Goal: Task Accomplishment & Management: Manage account settings

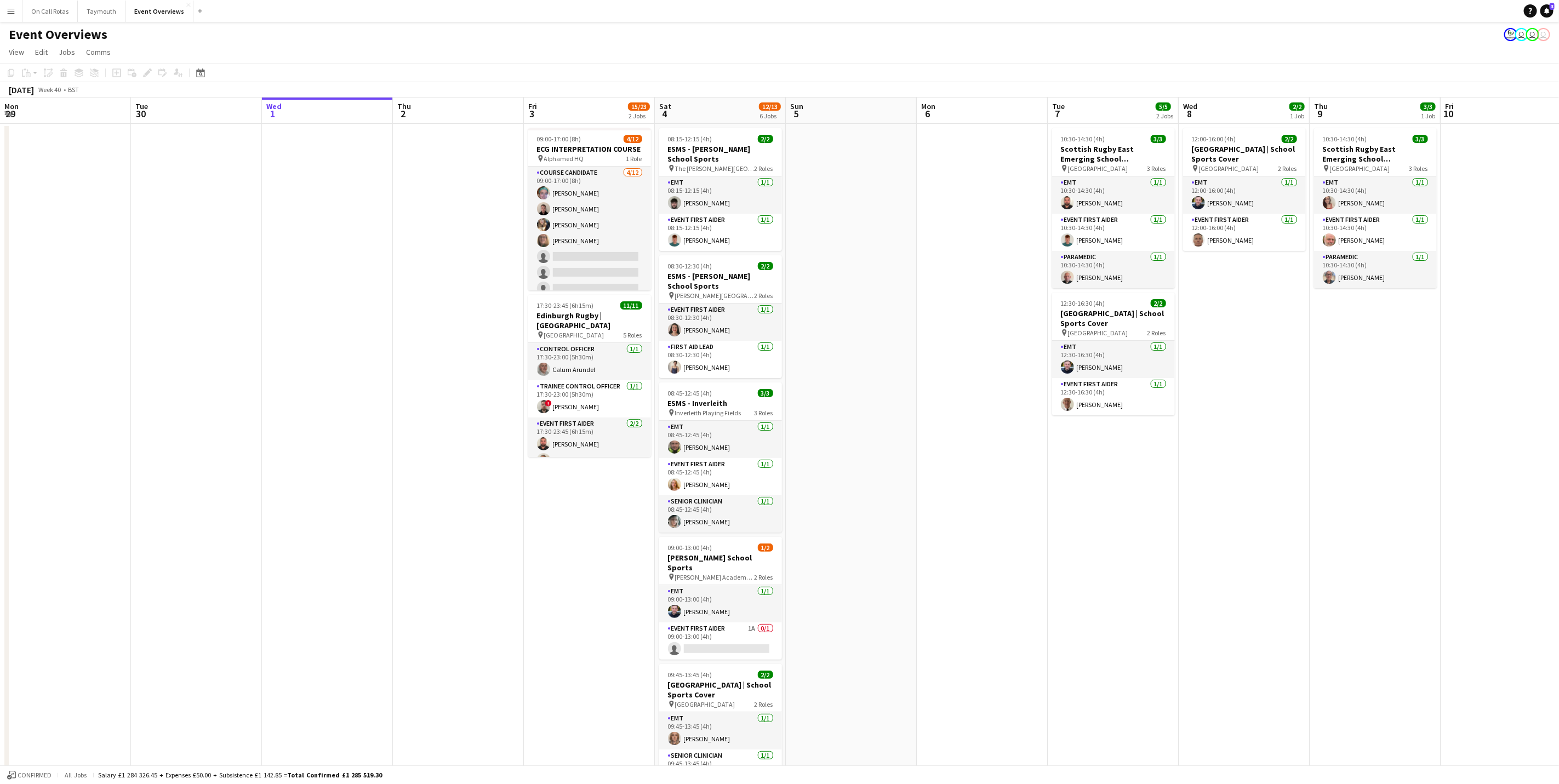
scroll to position [0, 286]
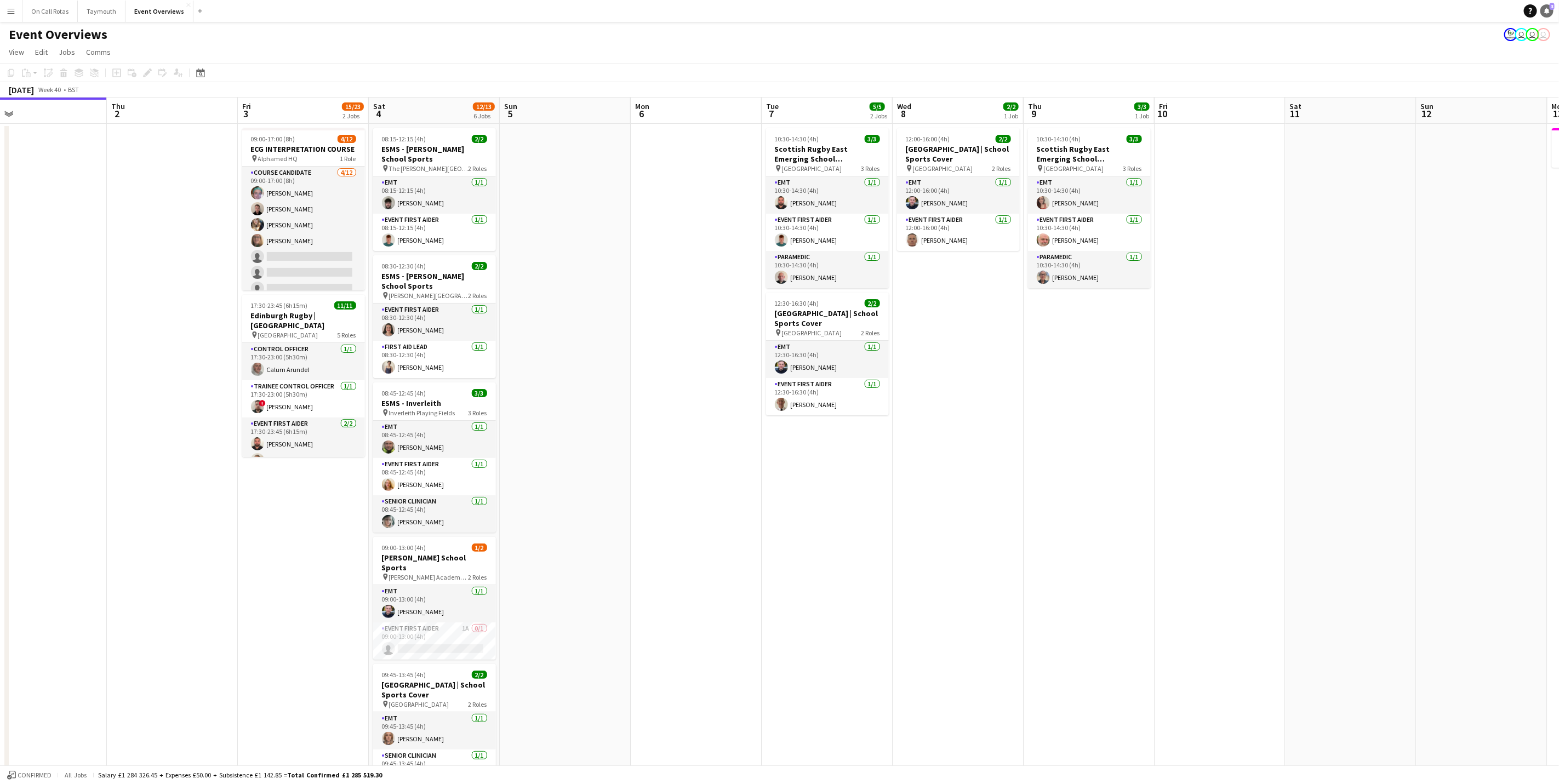
click at [1544, 6] on link "Notifications 3" at bounding box center [1547, 10] width 13 height 13
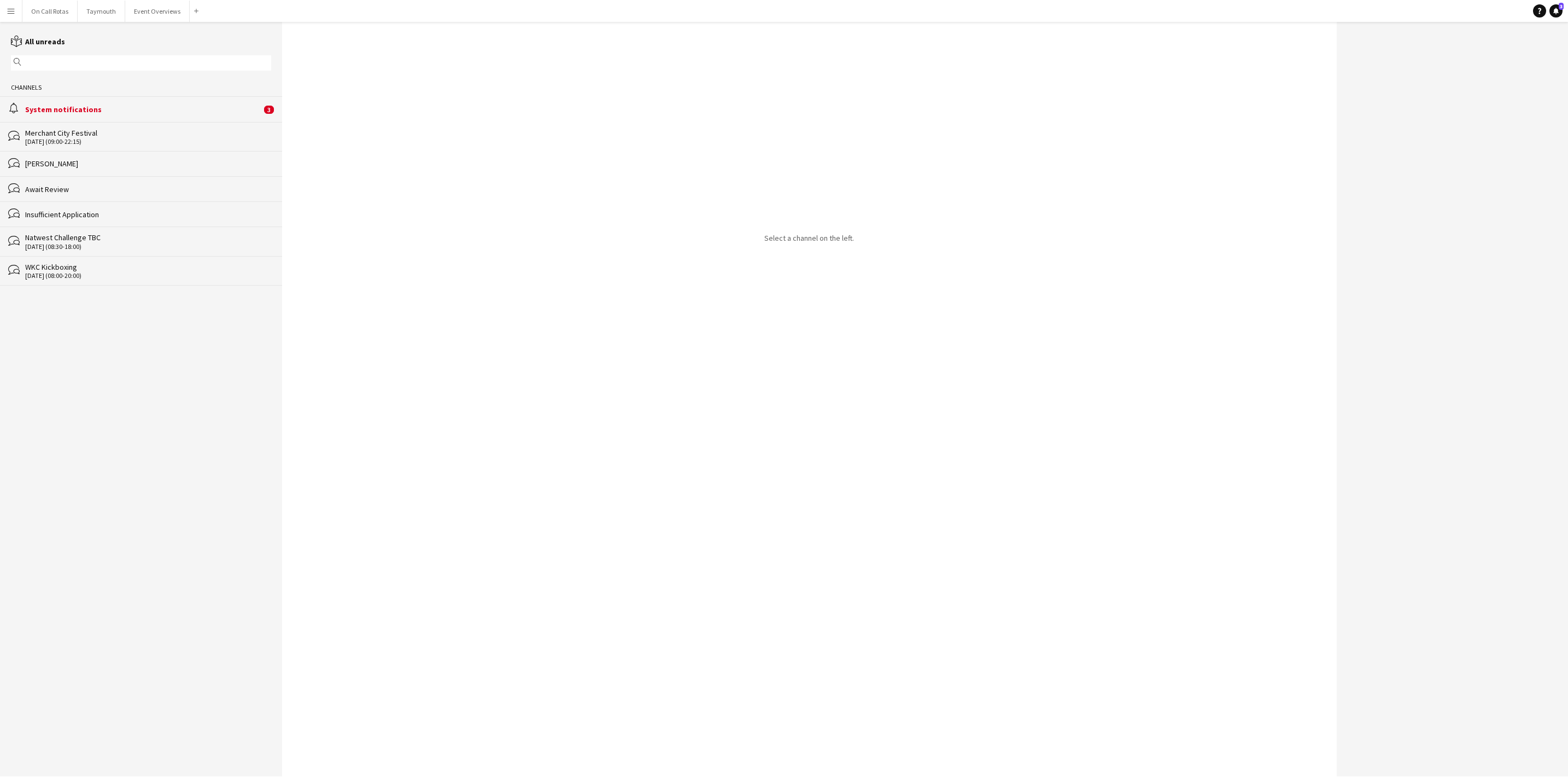
click at [176, 103] on div "alarm System notifications 3" at bounding box center [141, 108] width 282 height 25
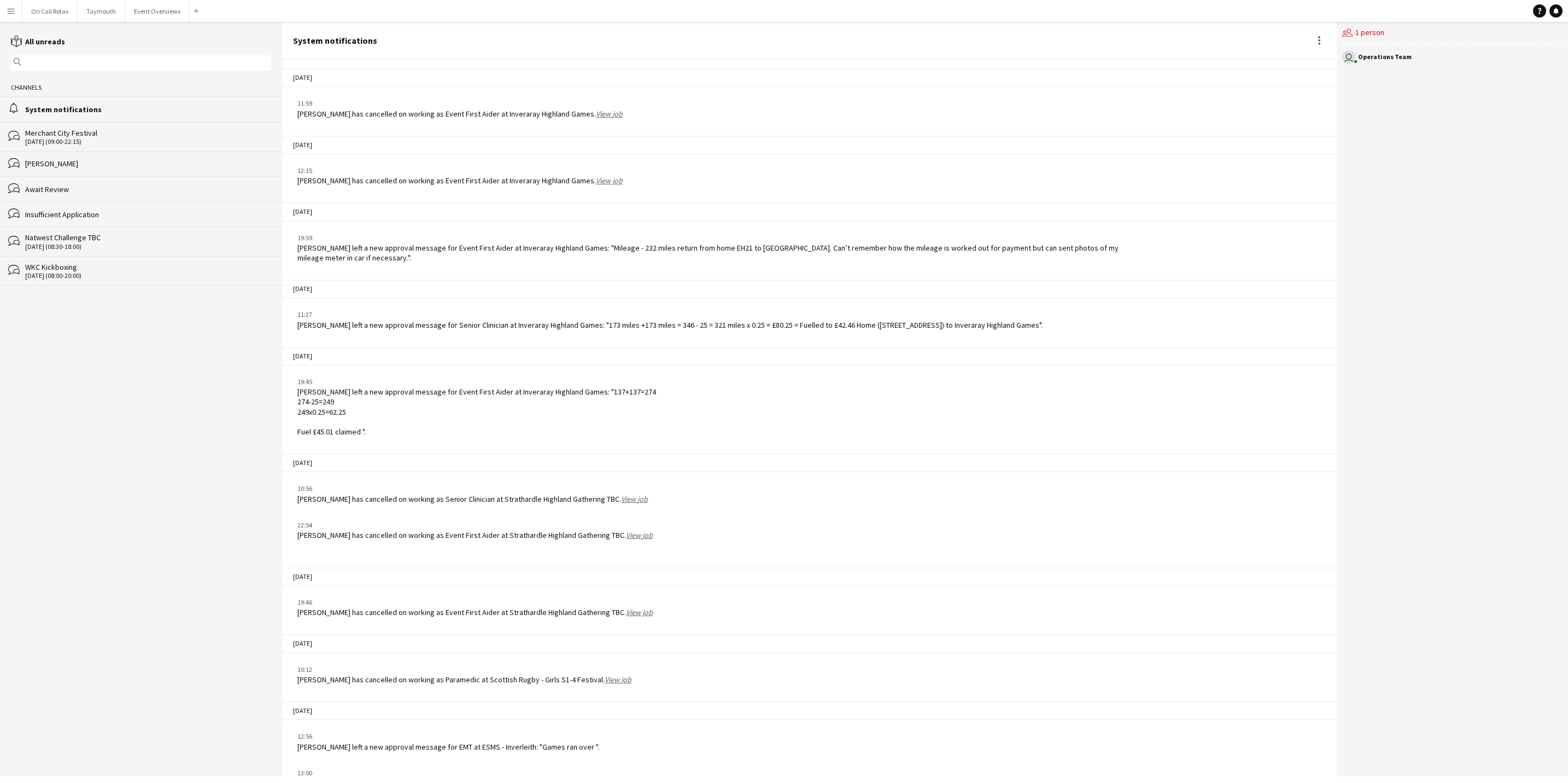
scroll to position [1252, 0]
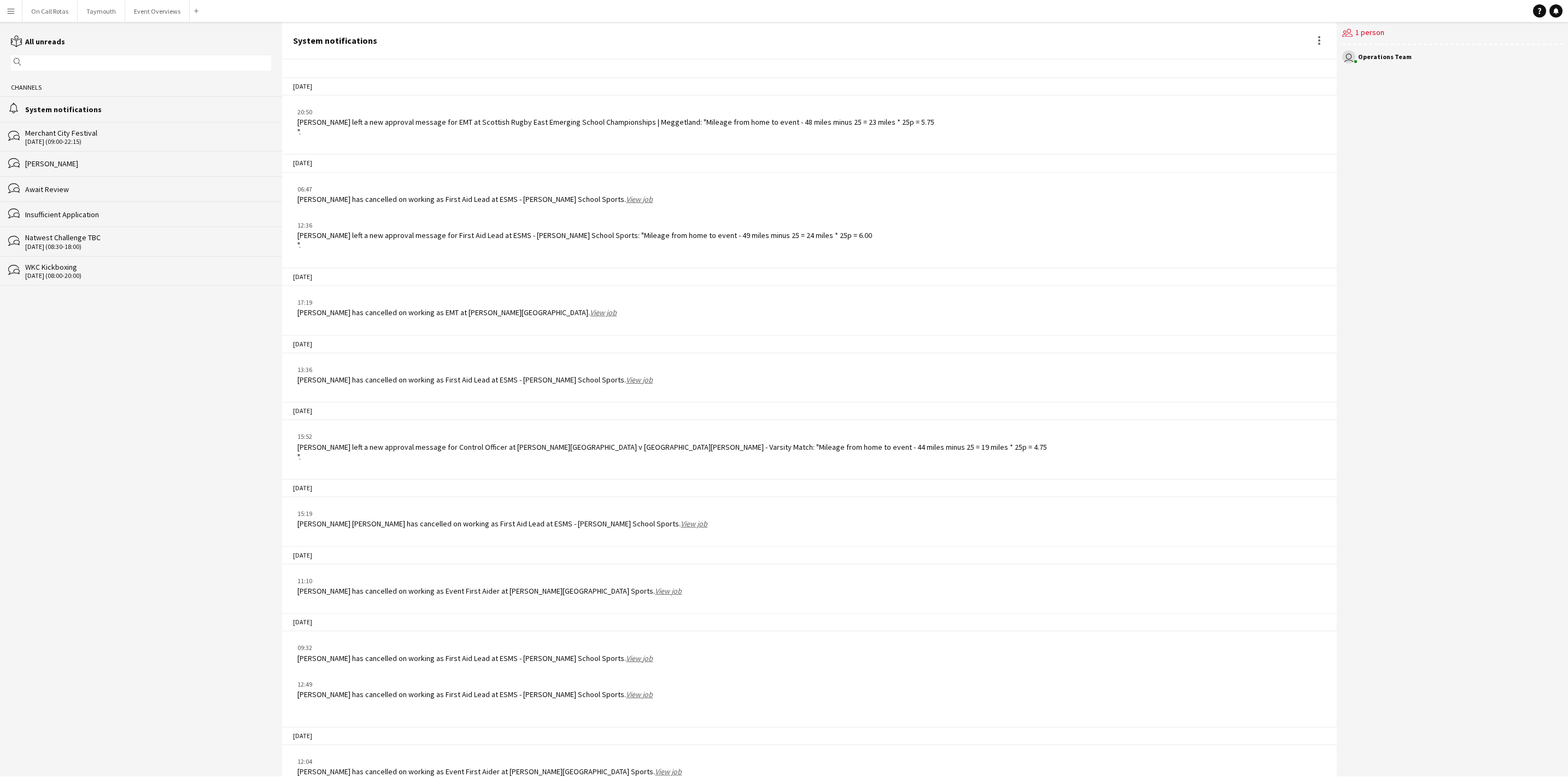
click at [655, 766] on link "View job" at bounding box center [668, 771] width 27 height 10
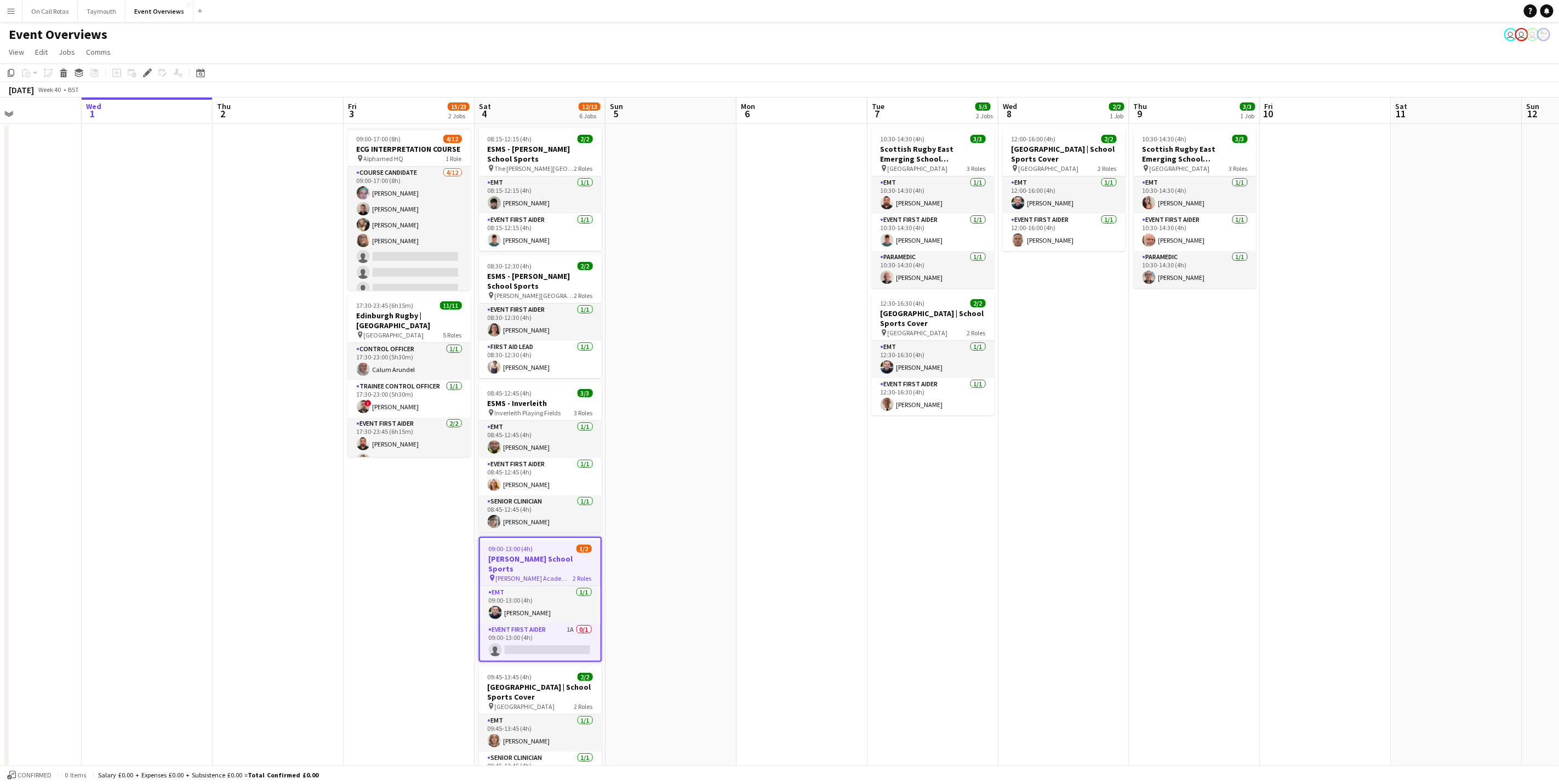
drag, startPoint x: 1346, startPoint y: 406, endPoint x: 1266, endPoint y: 426, distance: 82.5
click at [1266, 426] on app-calendar-viewport "Sat 27 7/7 3 Jobs Sun 28 2/2 1 Job Mon 29 Tue 30 Wed 1 Thu 2 Fri 3 15/23 2 Jobs…" at bounding box center [780, 519] width 1559 height 843
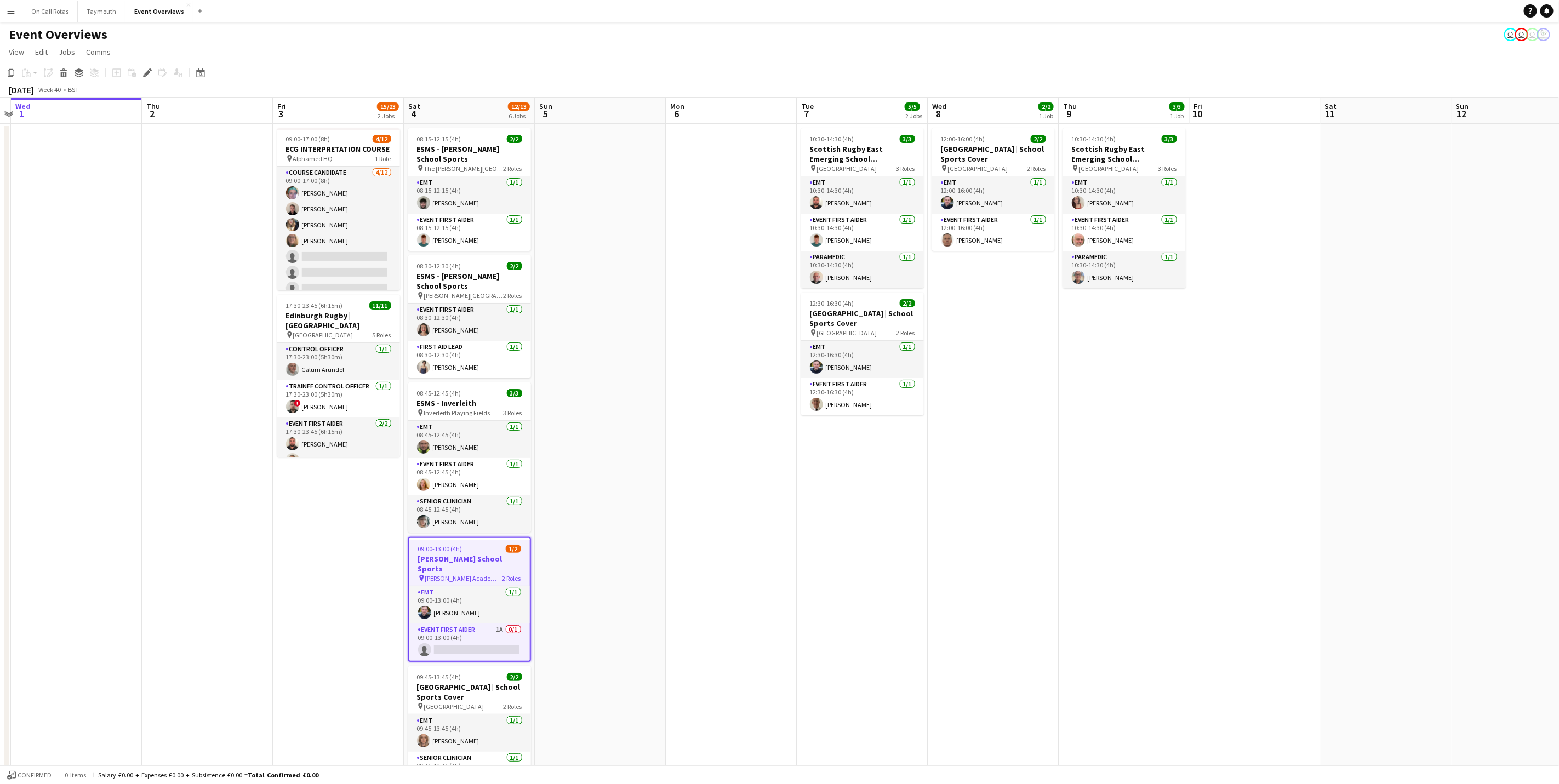
drag, startPoint x: 1349, startPoint y: 409, endPoint x: 1193, endPoint y: 419, distance: 156.3
click at [1193, 419] on app-calendar-viewport "Sun 28 2/2 1 Job Mon 29 Tue 30 Wed 1 Thu 2 Fri 3 15/23 2 Jobs Sat 4 12/13 6 Job…" at bounding box center [780, 519] width 1559 height 843
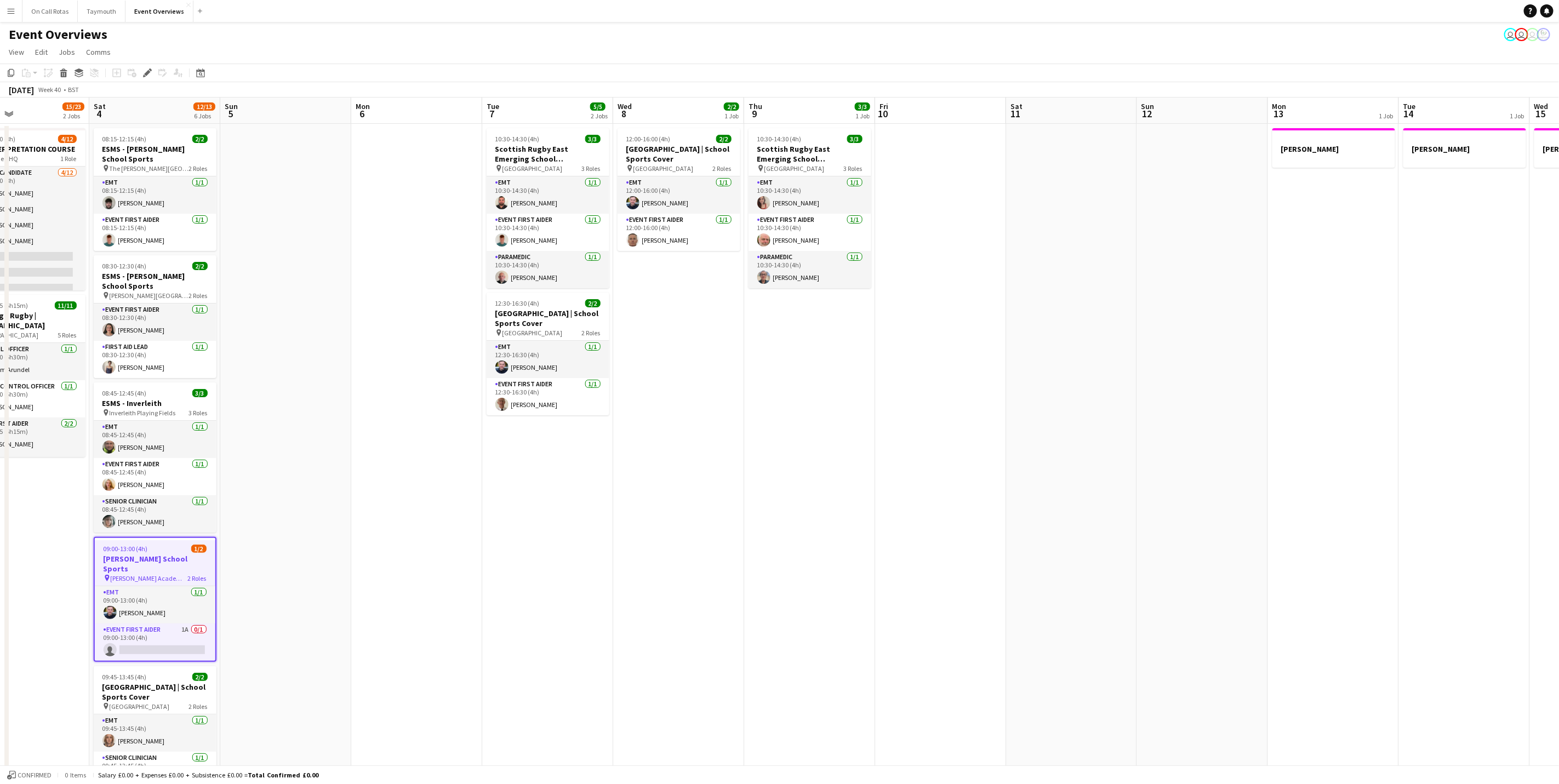
drag, startPoint x: 1151, startPoint y: 422, endPoint x: 838, endPoint y: 398, distance: 313.9
click at [819, 409] on app-calendar-viewport "Tue 30 Wed 1 Thu 2 Fri 3 15/23 2 Jobs Sat 4 12/13 6 Jobs Sun 5 Mon 6 Tue 7 5/5 …" at bounding box center [780, 519] width 1559 height 843
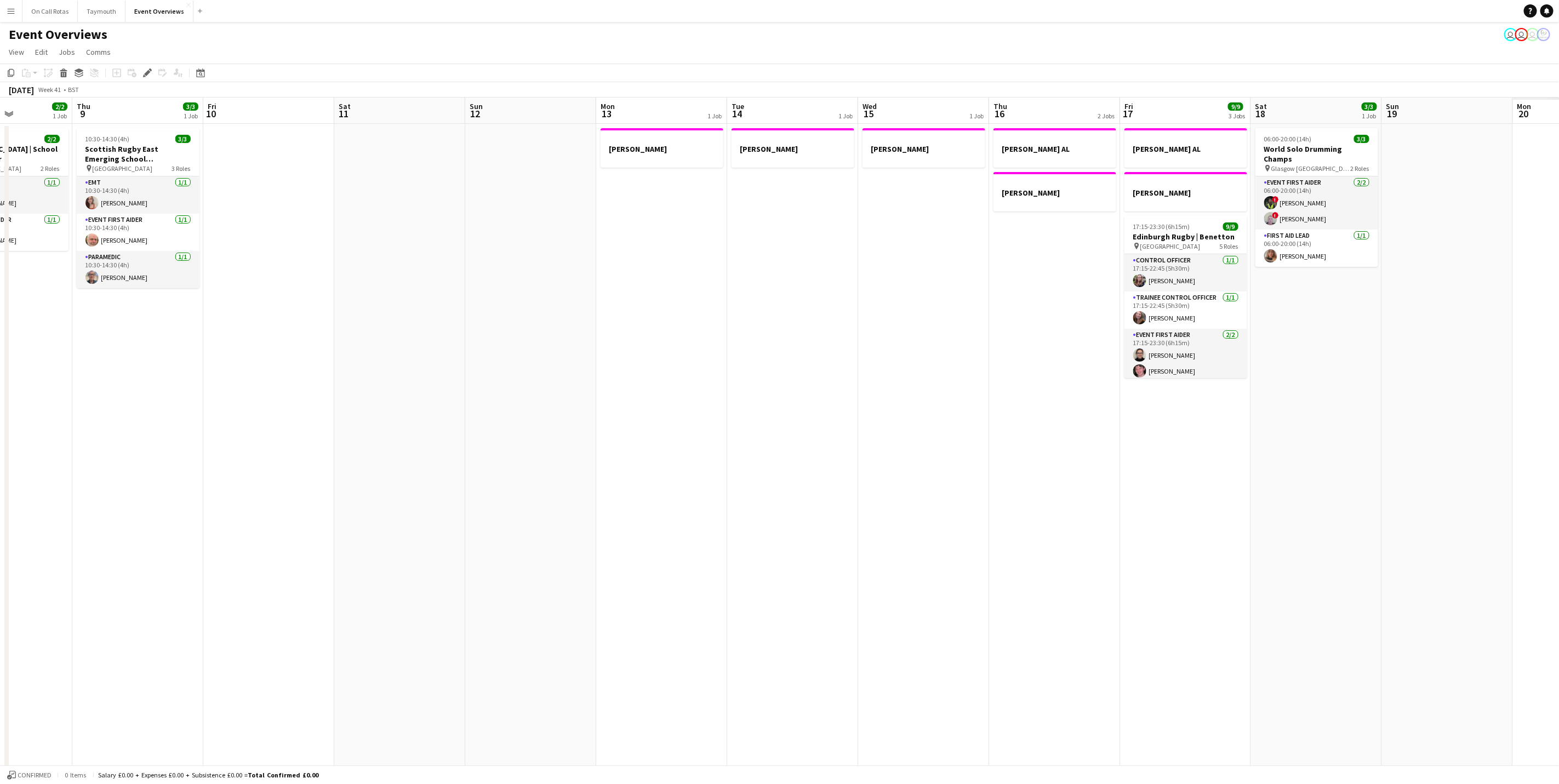
drag, startPoint x: 640, startPoint y: 401, endPoint x: 678, endPoint y: 383, distance: 42.0
click at [573, 386] on app-calendar-viewport "Mon 6 Tue 7 5/5 2 Jobs Wed 8 2/2 1 Job Thu 9 3/3 1 Job Fri 10 Sat 11 Sun 12 Mon…" at bounding box center [780, 519] width 1559 height 843
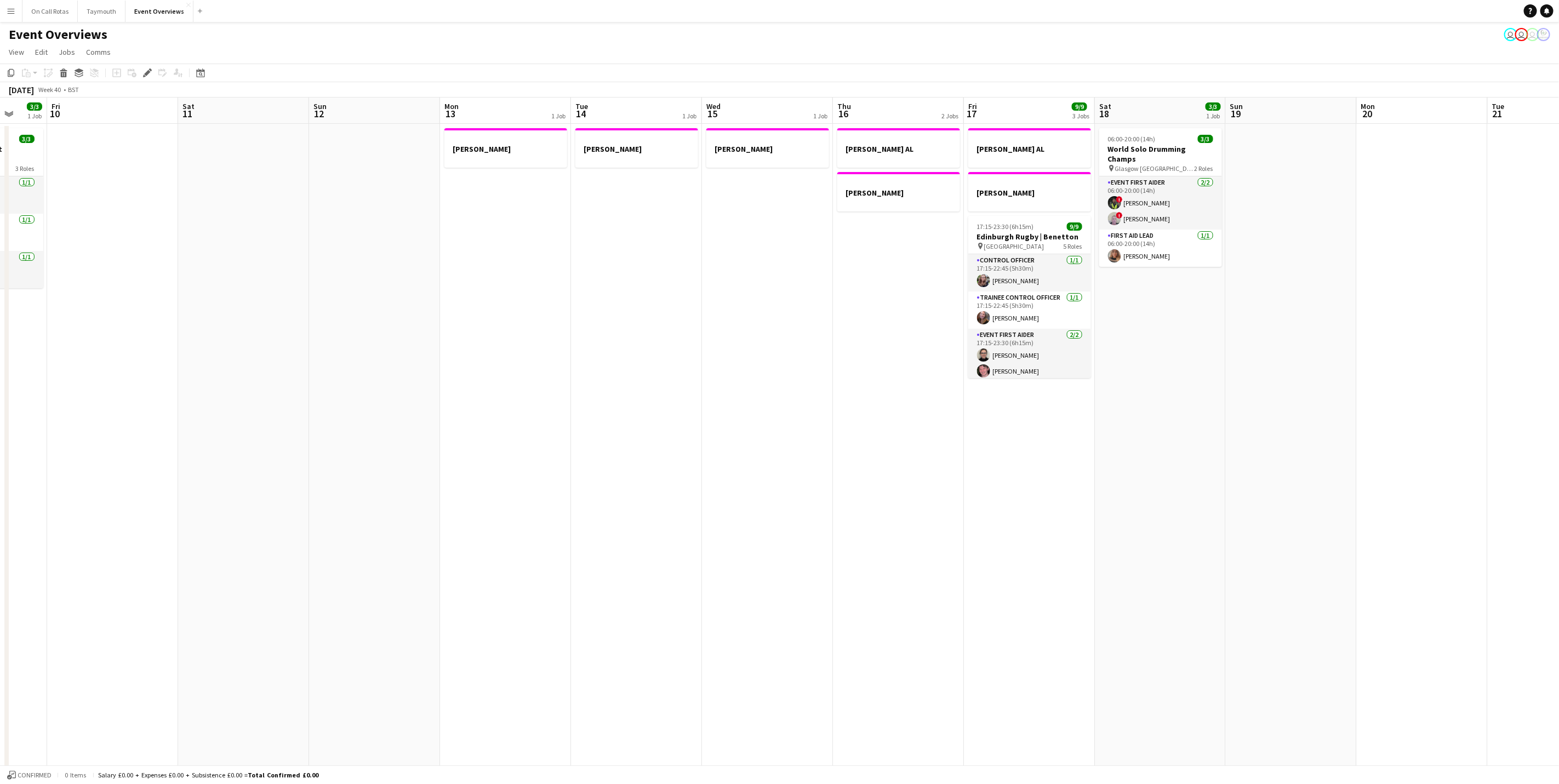
drag, startPoint x: 864, startPoint y: 426, endPoint x: 757, endPoint y: 430, distance: 107.1
click at [752, 431] on app-calendar-viewport "Tue 7 5/5 2 Jobs Wed 8 2/2 1 Job Thu 9 3/3 1 Job Fri 10 Sat 11 Sun 12 Mon 13 1 …" at bounding box center [780, 519] width 1559 height 843
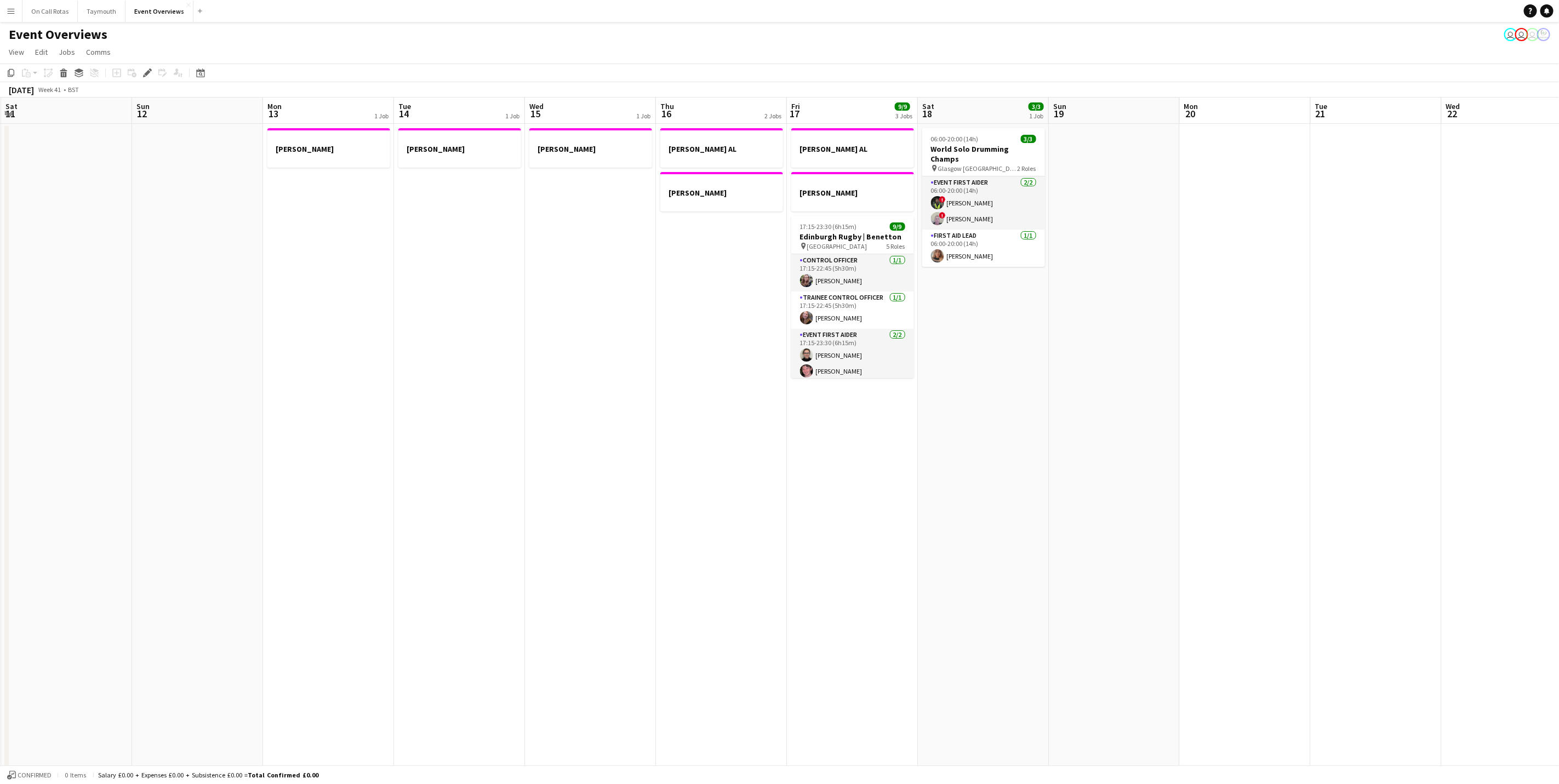
scroll to position [0, 370]
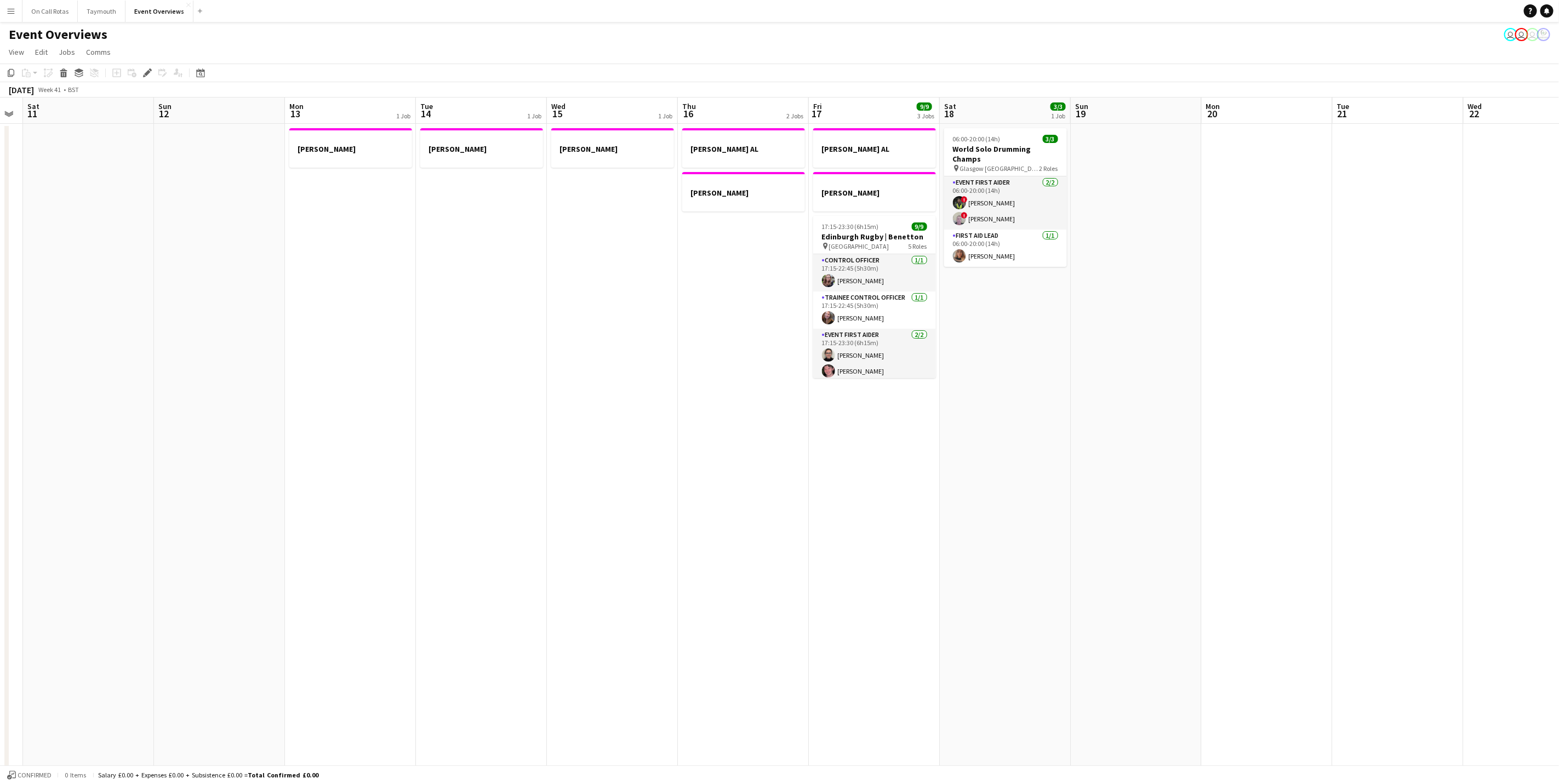
drag, startPoint x: 1225, startPoint y: 370, endPoint x: 1084, endPoint y: 398, distance: 143.8
click at [1084, 398] on app-calendar-viewport "Wed 8 2/2 1 Job Thu 9 3/3 1 Job Fri 10 Sat 11 Sun 12 Mon 13 1 Job Tue 14 1 Job …" at bounding box center [780, 519] width 1559 height 843
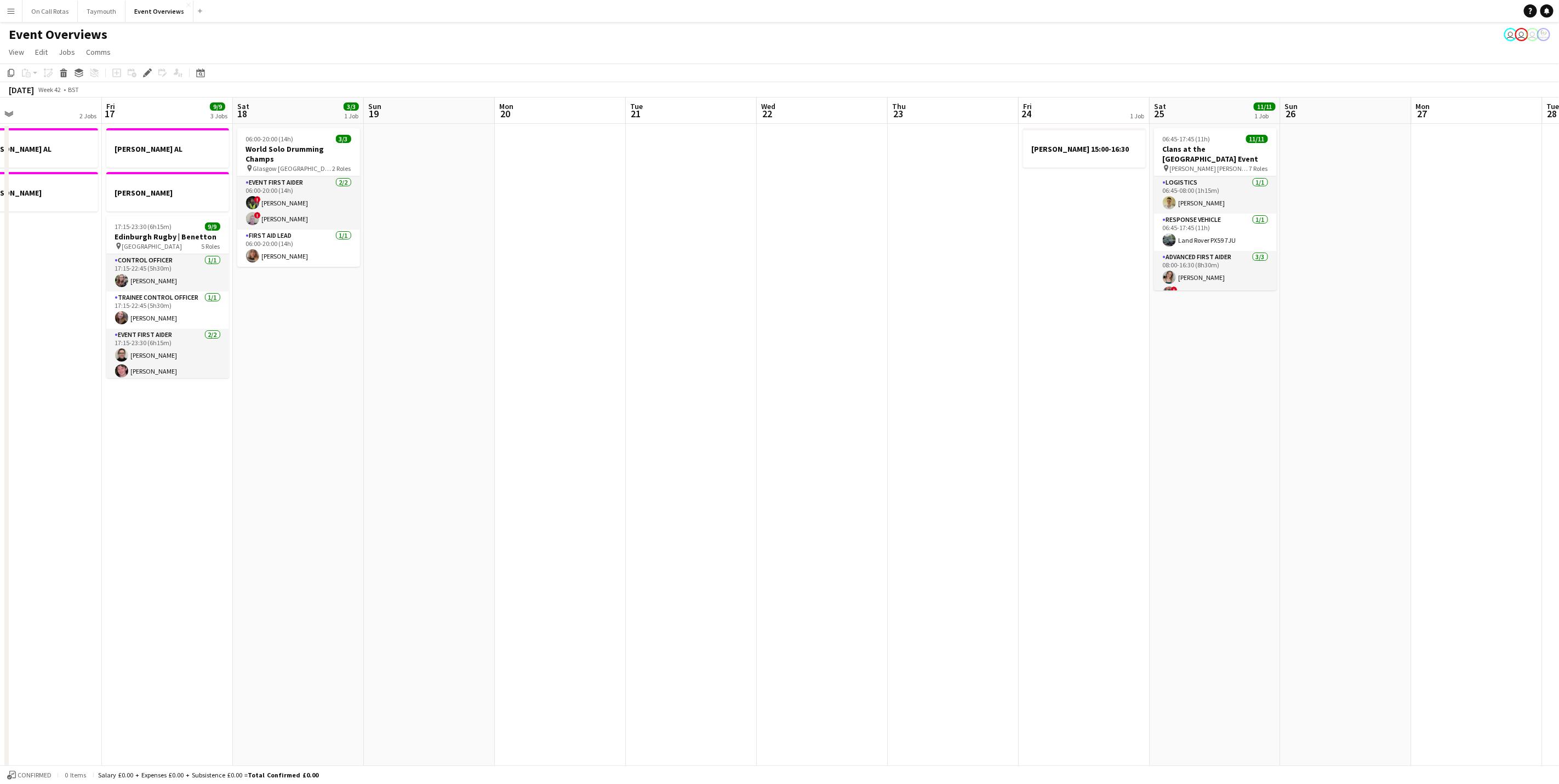
drag, startPoint x: 1275, startPoint y: 368, endPoint x: 565, endPoint y: 391, distance: 710.4
click at [565, 391] on app-calendar-viewport "Tue 14 1 Job Wed 15 1 Job Thu 16 2 Jobs Fri 17 9/9 3 Jobs Sat 18 3/3 1 Job Sun …" at bounding box center [780, 519] width 1559 height 843
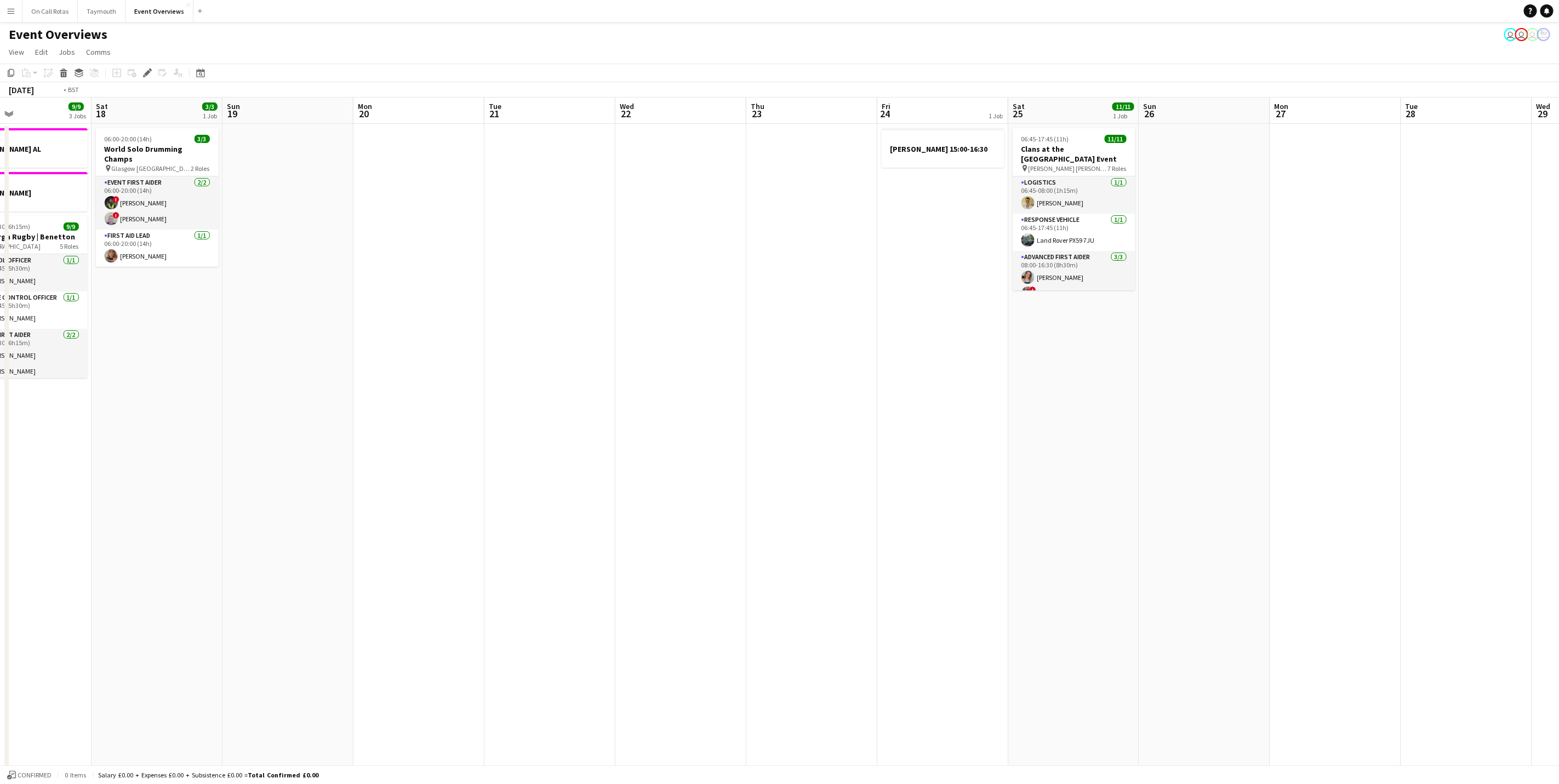
drag, startPoint x: 406, startPoint y: 400, endPoint x: 891, endPoint y: 488, distance: 492.9
click at [1158, 388] on app-calendar-viewport "Tue 14 1 Job Wed 15 1 Job Thu 16 2 Jobs Fri 17 9/9 3 Jobs Sat 18 3/3 1 Job Sun …" at bounding box center [780, 519] width 1559 height 843
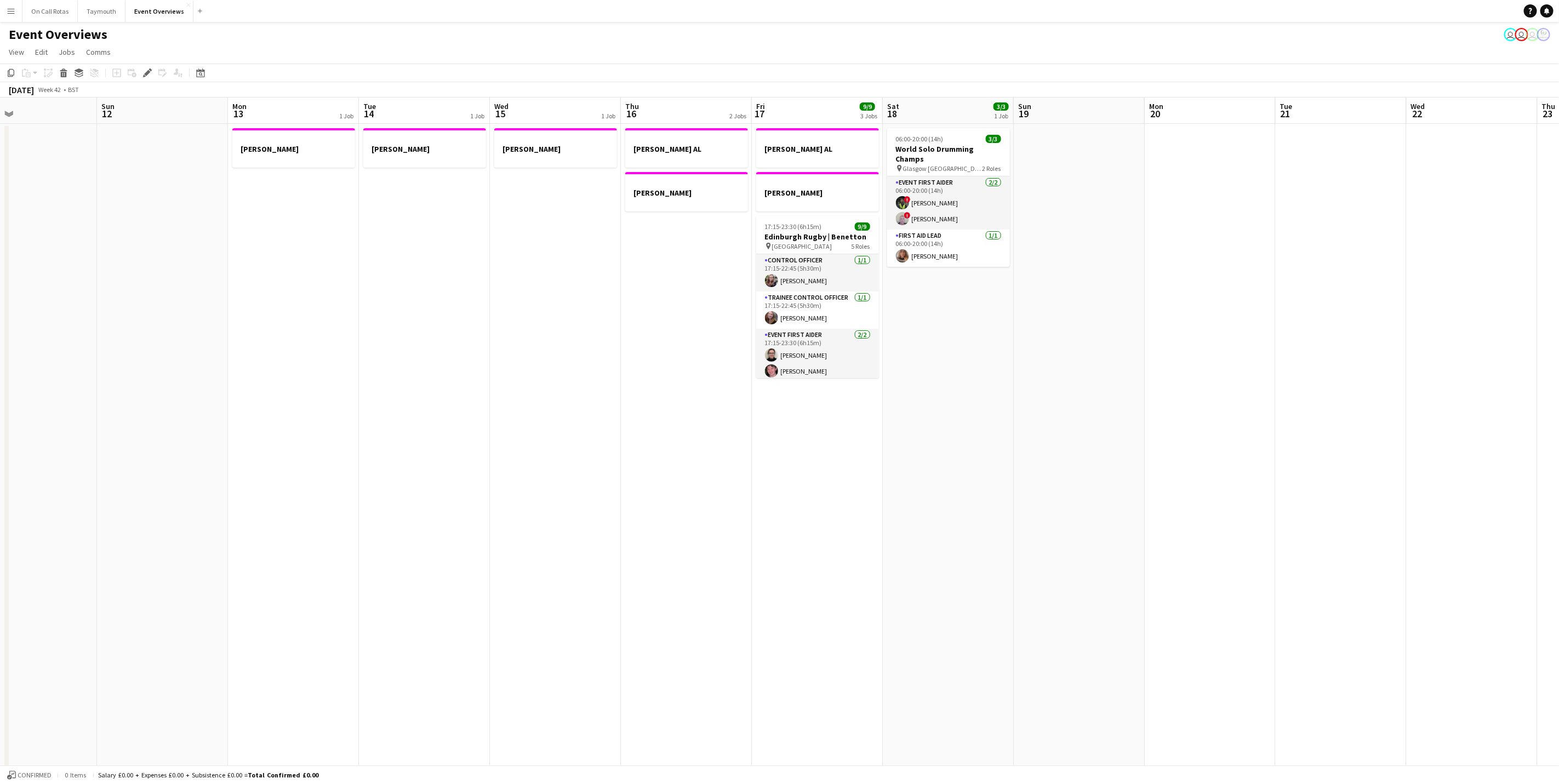
drag, startPoint x: 880, startPoint y: 562, endPoint x: 1138, endPoint y: 549, distance: 258.3
click at [1138, 549] on app-calendar-viewport "Thu 9 3/3 1 Job Fri 10 Sat 11 Sun 12 Mon 13 1 Job Tue 14 1 Job Wed 15 1 Job Thu…" at bounding box center [780, 519] width 1559 height 843
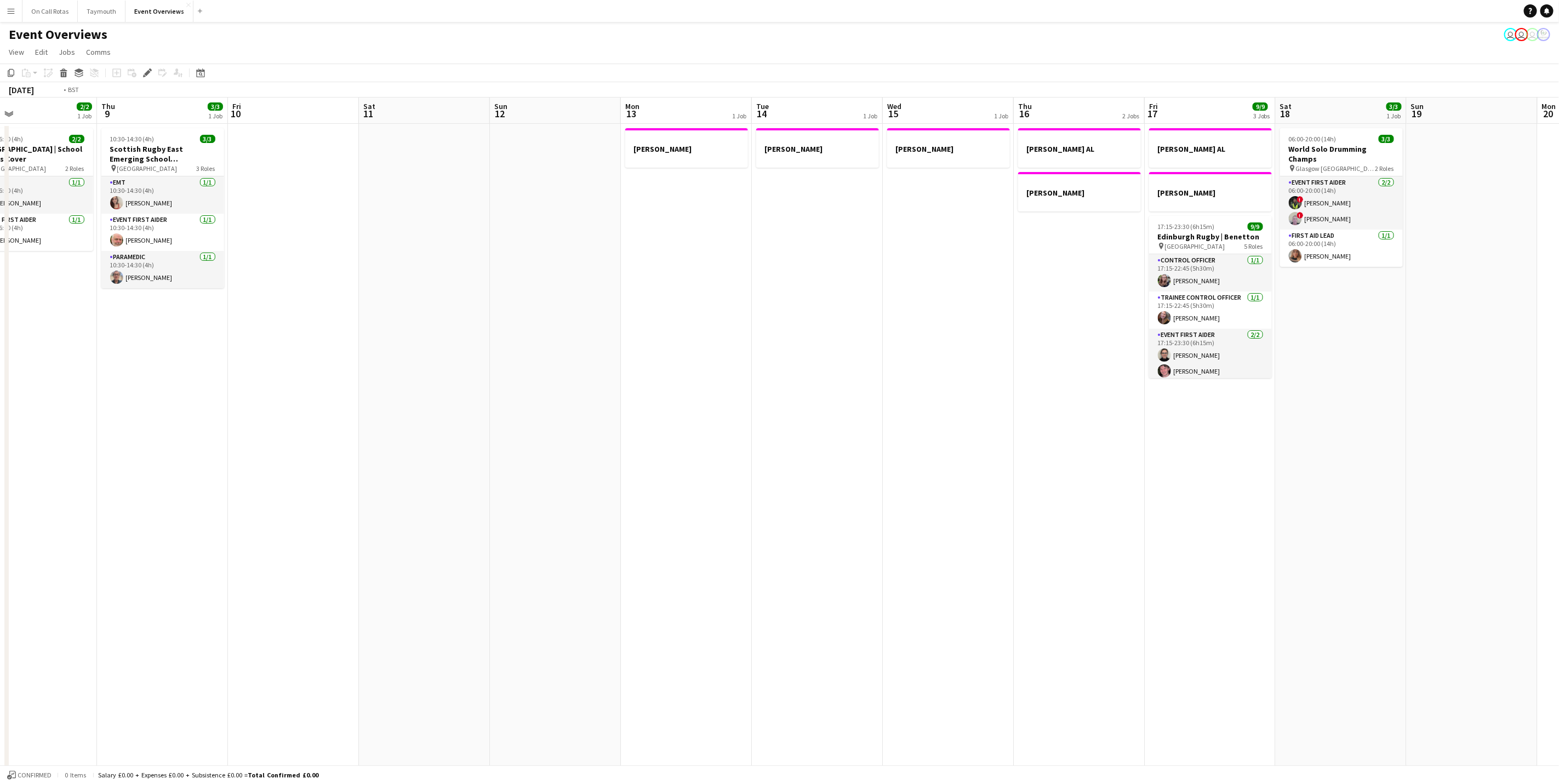
drag, startPoint x: 728, startPoint y: 515, endPoint x: 1152, endPoint y: 469, distance: 426.5
click at [1229, 457] on app-calendar-viewport "Mon 6 Tue 7 5/5 2 Jobs Wed 8 2/2 1 Job Thu 9 3/3 1 Job Fri 10 Sat 11 Sun 12 Mon…" at bounding box center [780, 519] width 1559 height 843
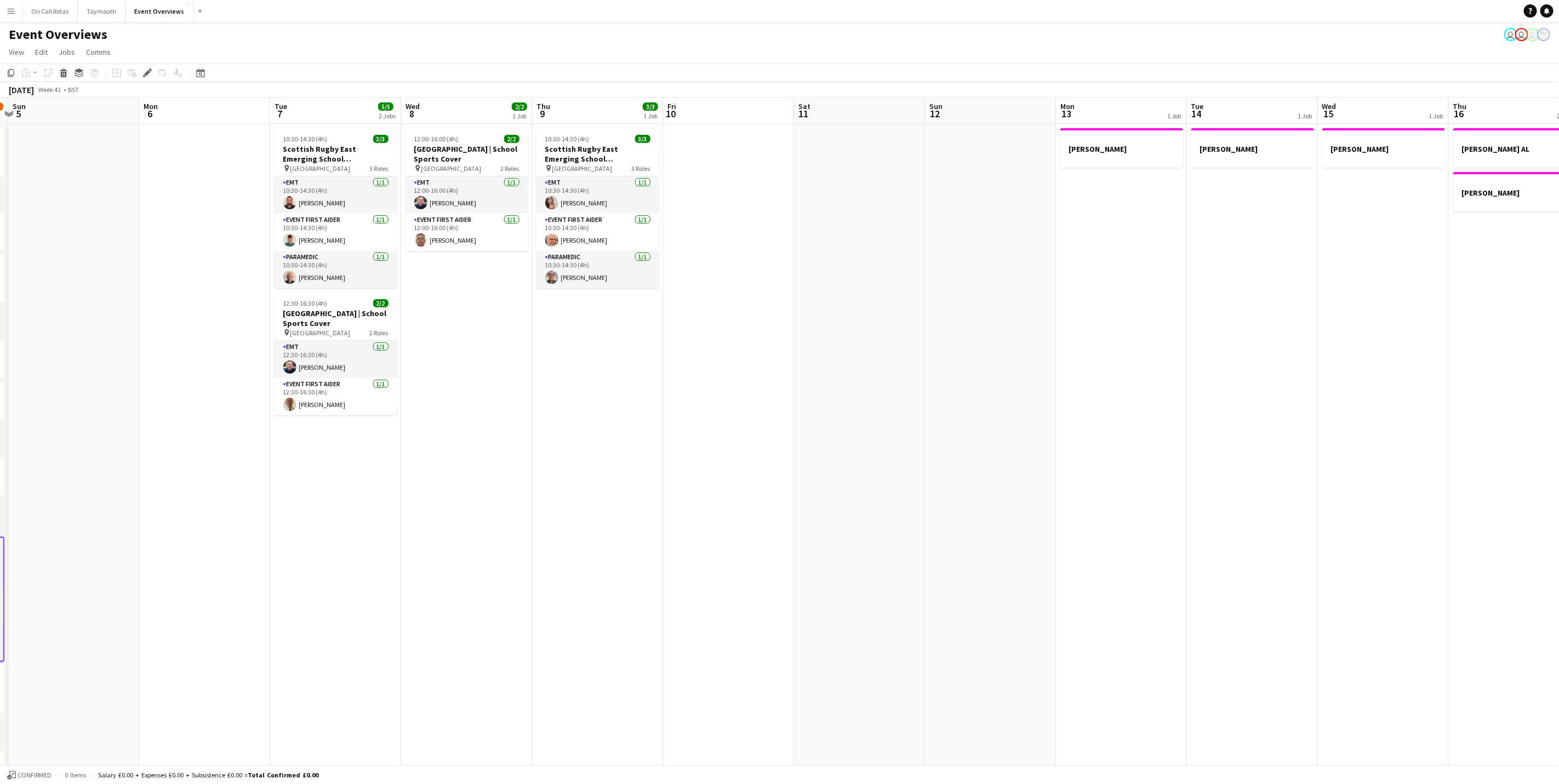
click at [1128, 449] on app-calendar-viewport "Thu 2 Fri 3 15/23 2 Jobs Sat 4 12/13 6 Jobs Sun 5 Mon 6 Tue 7 5/5 2 Jobs Wed 8 …" at bounding box center [780, 519] width 1559 height 843
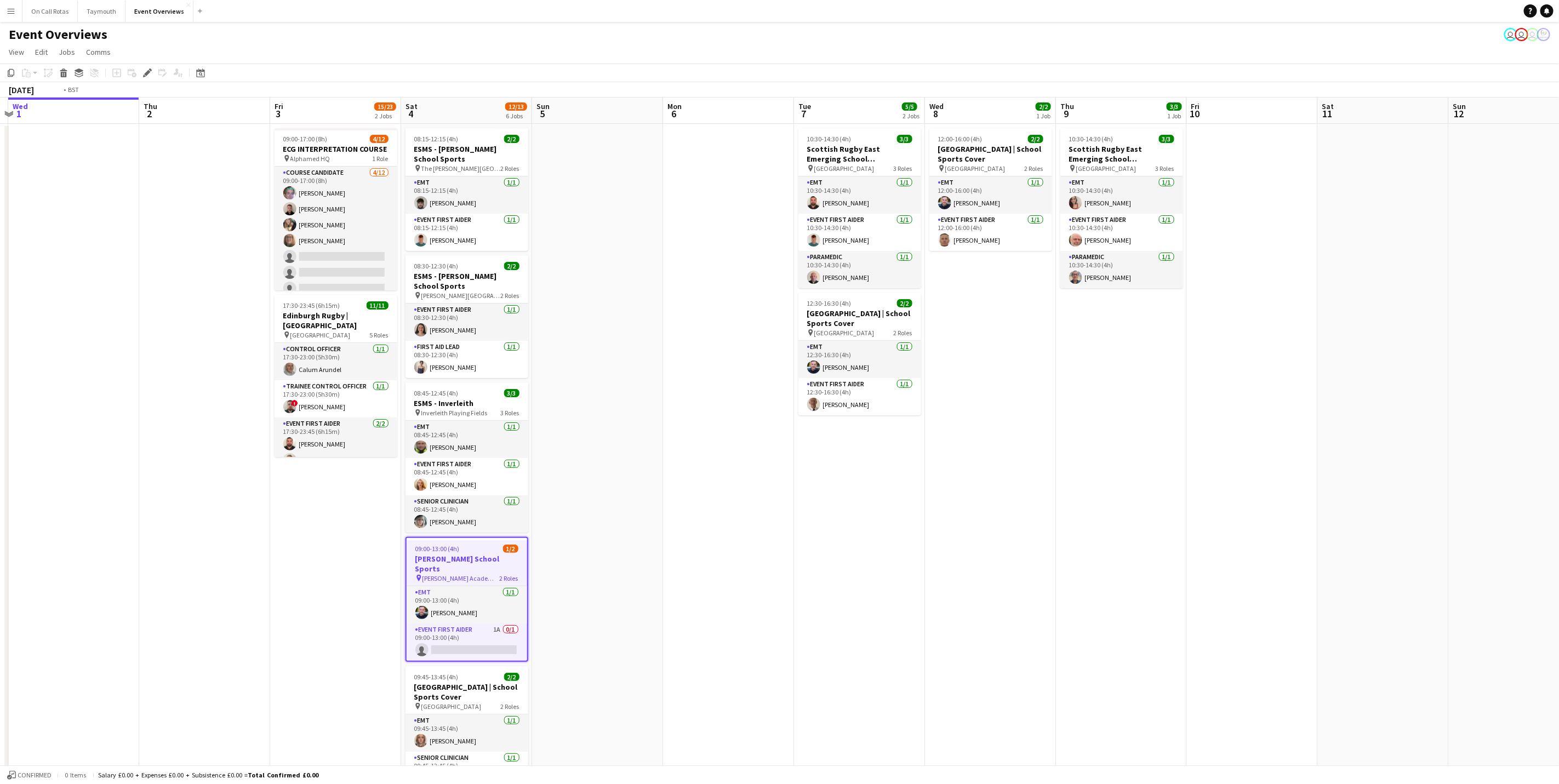
click at [1128, 489] on app-calendar-viewport "Sun 28 2/2 1 Job Mon 29 Tue 30 Wed 1 Thu 2 Fri 3 15/23 2 Jobs Sat 4 12/13 6 Job…" at bounding box center [780, 519] width 1559 height 843
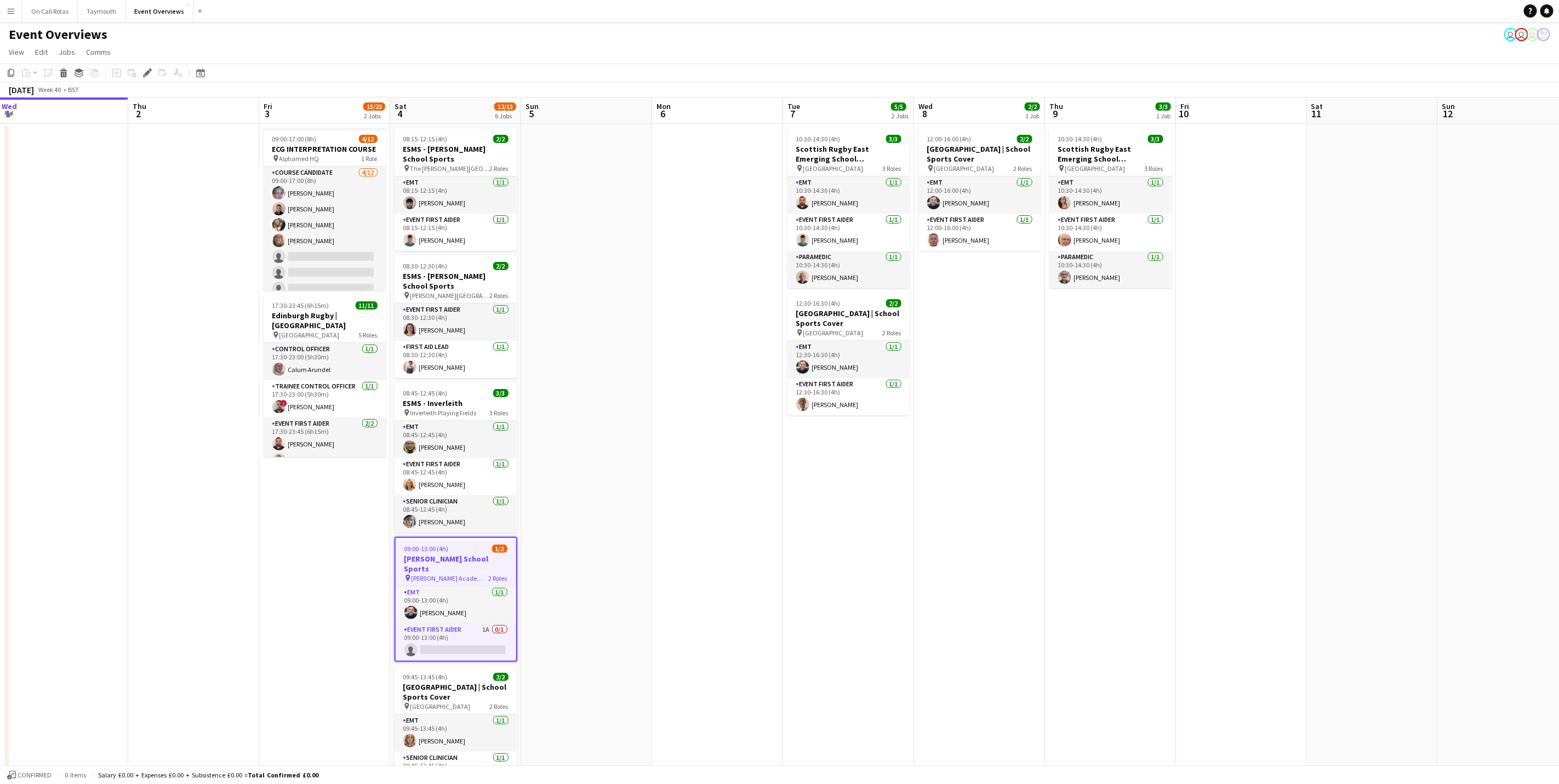
scroll to position [0, 337]
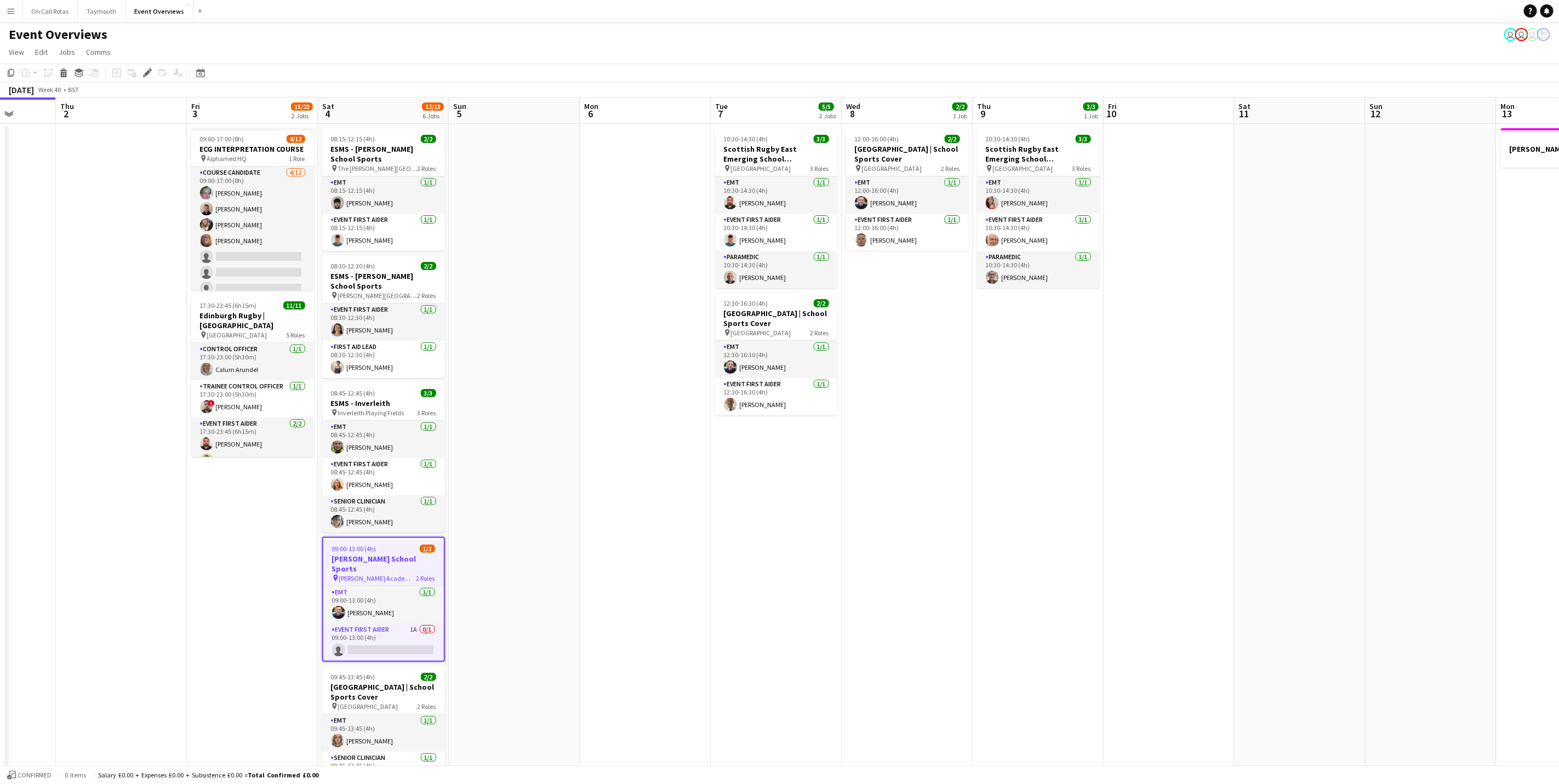
drag, startPoint x: 1132, startPoint y: 597, endPoint x: 964, endPoint y: 603, distance: 168.1
click at [964, 603] on app-calendar-viewport "Mon 29 Tue 30 Wed 1 Thu 2 Fri 3 15/23 2 Jobs Sat 4 12/13 6 Jobs Sun 5 Mon 6 Tue…" at bounding box center [780, 519] width 1559 height 843
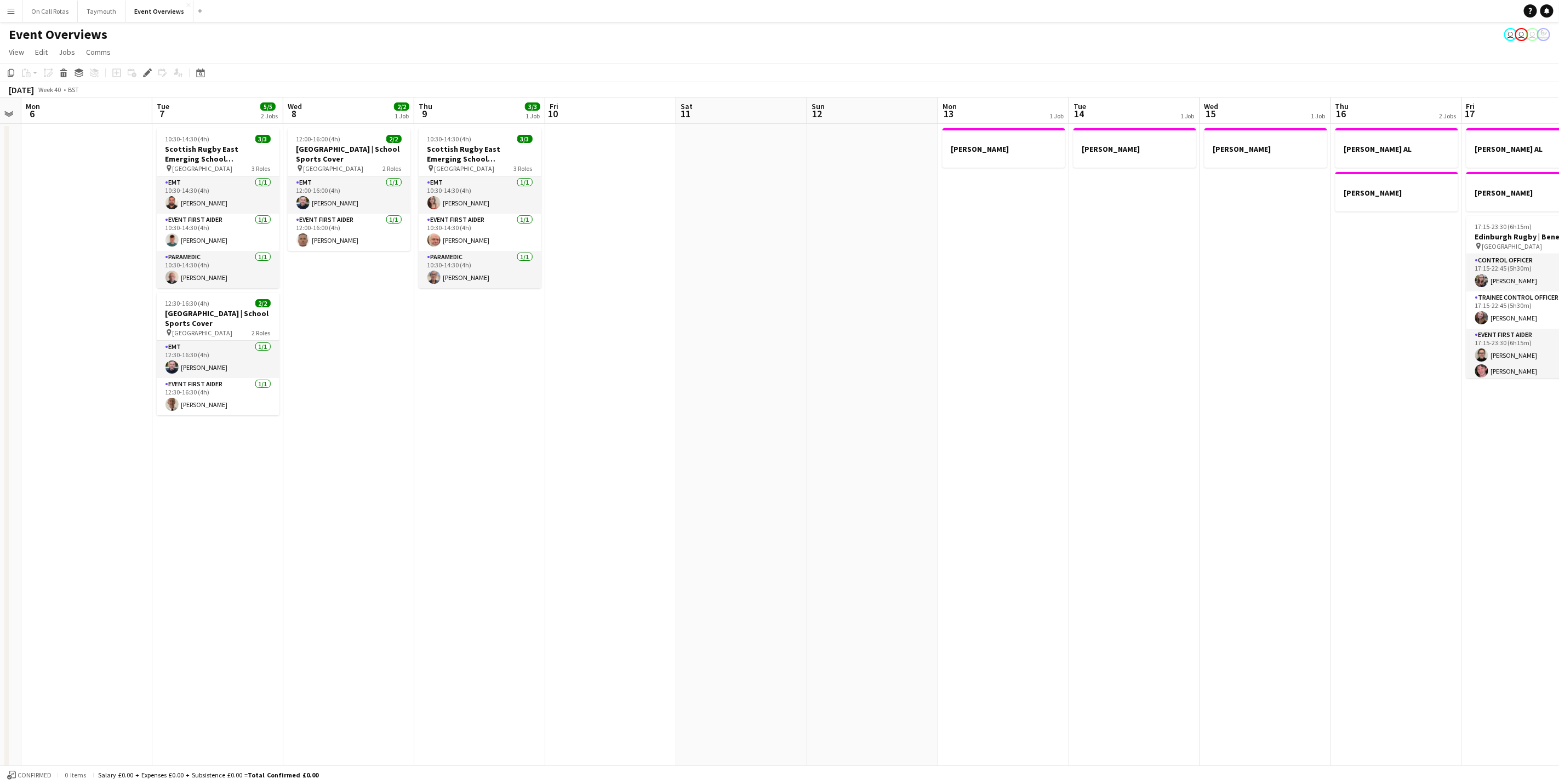
drag, startPoint x: 1334, startPoint y: 373, endPoint x: 761, endPoint y: 333, distance: 574.4
click at [761, 333] on app-calendar-viewport "Fri 3 15/23 2 Jobs Sat 4 12/13 6 Jobs Sun 5 Mon 6 Tue 7 5/5 2 Jobs Wed 8 2/2 1 …" at bounding box center [780, 519] width 1559 height 843
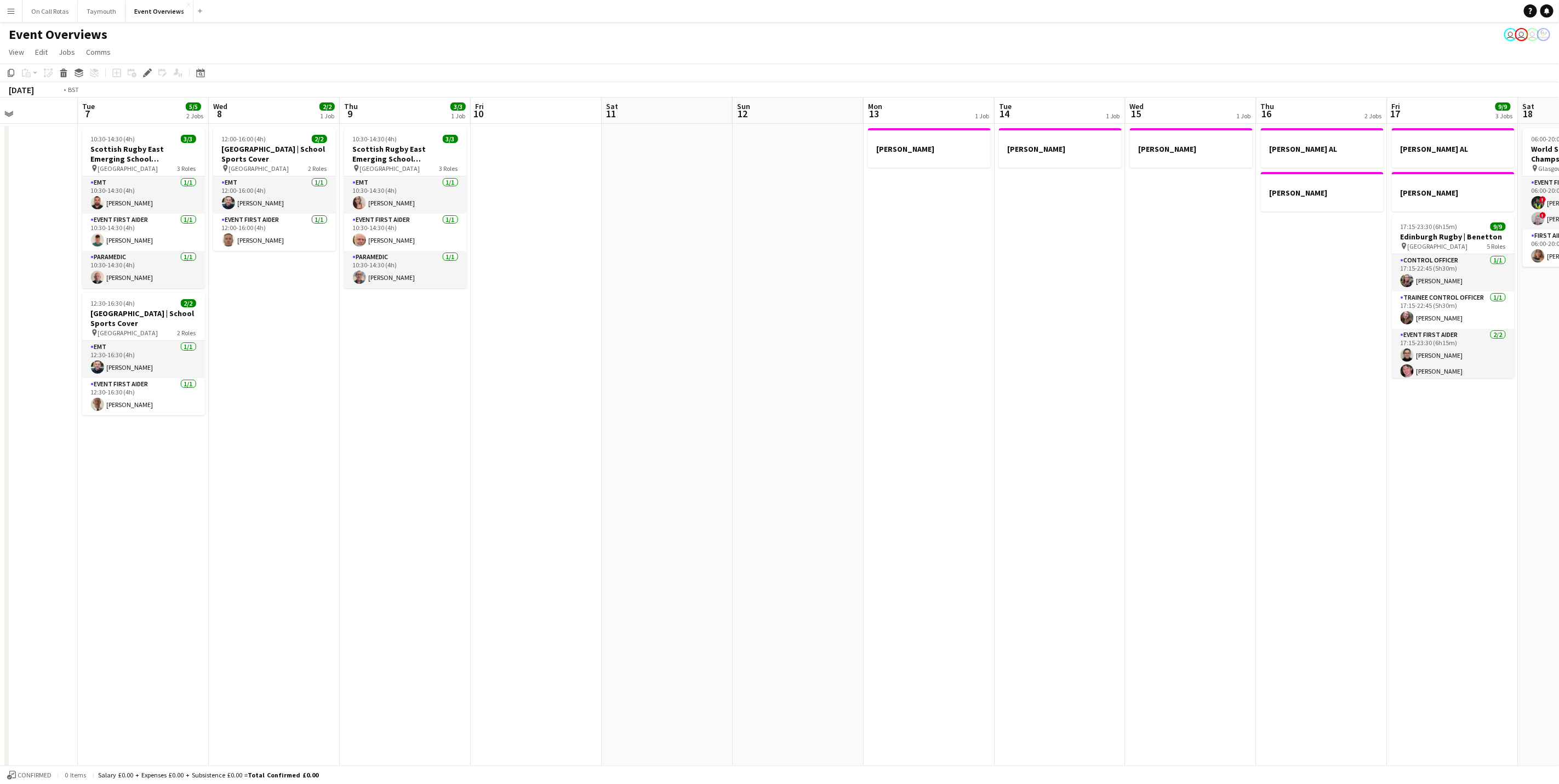
drag, startPoint x: 689, startPoint y: 367, endPoint x: 666, endPoint y: 367, distance: 23.0
click at [666, 367] on app-calendar-viewport "Fri 3 15/23 2 Jobs Sat 4 12/13 6 Jobs Sun 5 Mon 6 Tue 7 5/5 2 Jobs Wed 8 2/2 1 …" at bounding box center [780, 519] width 1559 height 843
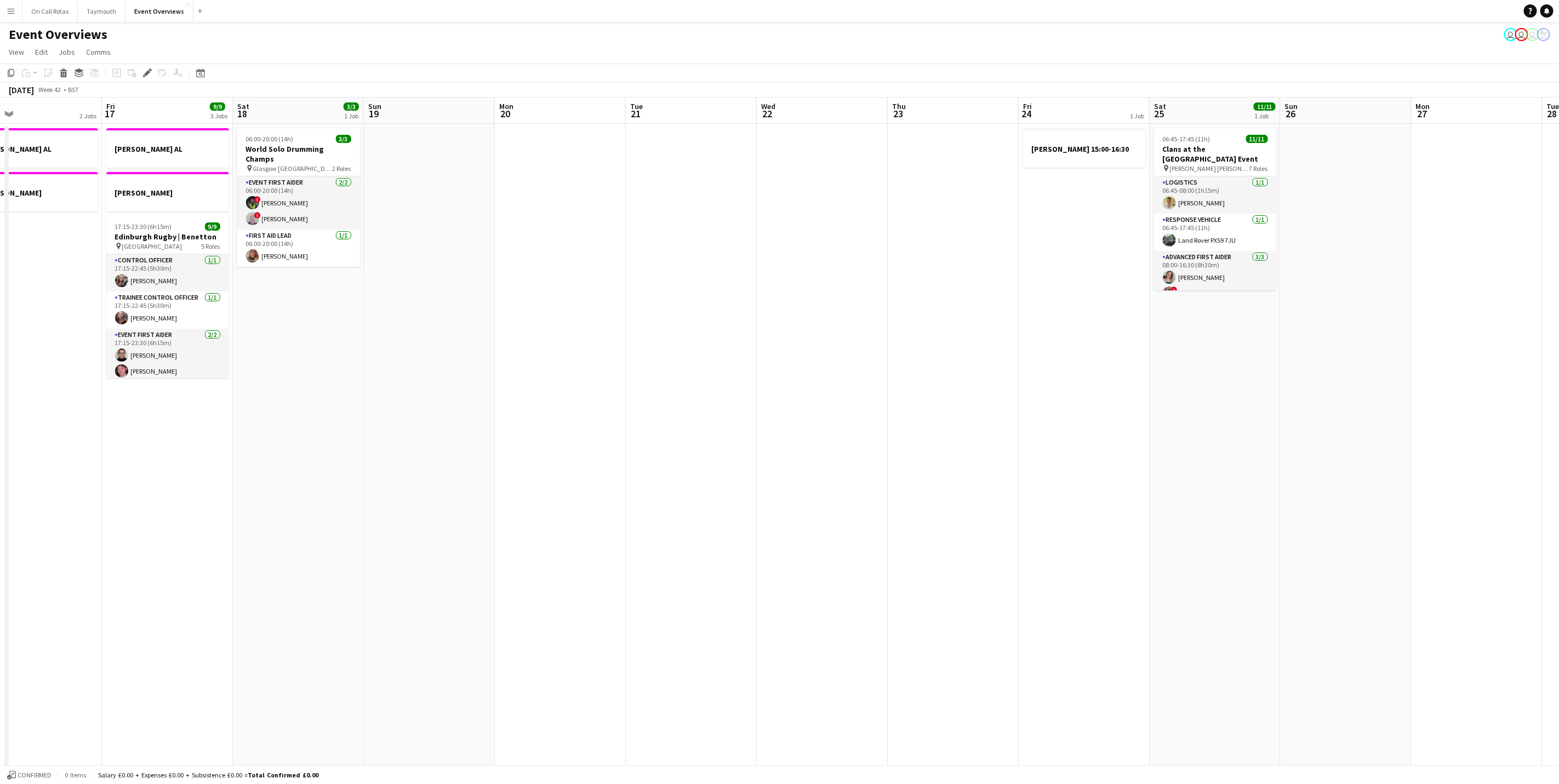
drag, startPoint x: 1281, startPoint y: 375, endPoint x: 389, endPoint y: 337, distance: 892.8
click at [389, 337] on app-calendar-viewport "Tue 14 1 Job Wed 15 1 Job Thu 16 2 Jobs Fri 17 9/9 3 Jobs Sat 18 3/3 1 Job Sun …" at bounding box center [780, 519] width 1559 height 843
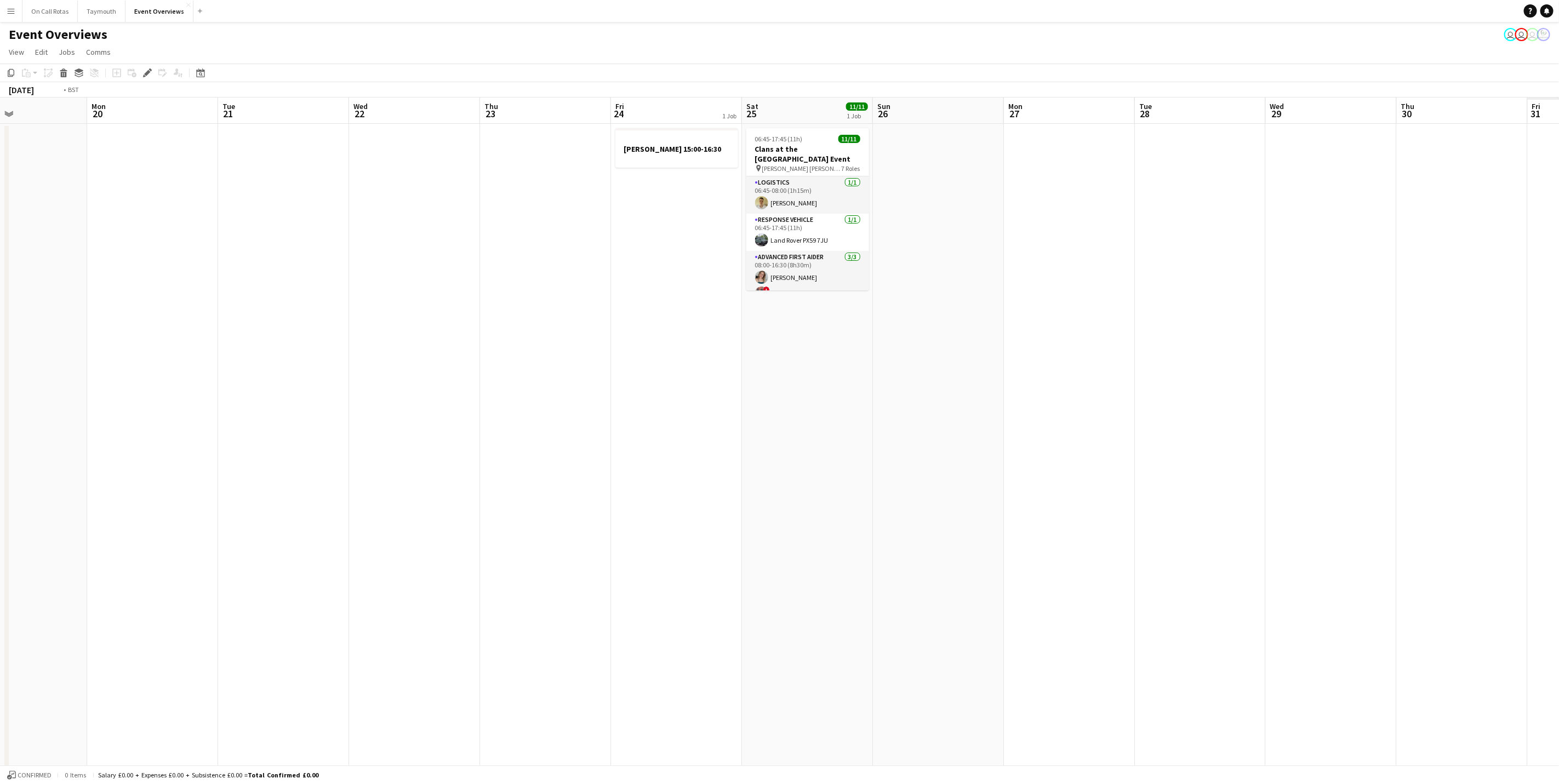
scroll to position [0, 370]
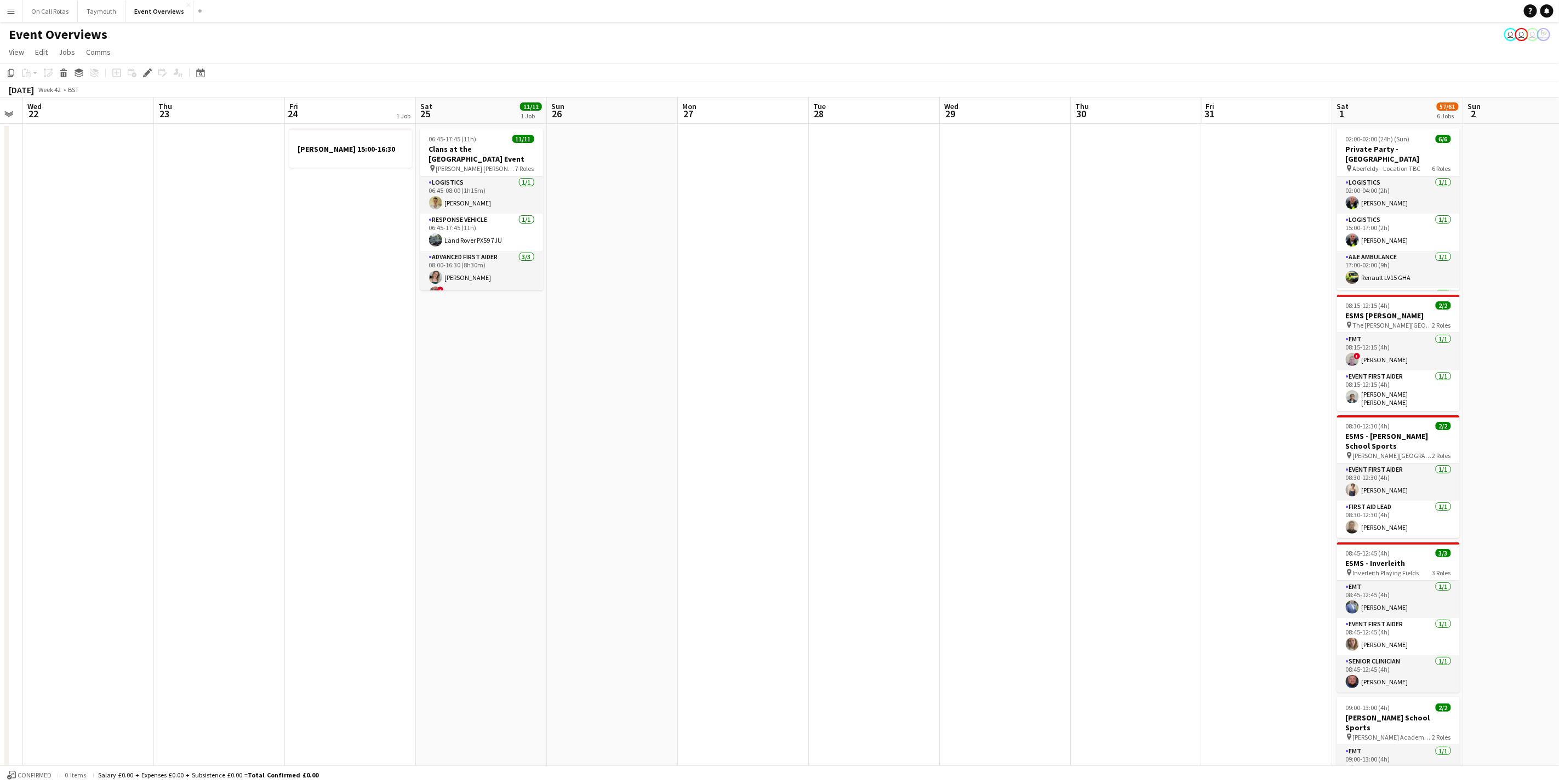
drag, startPoint x: 1042, startPoint y: 362, endPoint x: 330, endPoint y: 309, distance: 714.0
click at [330, 309] on app-calendar-viewport "Sun 19 Mon 20 Tue 21 Wed 22 Thu 23 Fri 24 1 Job Sat 25 11/11 1 Job Sun 26 Mon 2…" at bounding box center [780, 552] width 1559 height 910
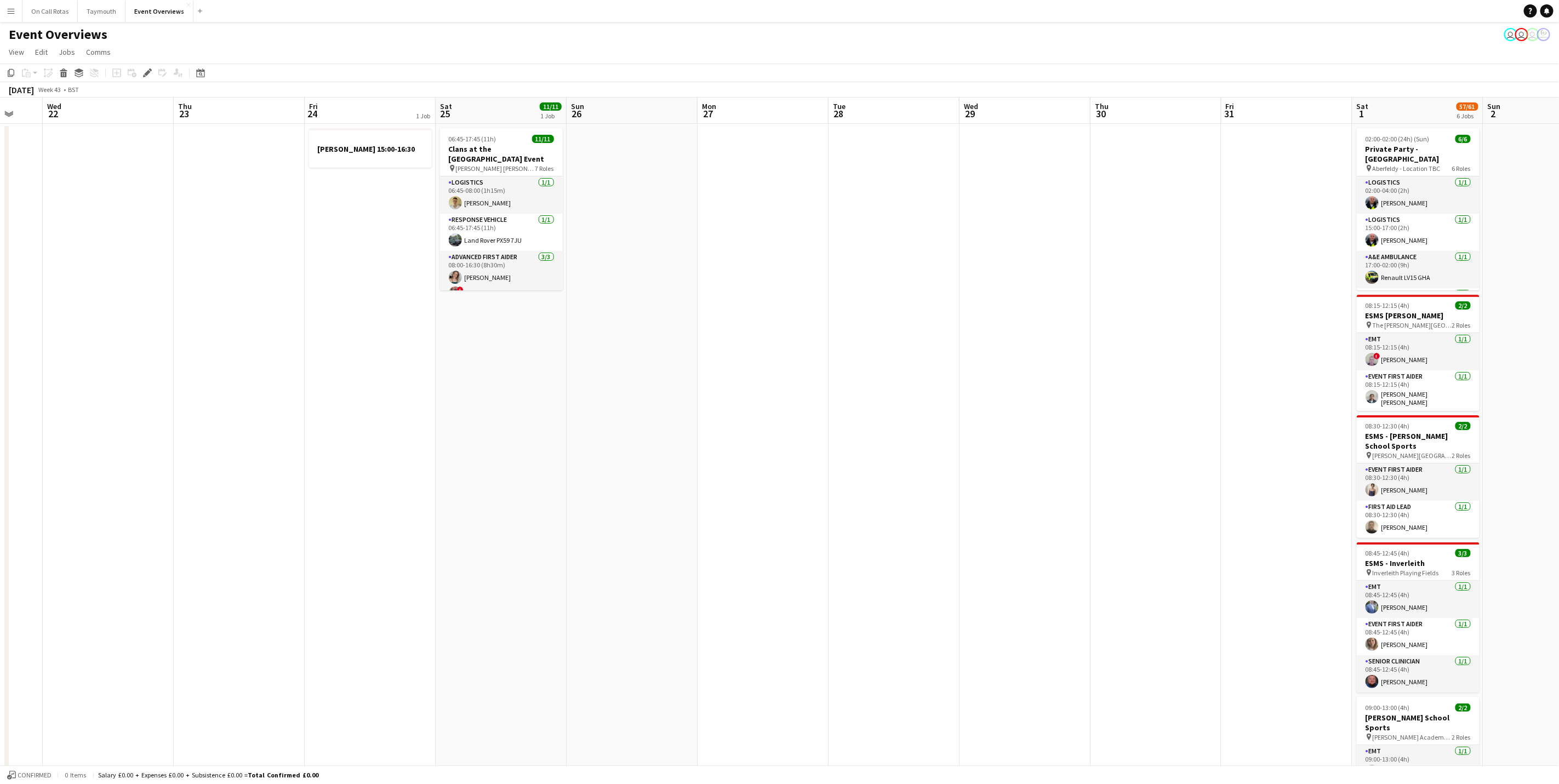
click at [574, 333] on app-calendar-viewport "Sun 19 Mon 20 Tue 21 Wed 22 Thu 23 Fri 24 1 Job Sat 25 11/11 1 Job Sun 26 Mon 2…" at bounding box center [780, 552] width 1559 height 910
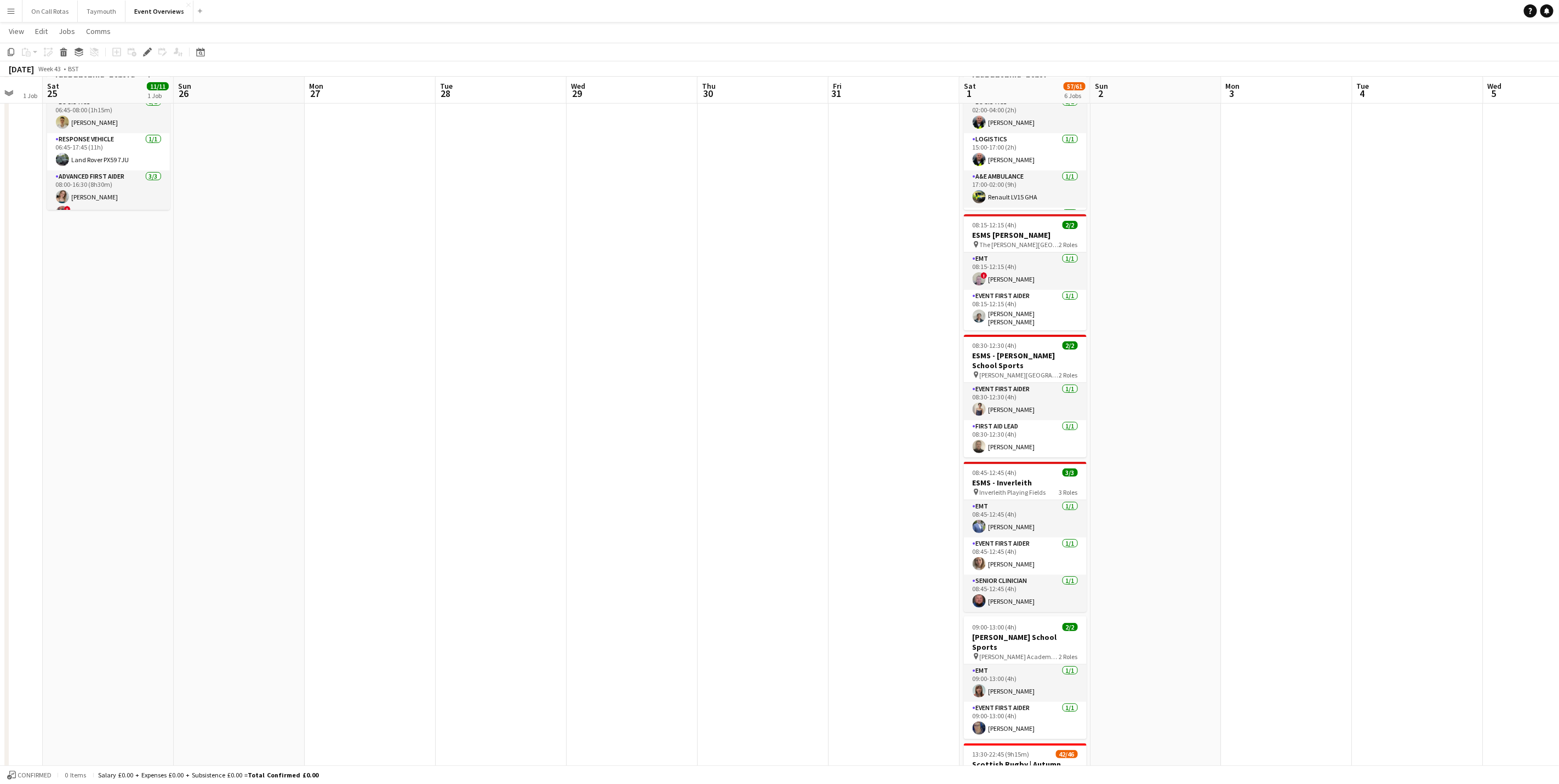
scroll to position [0, 0]
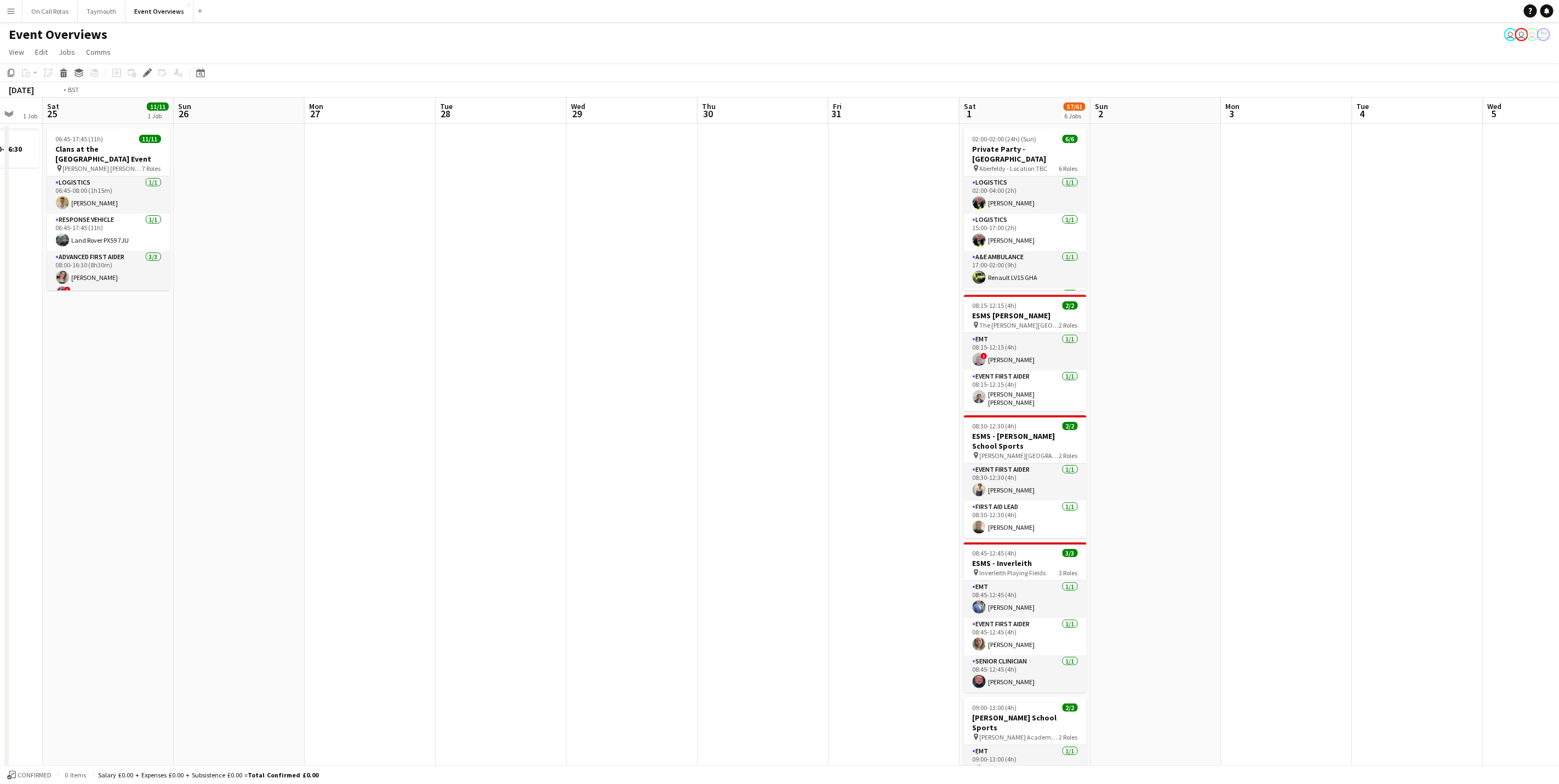
drag, startPoint x: 837, startPoint y: 467, endPoint x: 931, endPoint y: 430, distance: 101.0
click at [1166, 455] on app-calendar-viewport "Wed 22 Thu 23 Fri 24 1 Job Sat 25 11/11 1 Job Sun 26 Mon 27 Tue 28 Wed 29 Thu 3…" at bounding box center [780, 552] width 1559 height 910
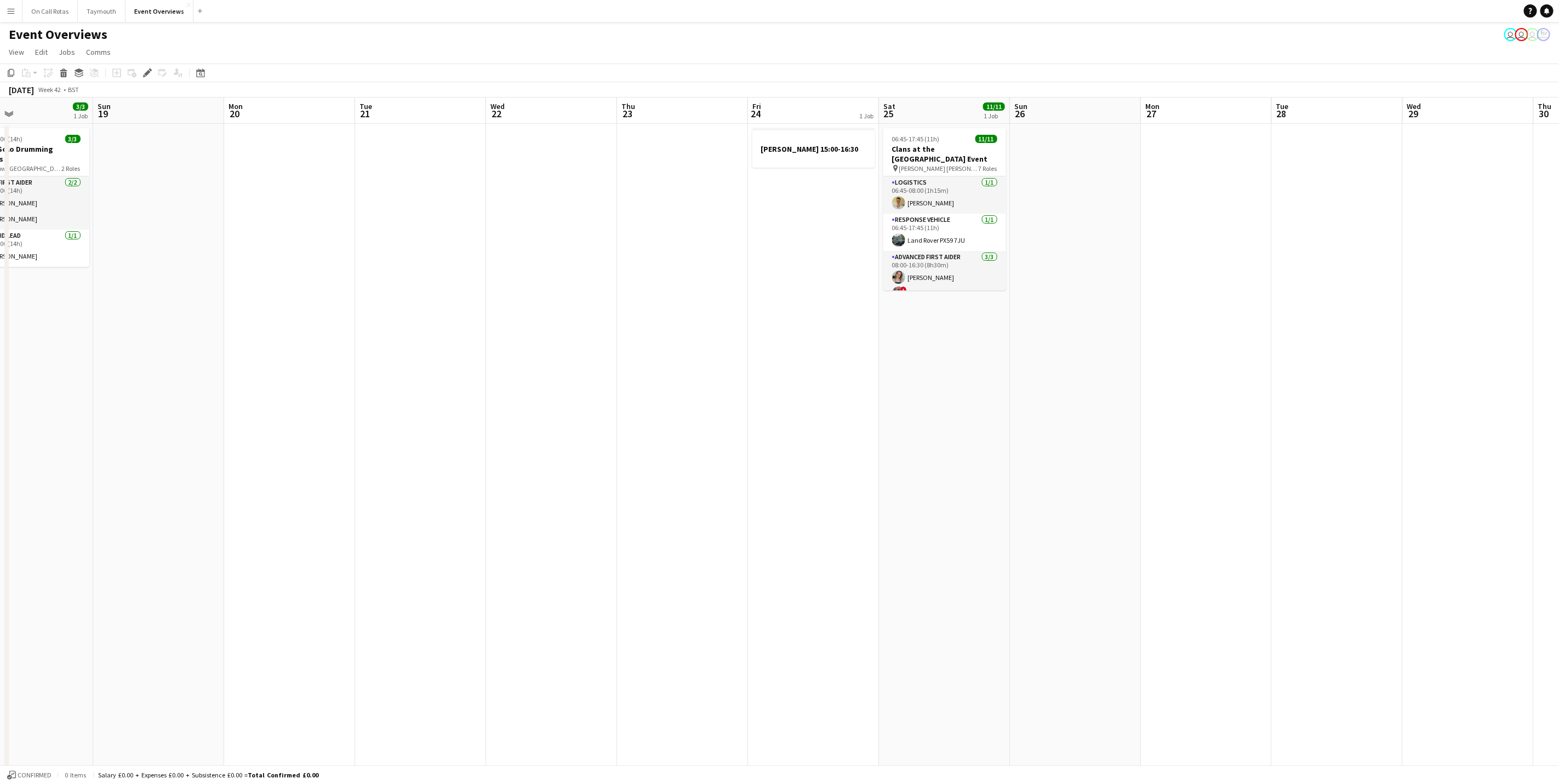
drag, startPoint x: 742, startPoint y: 492, endPoint x: 1113, endPoint y: 470, distance: 371.7
click at [1077, 463] on app-calendar-viewport "Thu 16 2 Jobs Fri 17 9/9 3 Jobs Sat 18 3/3 1 Job Sun 19 Mon 20 Tue 21 Wed 22 Th…" at bounding box center [780, 552] width 1559 height 910
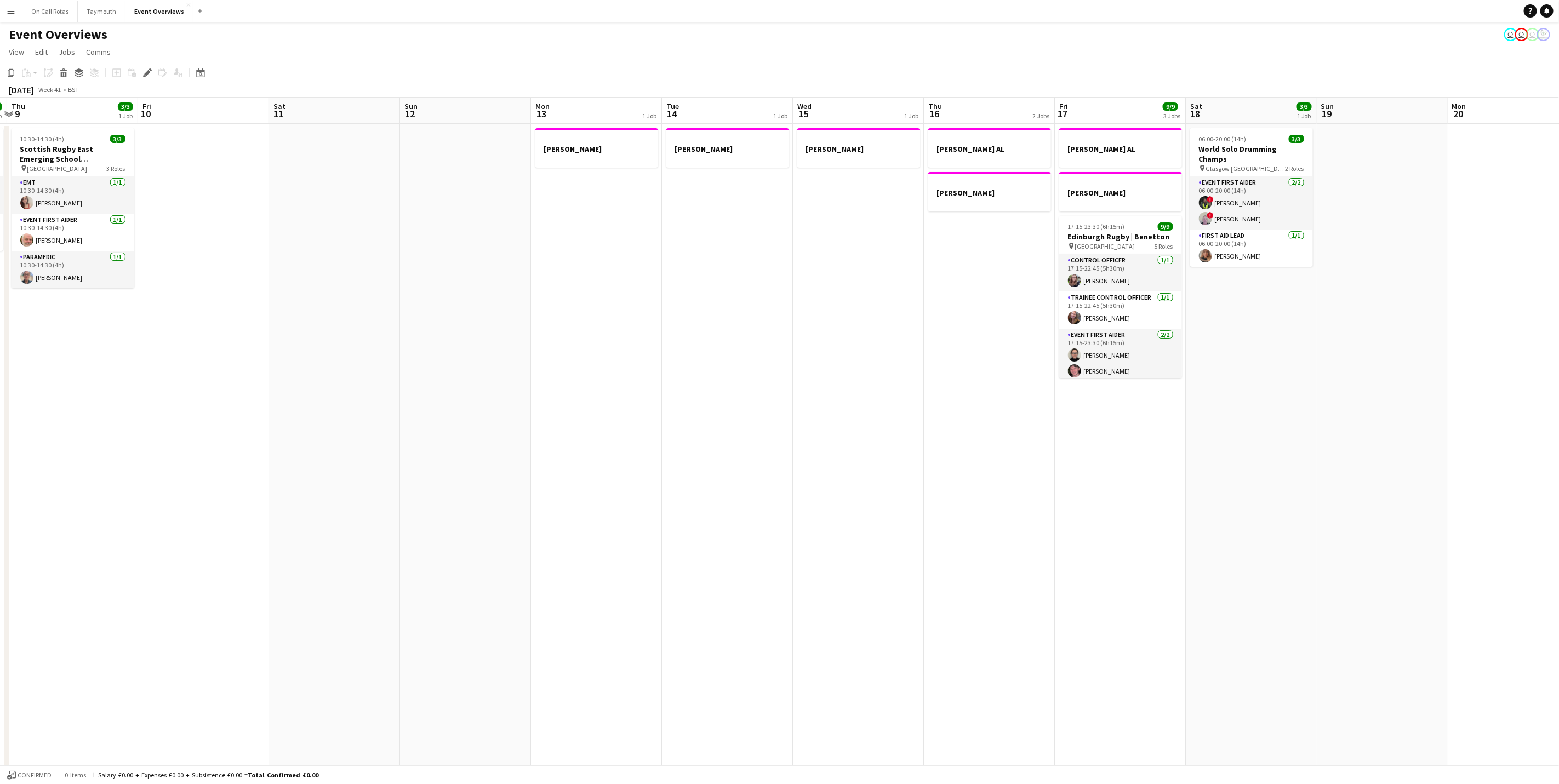
click at [1143, 416] on app-calendar-viewport "Tue 7 5/5 2 Jobs Wed 8 2/2 1 Job Thu 9 3/3 1 Job Fri 10 Sat 11 Sun 12 Mon 13 1 …" at bounding box center [780, 552] width 1559 height 910
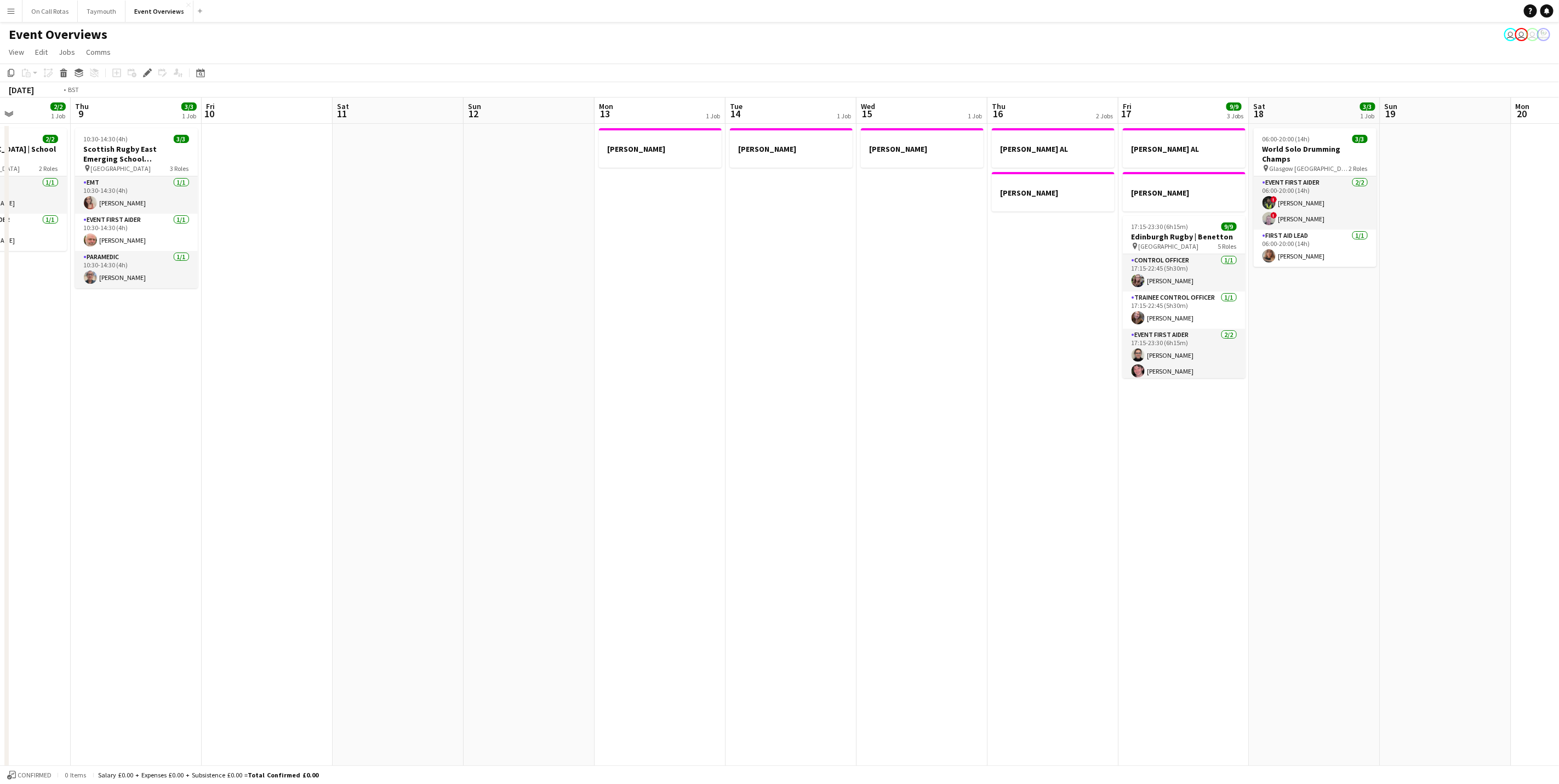
drag, startPoint x: 544, startPoint y: 406, endPoint x: 1061, endPoint y: 459, distance: 519.7
click at [1053, 457] on app-calendar-viewport "Mon 6 Tue 7 5/5 2 Jobs Wed 8 2/2 1 Job Thu 9 3/3 1 Job Fri 10 Sat 11 Sun 12 Mon…" at bounding box center [780, 552] width 1559 height 910
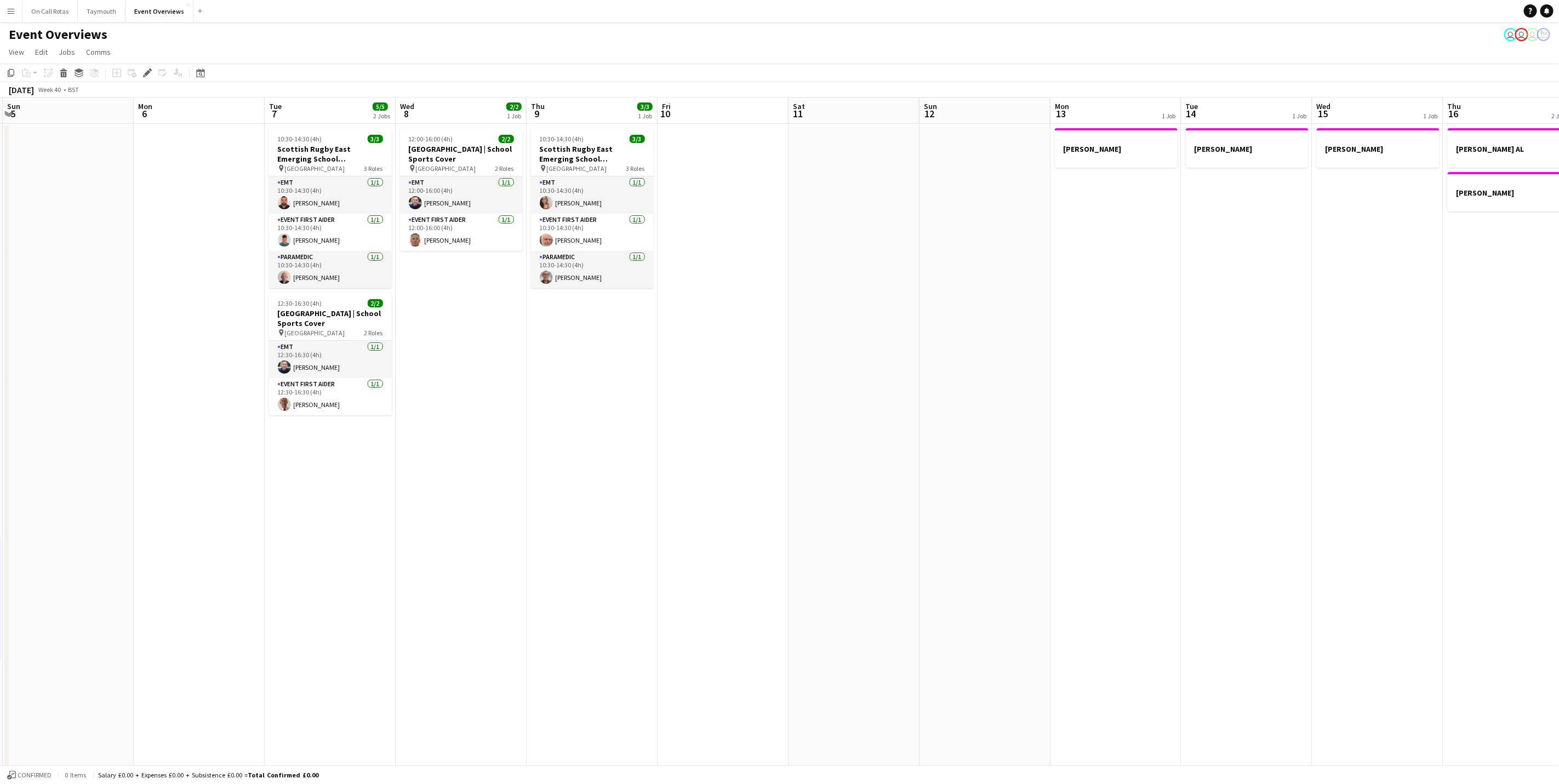
drag, startPoint x: 710, startPoint y: 379, endPoint x: 1092, endPoint y: 454, distance: 389.3
click at [1092, 454] on app-calendar-viewport "Thu 2 Fri 3 15/23 2 Jobs Sat 4 12/13 6 Jobs Sun 5 Mon 6 Tue 7 5/5 2 Jobs Wed 8 …" at bounding box center [780, 552] width 1559 height 910
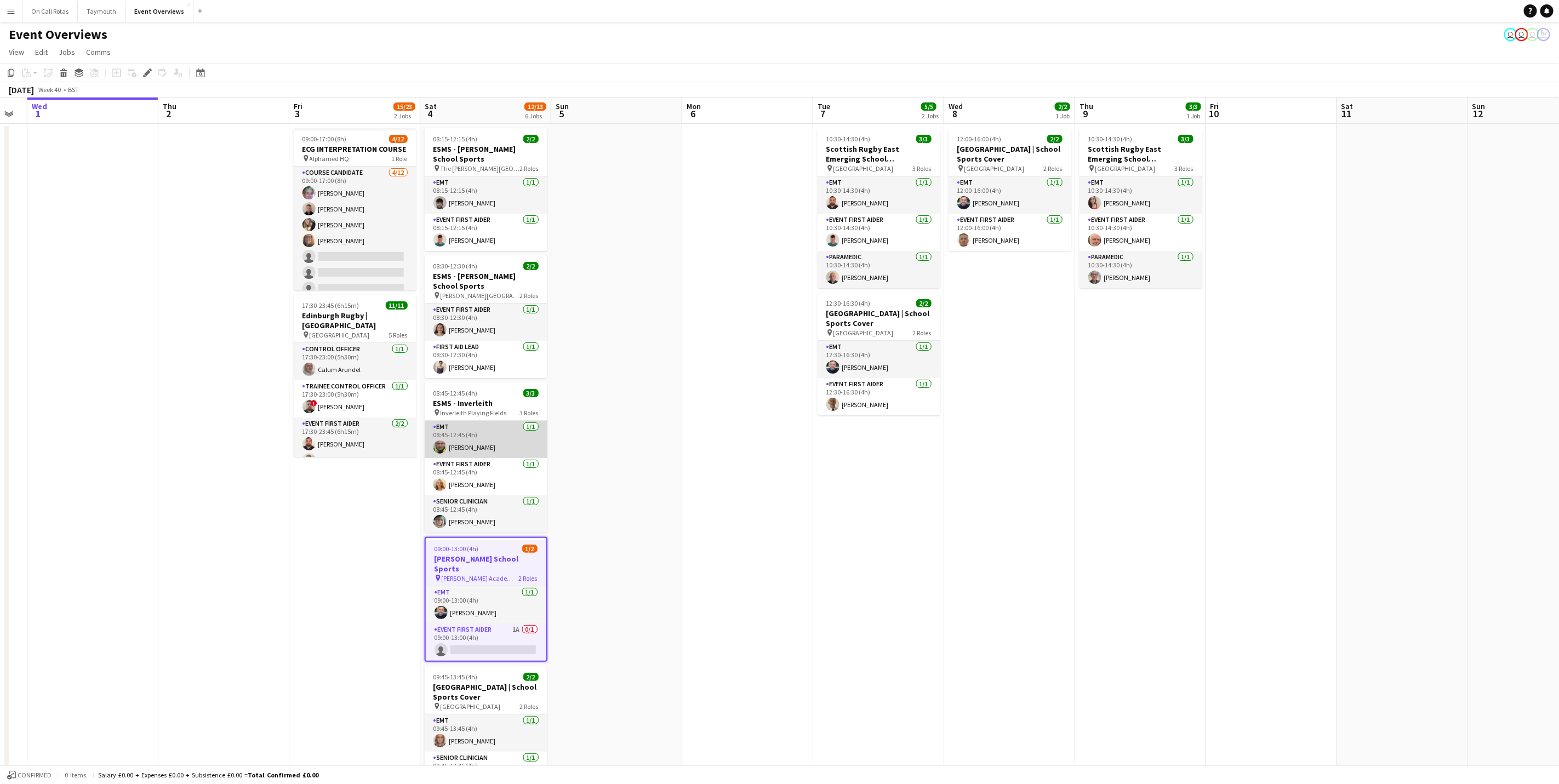
drag, startPoint x: 464, startPoint y: 439, endPoint x: 472, endPoint y: 430, distance: 12.0
click at [464, 439] on app-card-role "EMT [DATE] 08:45-12:45 (4h) [PERSON_NAME]" at bounding box center [486, 439] width 123 height 37
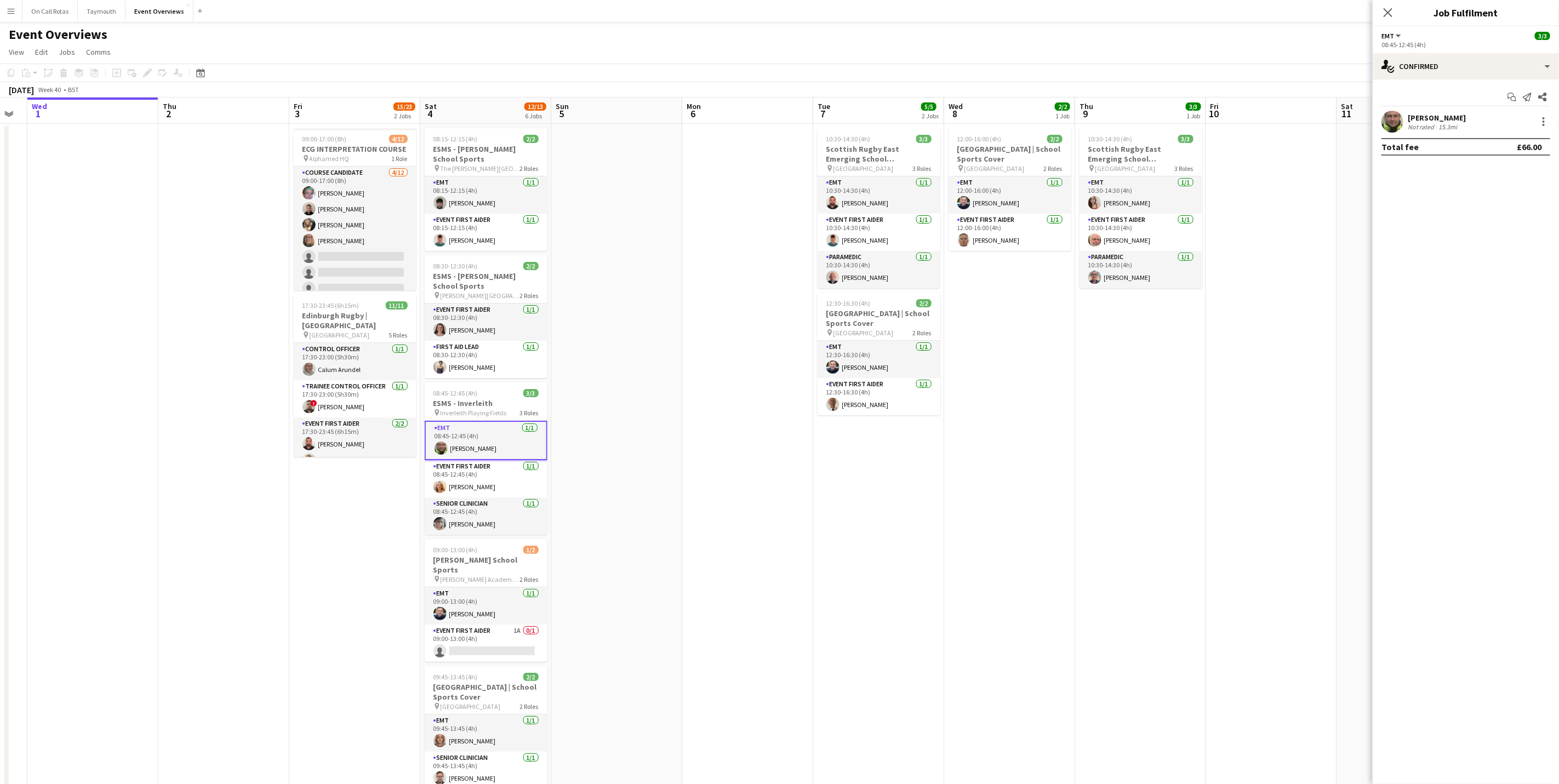
click at [1427, 115] on div "[PERSON_NAME]" at bounding box center [1436, 118] width 58 height 10
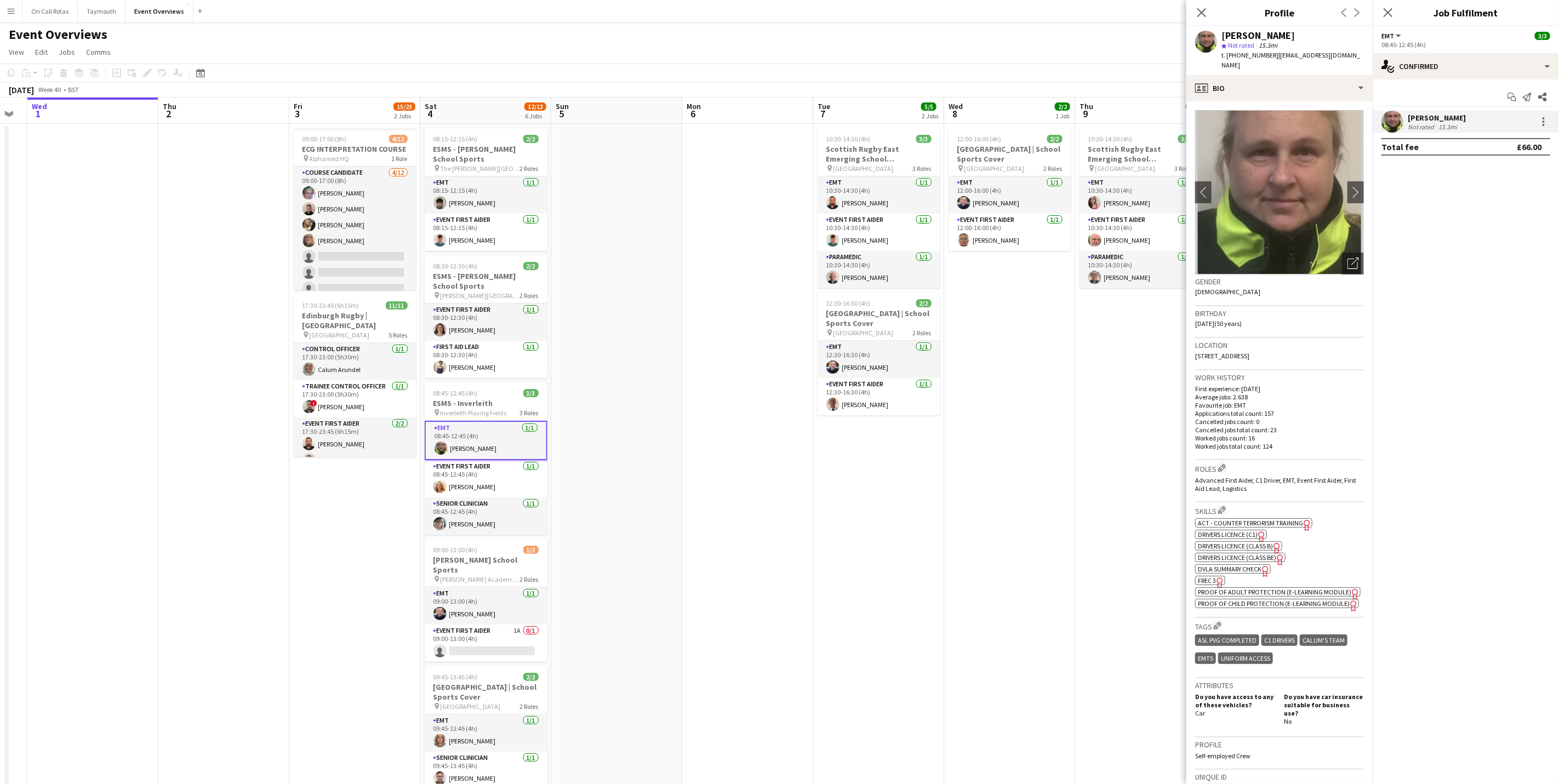
drag, startPoint x: 755, startPoint y: 41, endPoint x: 824, endPoint y: 44, distance: 69.1
click at [755, 40] on div "Event Overviews user user user" at bounding box center [780, 32] width 1559 height 21
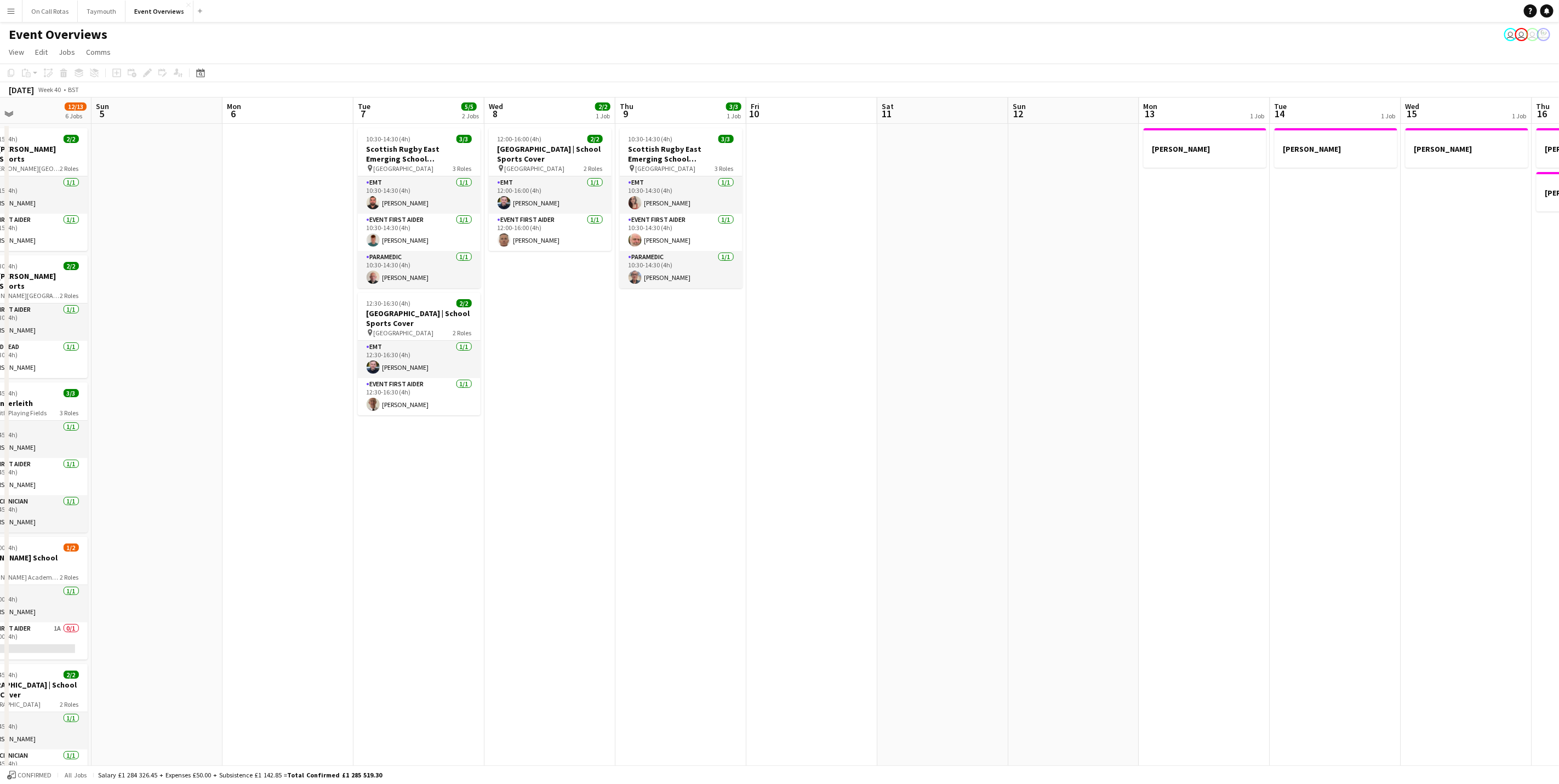
drag, startPoint x: 1080, startPoint y: 520, endPoint x: 629, endPoint y: 500, distance: 451.4
click at [629, 500] on app-calendar-viewport "Wed 1 Thu 2 Fri 3 15/23 2 Jobs Sat 4 12/13 6 Jobs Sun 5 Mon 6 Tue 7 5/5 2 Jobs …" at bounding box center [780, 552] width 1559 height 910
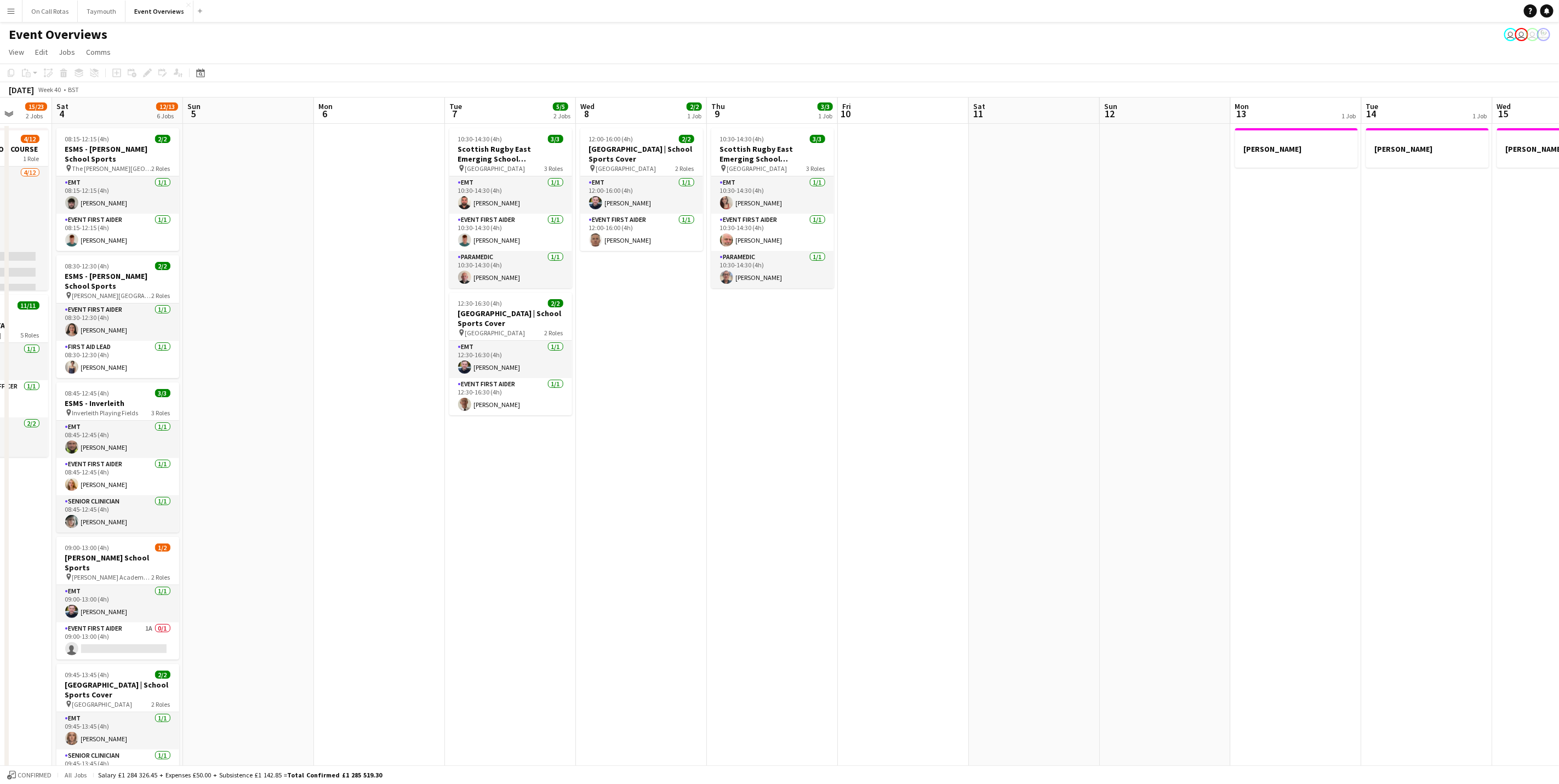
scroll to position [0, 338]
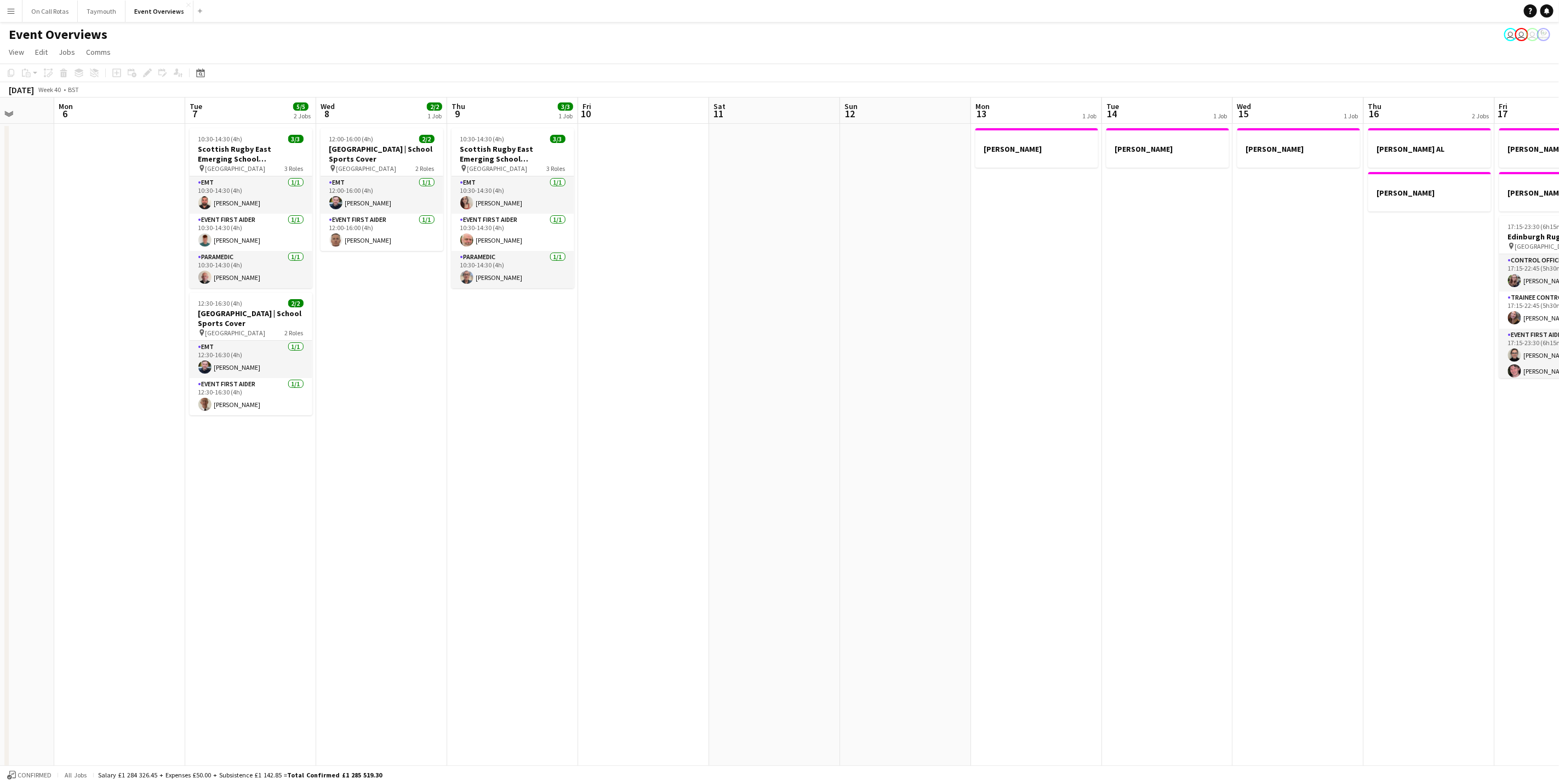
drag, startPoint x: 912, startPoint y: 472, endPoint x: 754, endPoint y: 480, distance: 158.2
click at [754, 480] on app-calendar-viewport "Fri 3 15/23 2 Jobs Sat 4 12/13 6 Jobs Sun 5 Mon 6 Tue 7 5/5 2 Jobs Wed 8 2/2 1 …" at bounding box center [780, 552] width 1559 height 910
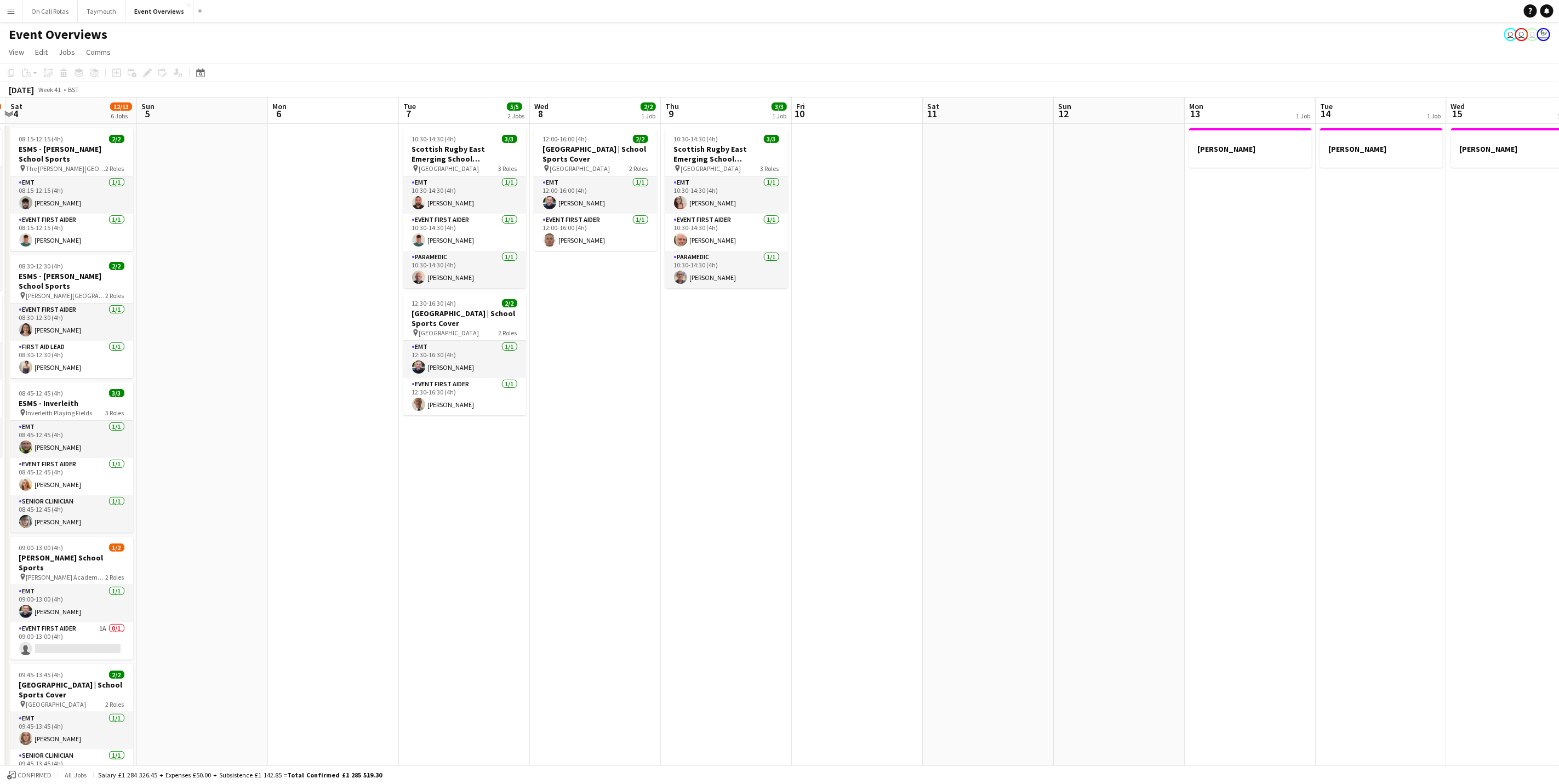
drag, startPoint x: 410, startPoint y: 495, endPoint x: 1138, endPoint y: 365, distance: 739.5
click at [1145, 370] on app-calendar-viewport "Fri 3 15/23 2 Jobs Sat 4 12/13 6 Jobs Sun 5 Mon 6 Tue 7 5/5 2 Jobs Wed 8 2/2 1 …" at bounding box center [780, 552] width 1559 height 910
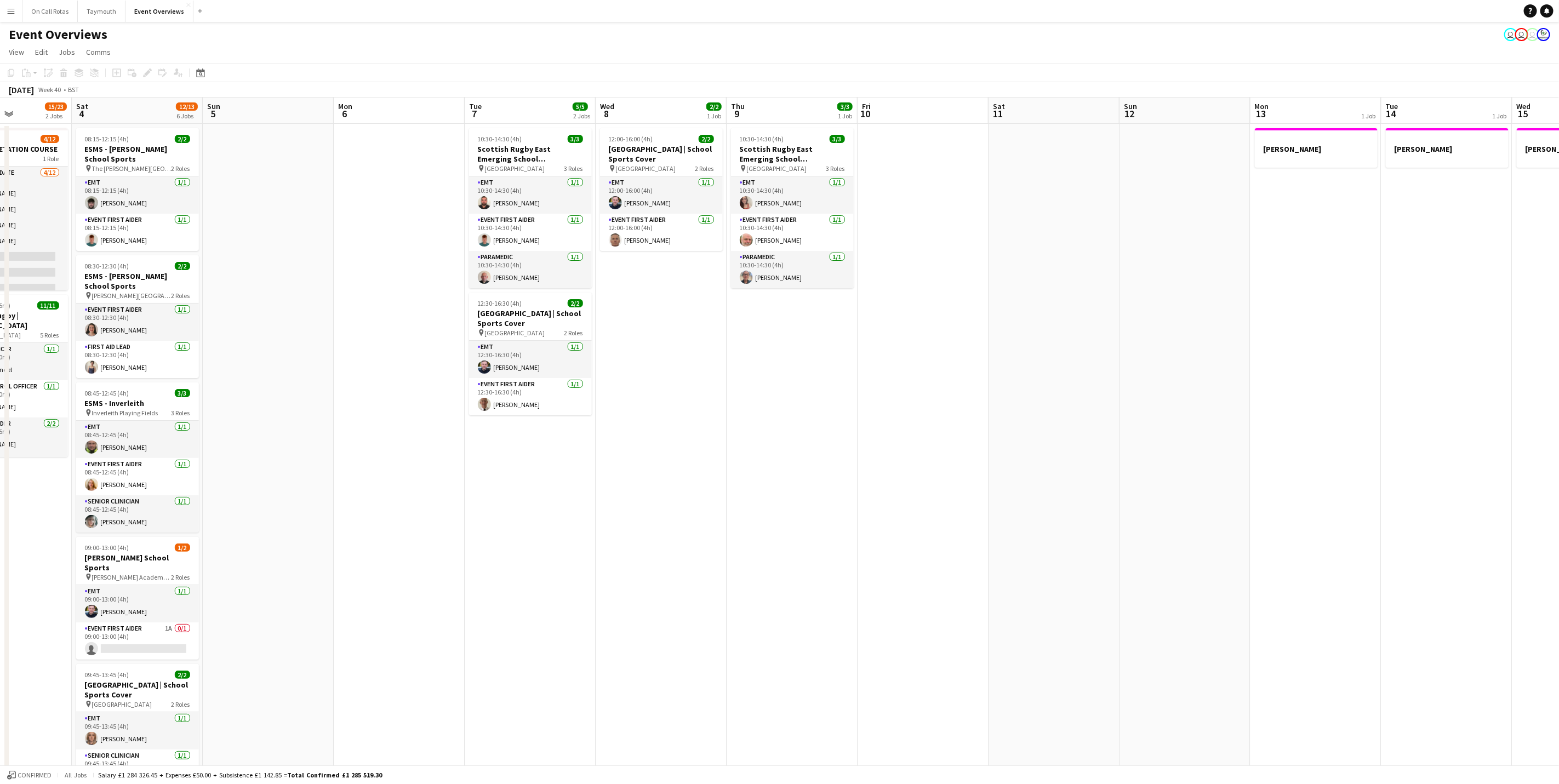
drag, startPoint x: 812, startPoint y: 523, endPoint x: 799, endPoint y: 523, distance: 13.0
click at [799, 523] on app-calendar-viewport "Wed 1 Thu 2 Fri 3 15/23 2 Jobs Sat 4 12/13 6 Jobs Sun 5 Mon 6 Tue 7 5/5 2 Jobs …" at bounding box center [780, 552] width 1559 height 910
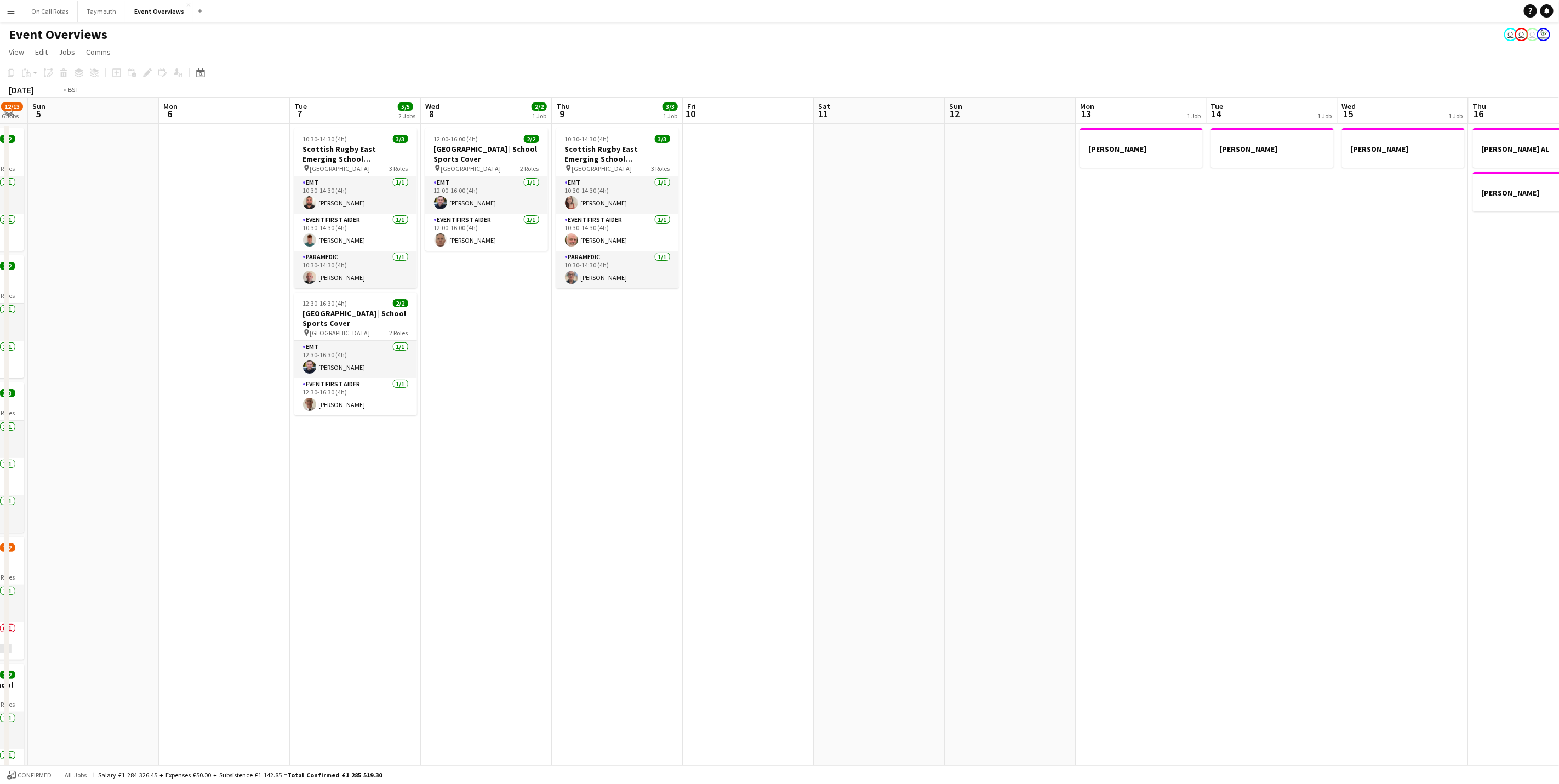
drag, startPoint x: 1032, startPoint y: 516, endPoint x: 525, endPoint y: 536, distance: 507.4
click at [525, 541] on app-calendar-viewport "Thu 2 Fri 3 15/23 2 Jobs Sat 4 12/13 6 Jobs Sun 5 Mon 6 Tue 7 5/5 2 Jobs Wed 8 …" at bounding box center [780, 552] width 1559 height 910
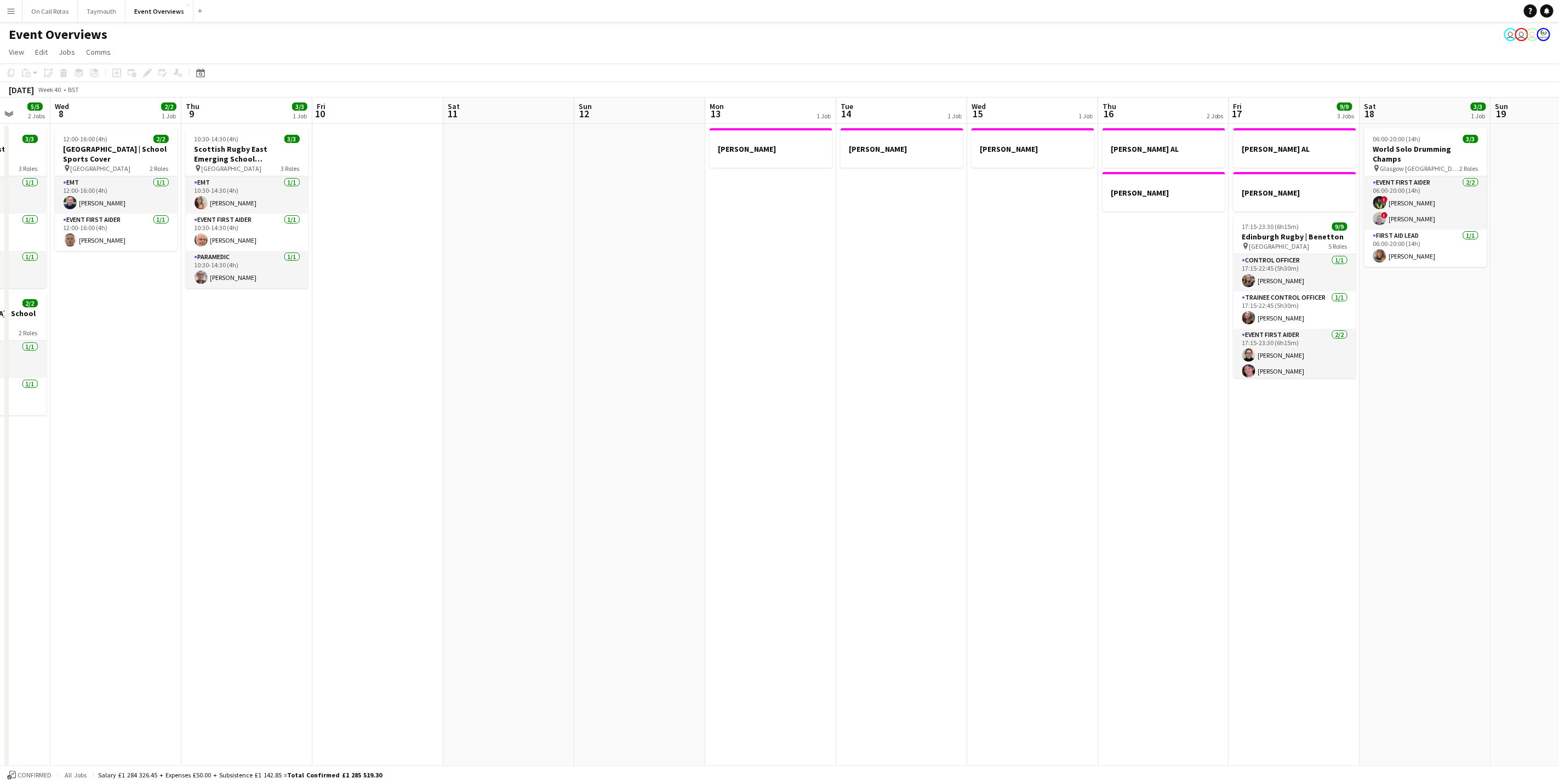
scroll to position [0, 399]
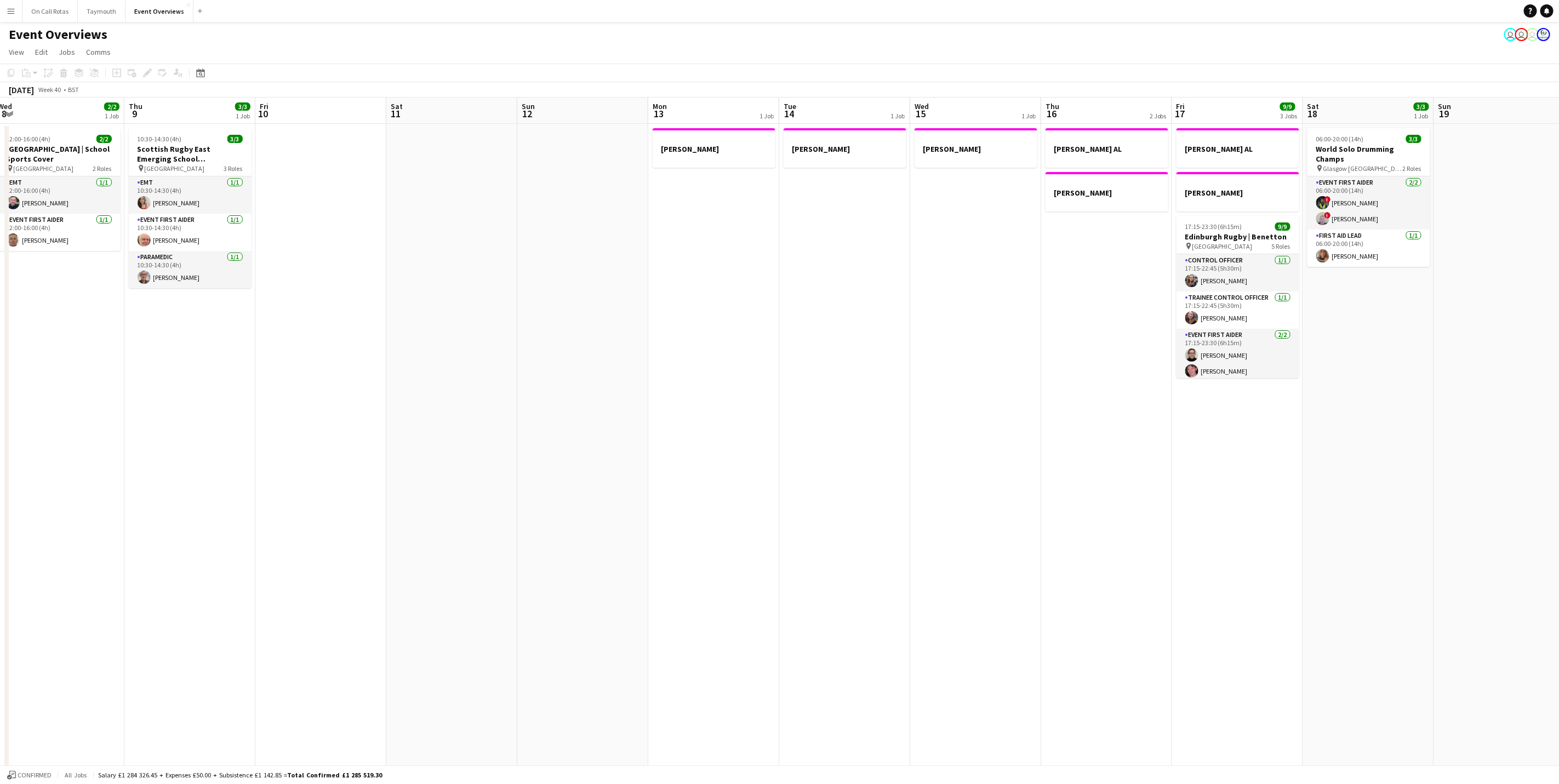
click at [475, 517] on app-calendar-viewport "Sun 5 Mon 6 Tue 7 5/5 2 Jobs Wed 8 2/2 1 Job Thu 9 3/3 1 Job Fri 10 Sat 11 Sun …" at bounding box center [780, 552] width 1559 height 910
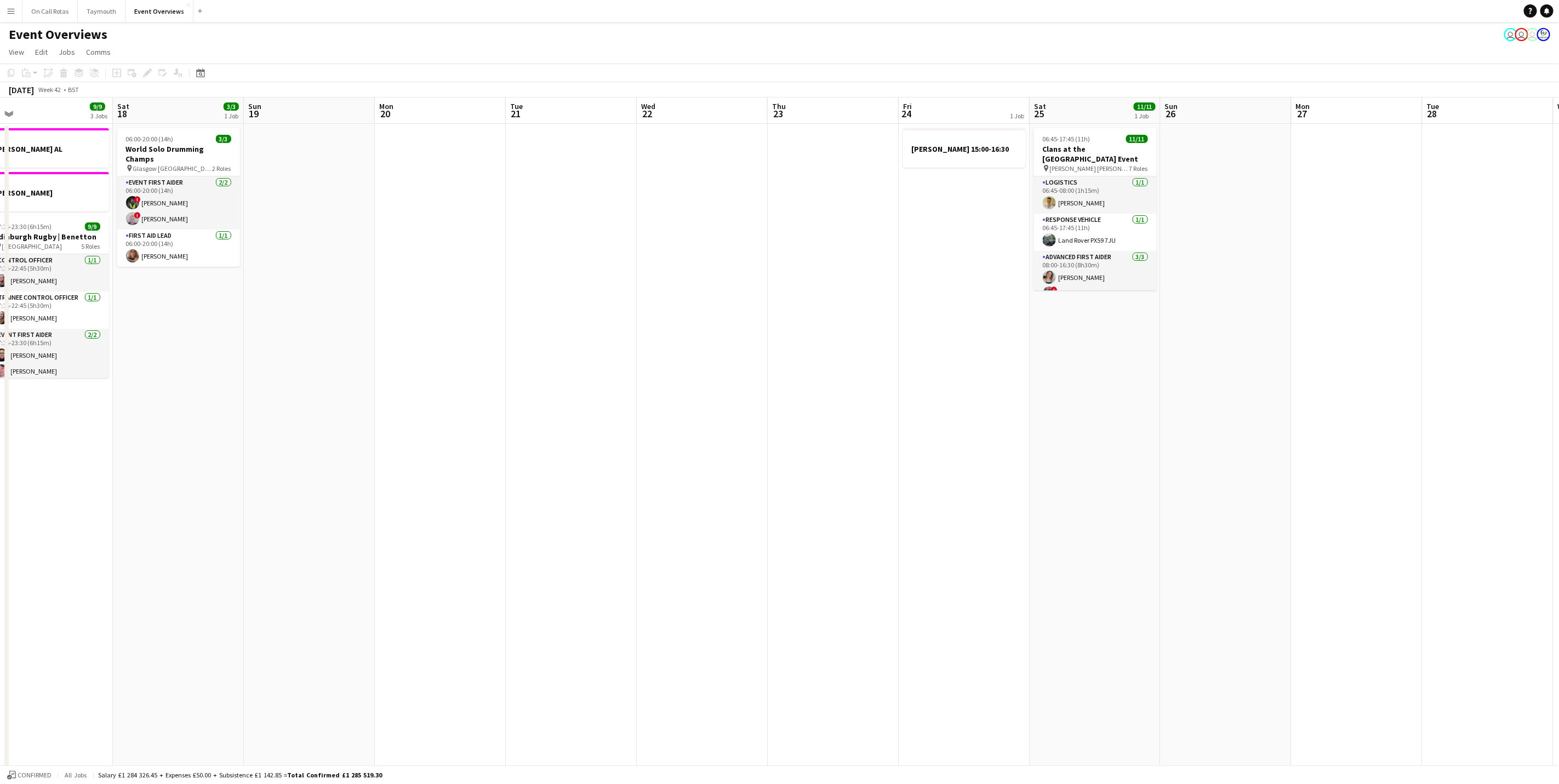
drag, startPoint x: 1109, startPoint y: 474, endPoint x: 292, endPoint y: 506, distance: 817.6
click at [292, 506] on app-calendar-viewport "Tue 14 1 Job Wed 15 1 Job Thu 16 2 Jobs Fri 17 9/9 3 Jobs Sat 18 3/3 1 Job Sun …" at bounding box center [780, 552] width 1559 height 910
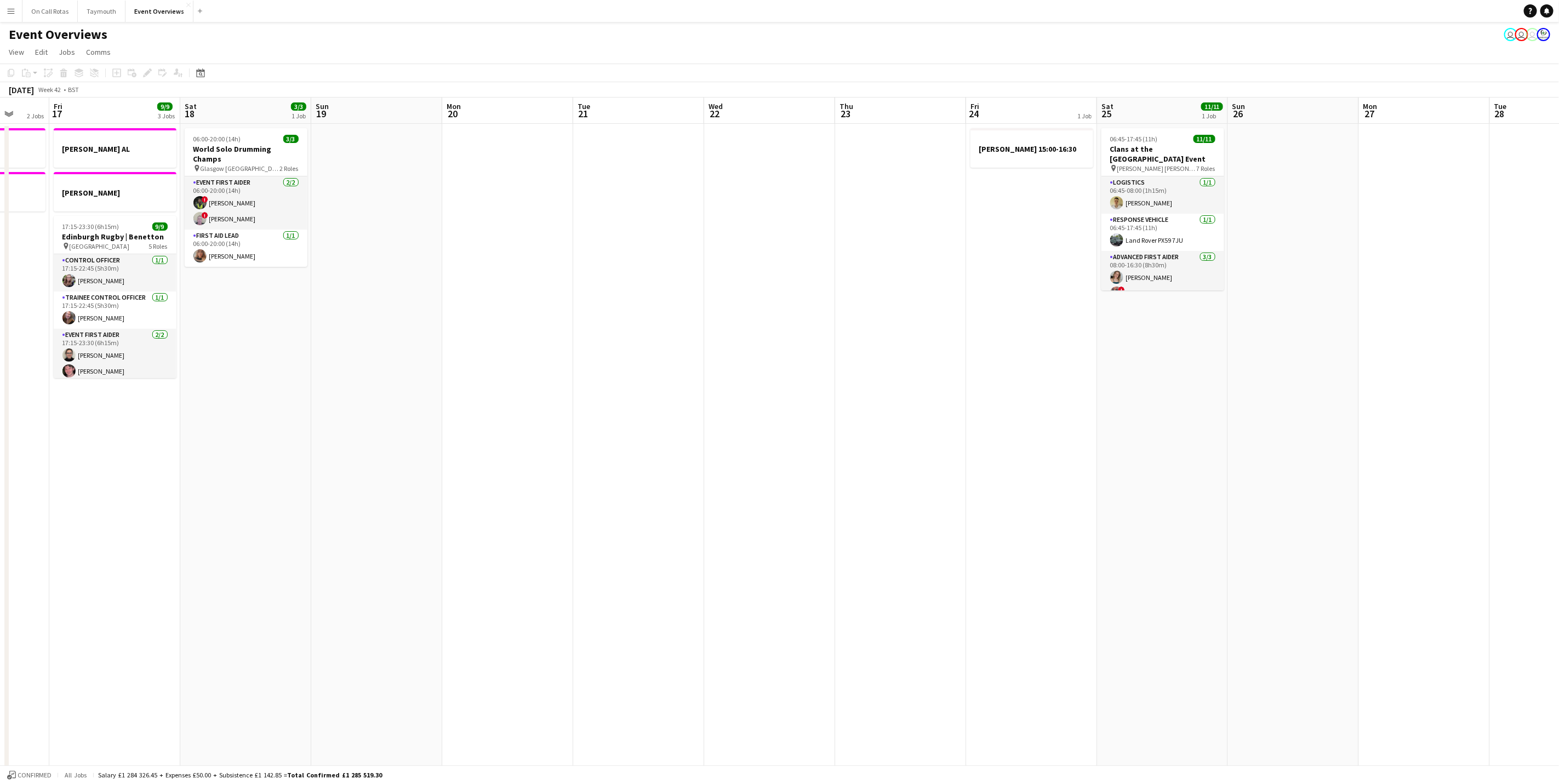
drag, startPoint x: 309, startPoint y: 472, endPoint x: 536, endPoint y: 481, distance: 227.2
click at [531, 484] on app-calendar-viewport "Tue 14 1 Job Wed 15 1 Job Thu 16 2 Jobs Fri 17 9/9 3 Jobs Sat 18 3/3 1 Job Sun …" at bounding box center [780, 552] width 1559 height 910
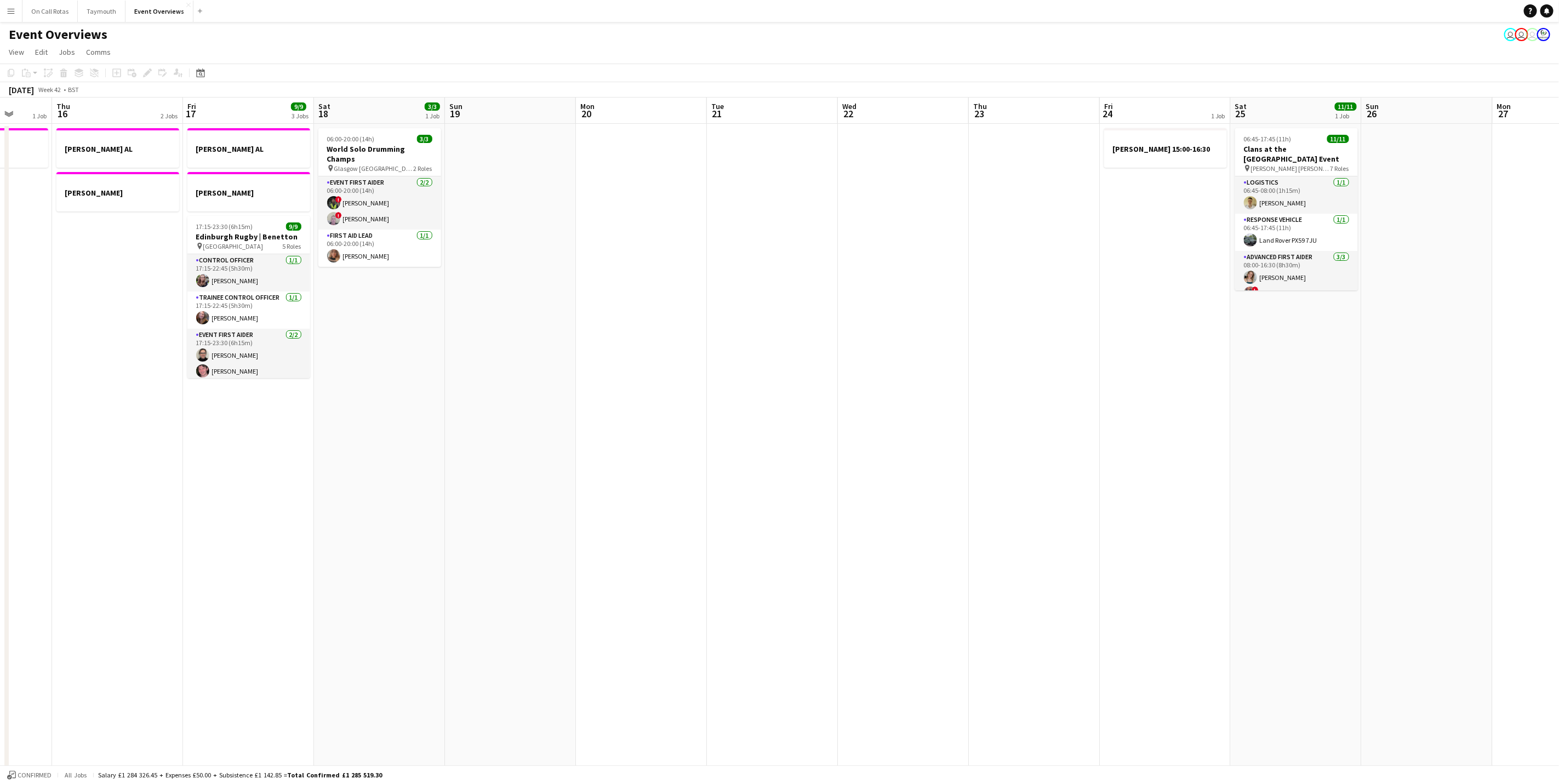
scroll to position [0, 258]
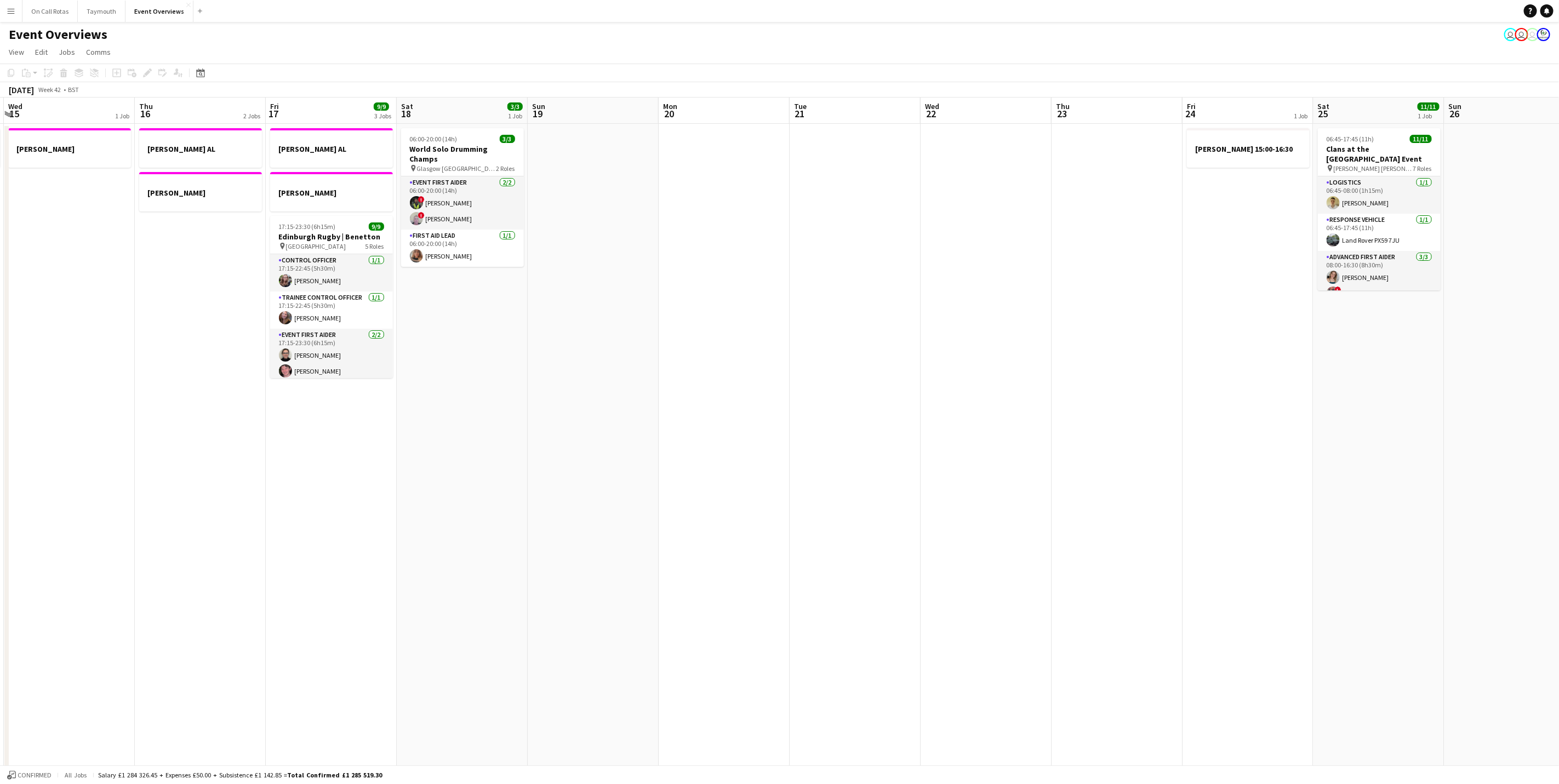
drag, startPoint x: 532, startPoint y: 471, endPoint x: 643, endPoint y: 454, distance: 112.3
click at [643, 454] on app-calendar-viewport "Mon 13 1 Job Tue 14 1 Job Wed 15 1 Job Thu 16 2 Jobs Fri 17 9/9 3 Jobs Sat 18 3…" at bounding box center [780, 552] width 1559 height 910
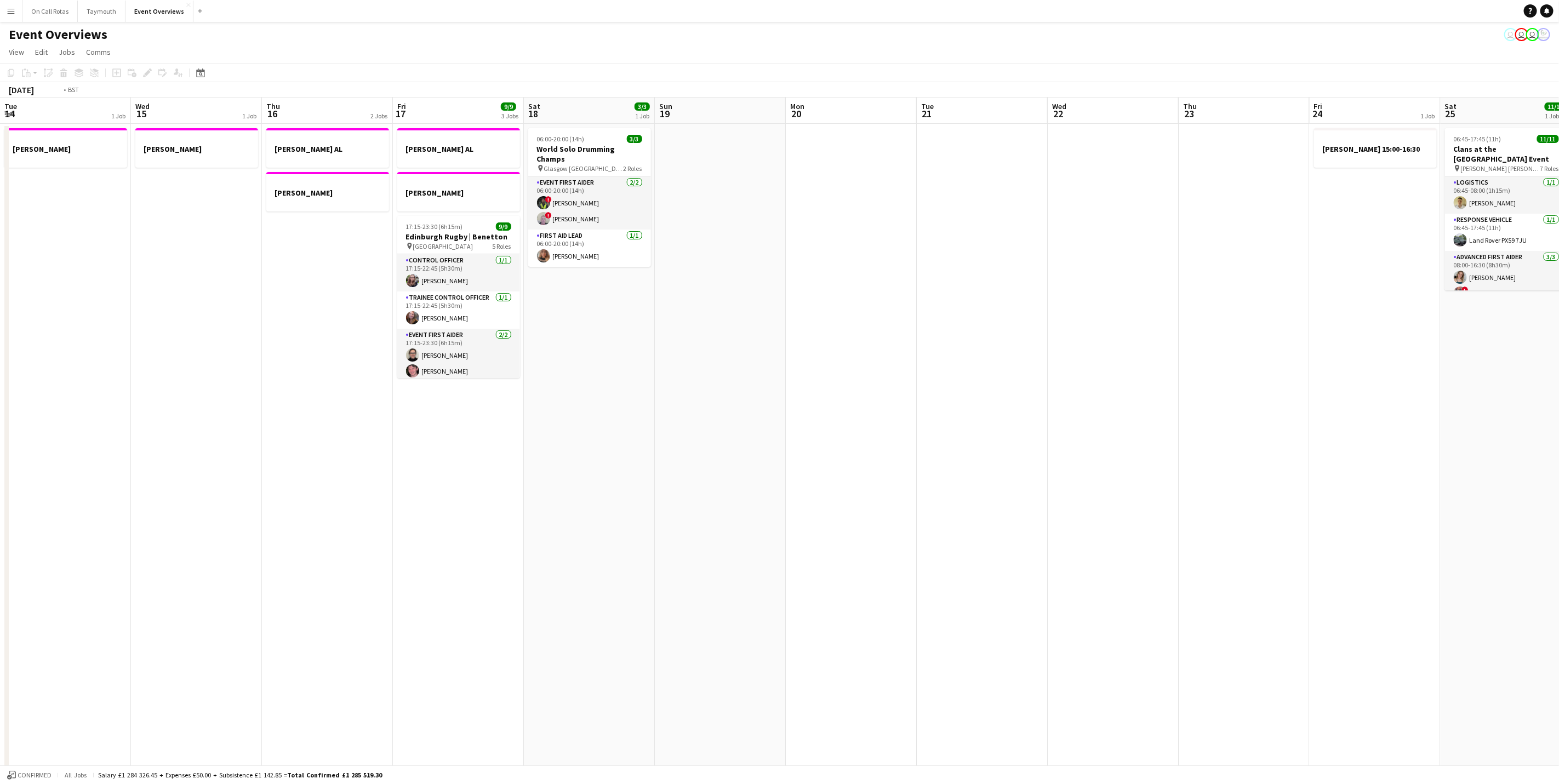
click at [1377, 420] on app-calendar-viewport "Sun 12 Mon 13 1 Job Tue 14 1 Job Wed 15 1 Job Thu 16 2 Jobs Fri 17 9/9 3 Jobs S…" at bounding box center [780, 552] width 1559 height 910
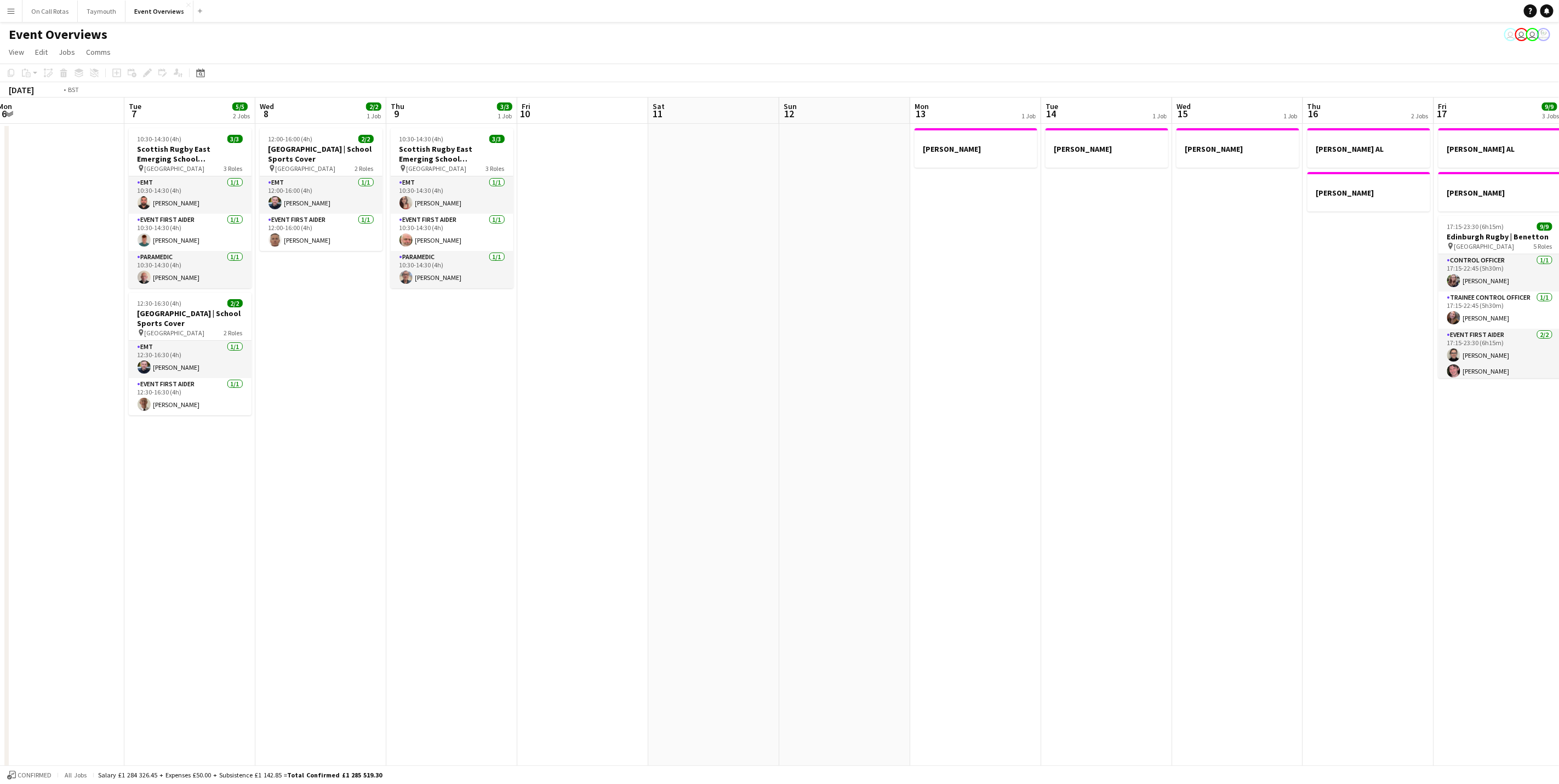
click at [1252, 406] on app-calendar-viewport "Sat 4 12/13 6 Jobs Sun 5 Mon 6 Tue 7 5/5 2 Jobs Wed 8 2/2 1 Job Thu 9 3/3 1 Job…" at bounding box center [780, 552] width 1559 height 910
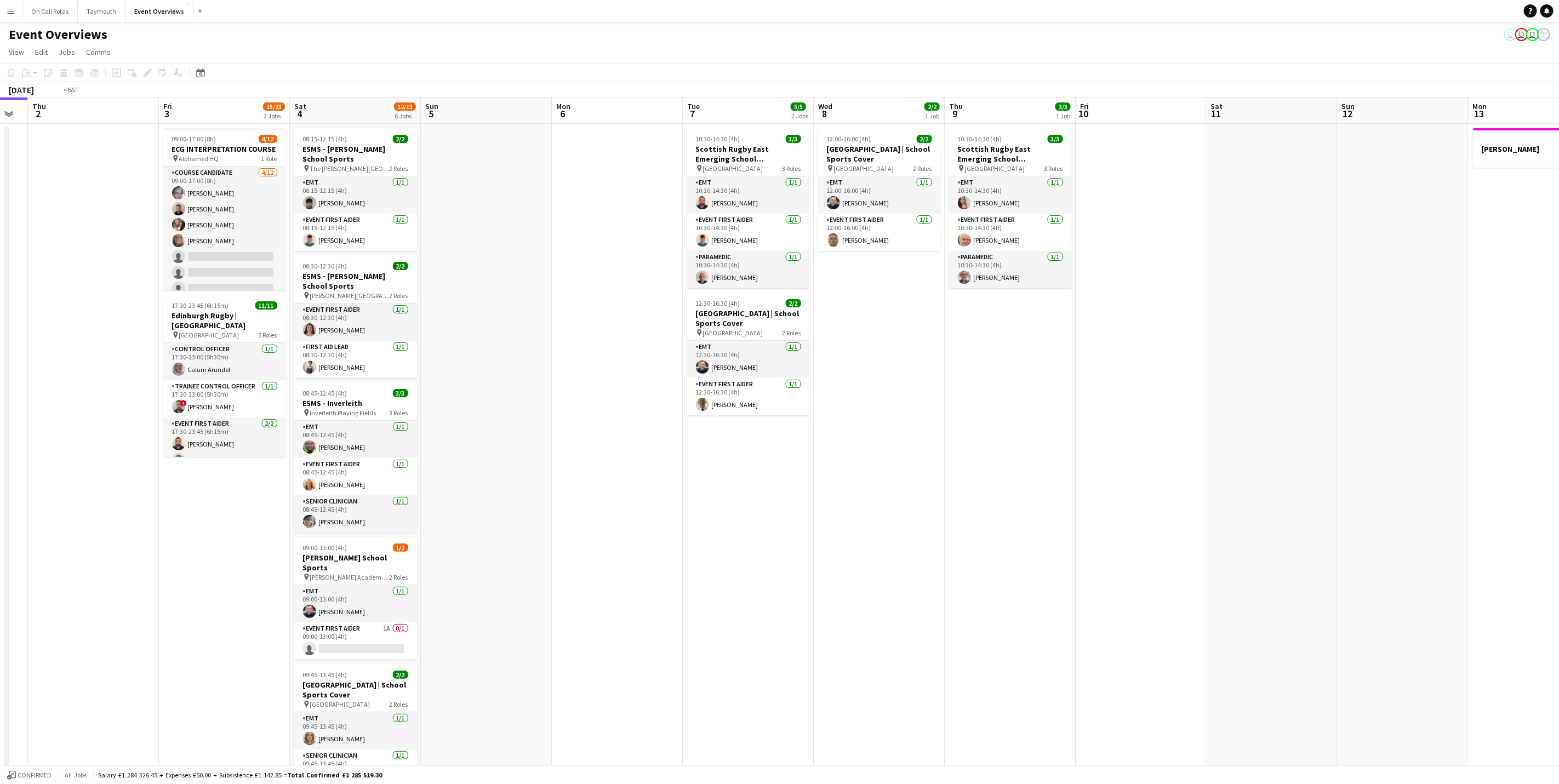
click at [1393, 451] on app-calendar-viewport "Mon 29 Tue 30 Wed 1 Thu 2 Fri 3 15/23 2 Jobs Sat 4 12/13 6 Jobs Sun 5 Mon 6 Tue…" at bounding box center [780, 552] width 1559 height 910
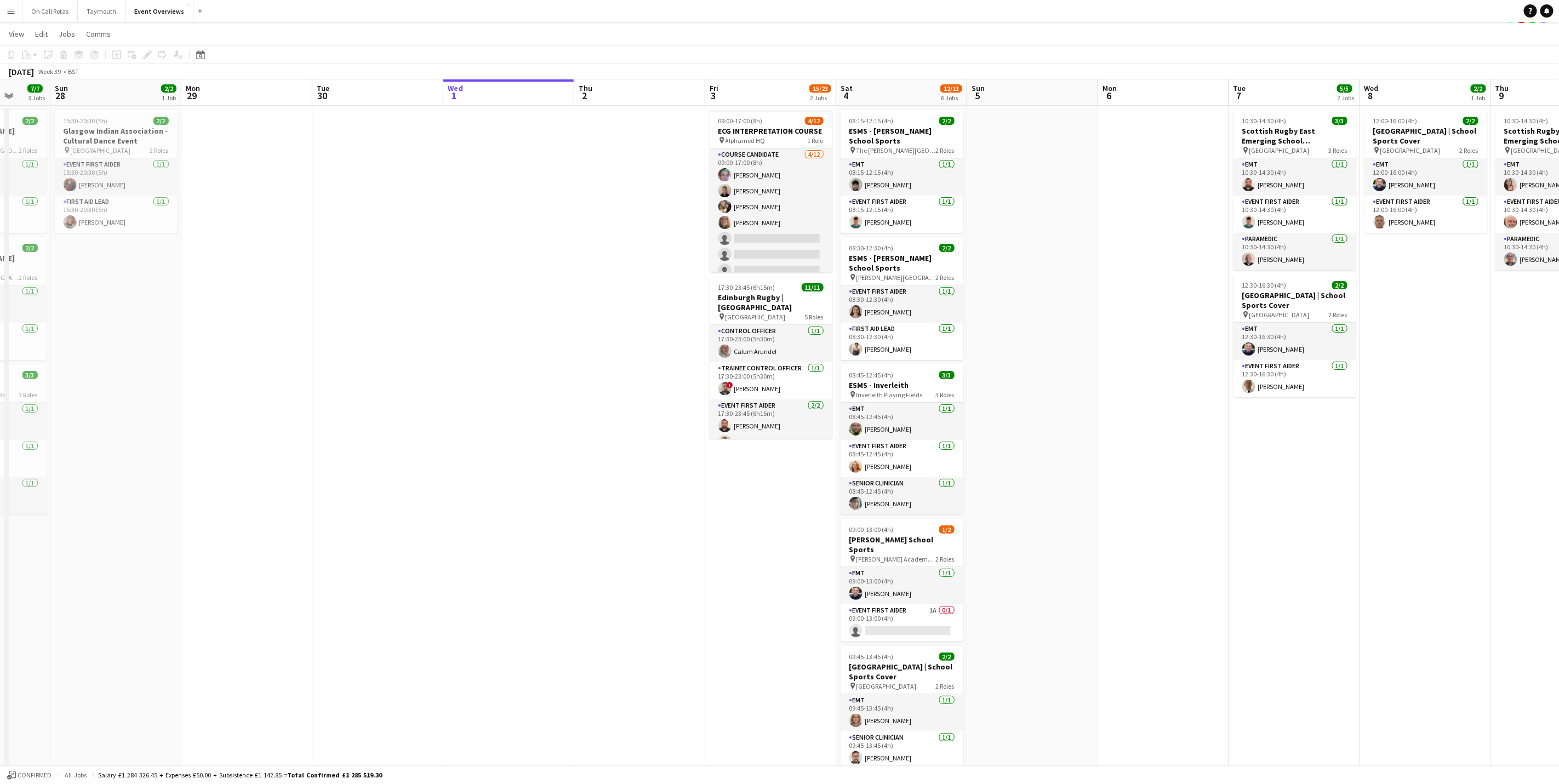
scroll to position [0, 0]
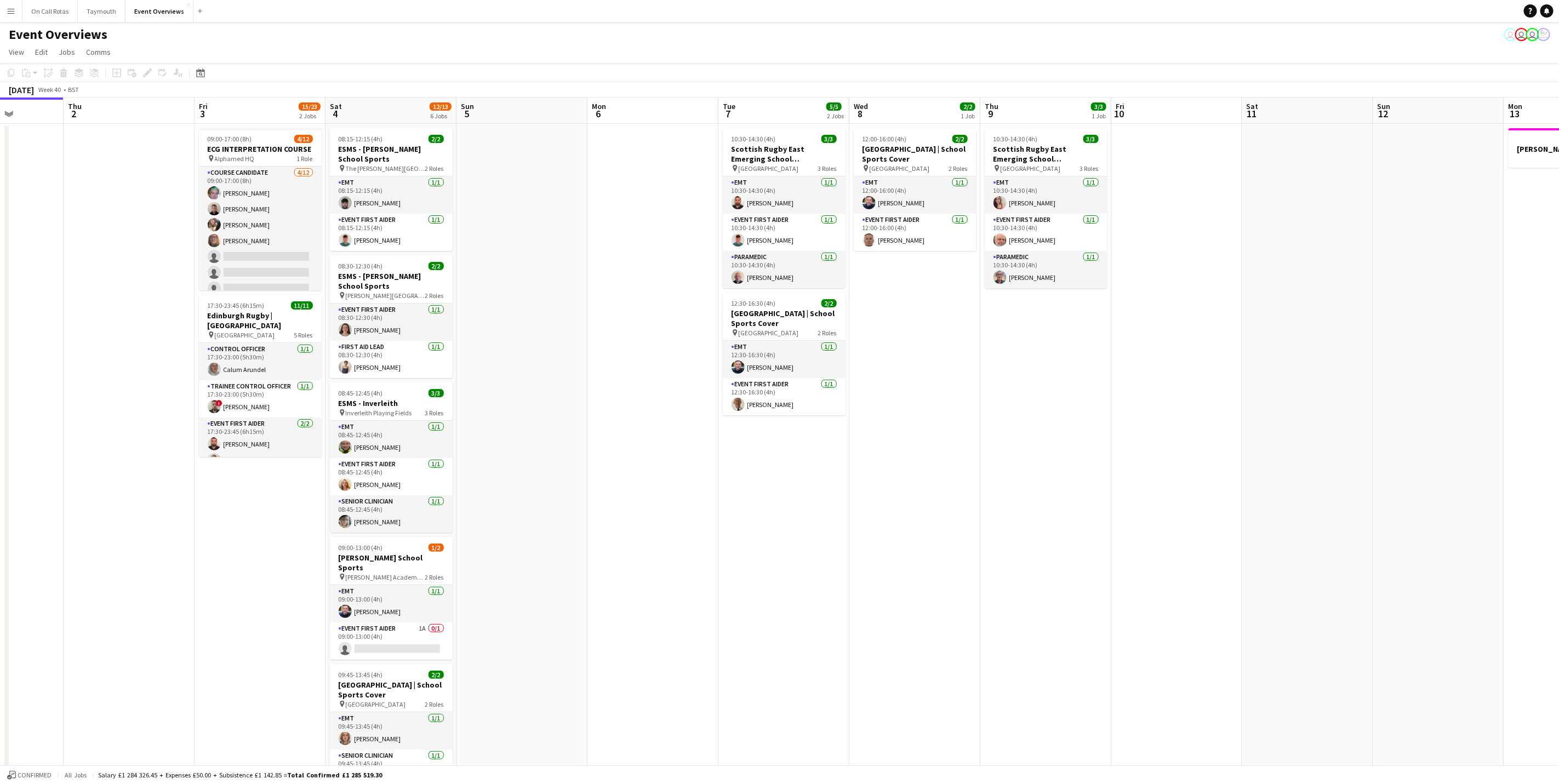
drag, startPoint x: 1196, startPoint y: 571, endPoint x: 424, endPoint y: 566, distance: 772.0
click at [424, 566] on app-calendar-viewport "Mon 29 Tue 30 Wed 1 Thu 2 Fri 3 15/23 2 Jobs Sat 4 12/13 6 Jobs Sun 5 Mon 6 Tue…" at bounding box center [780, 552] width 1559 height 910
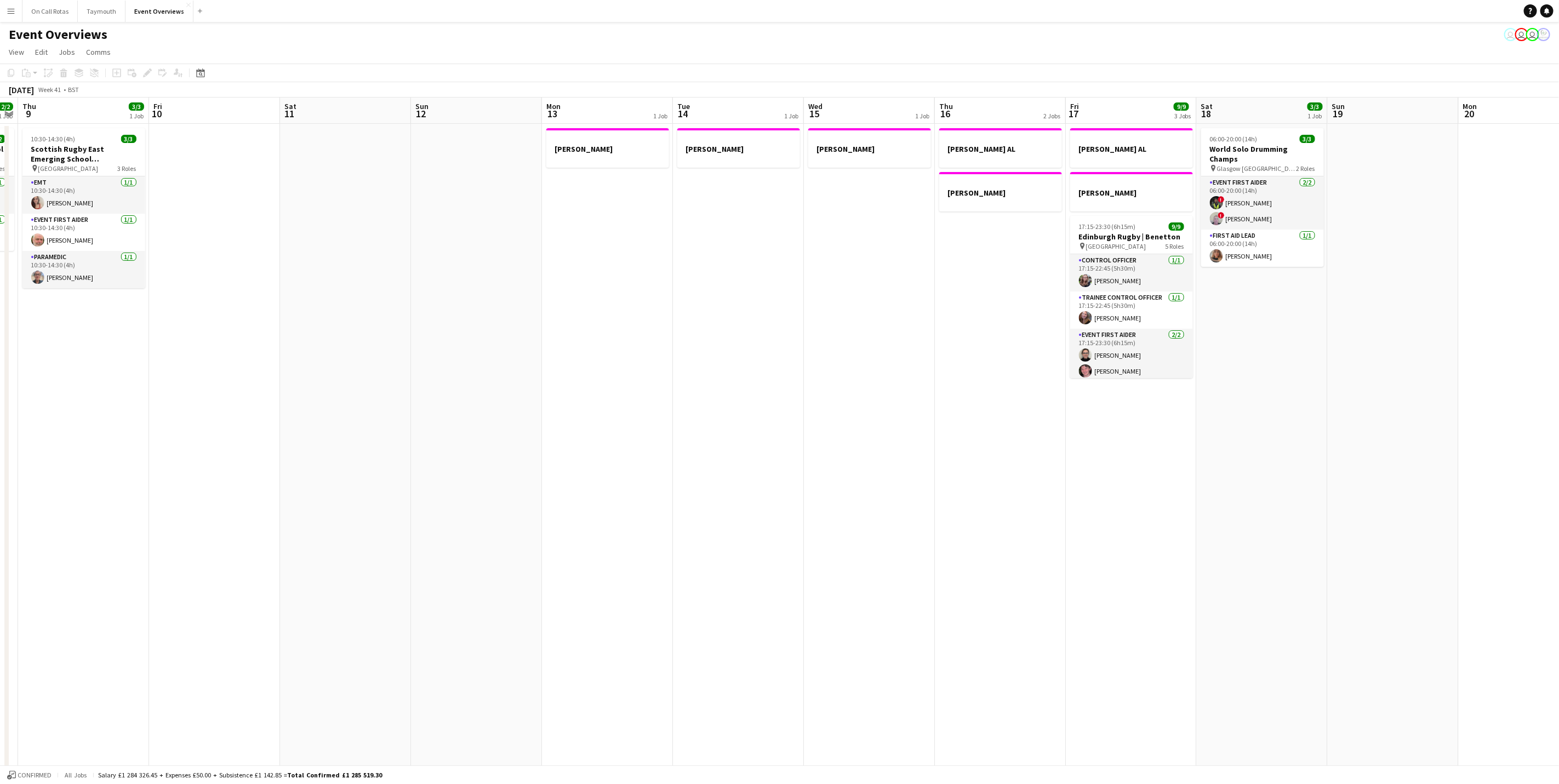
scroll to position [0, 435]
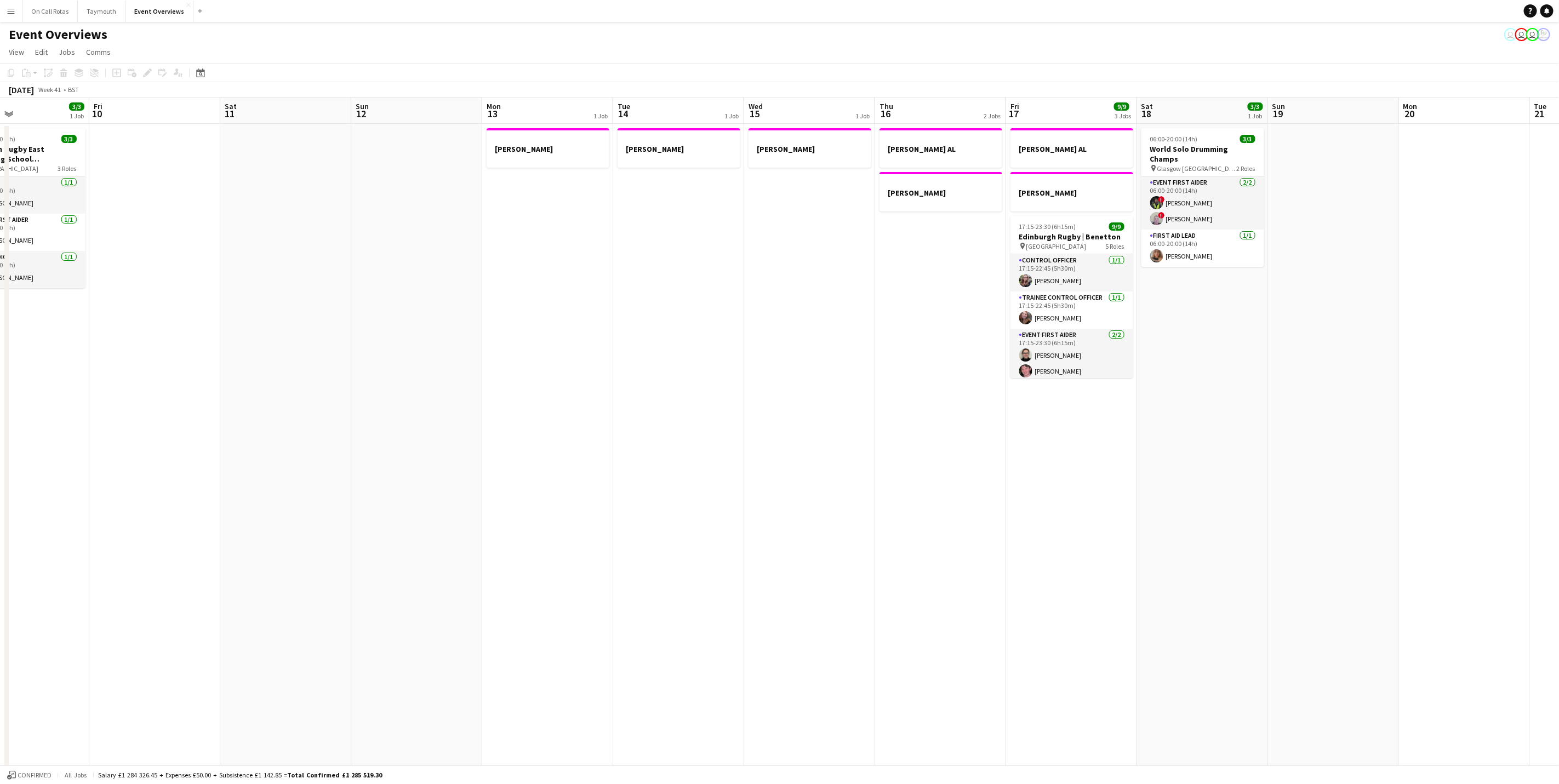
drag, startPoint x: 1004, startPoint y: 409, endPoint x: 117, endPoint y: 430, distance: 887.2
click at [117, 430] on app-calendar-viewport "Mon 6 Tue 7 5/5 2 Jobs Wed 8 2/2 1 Job Thu 9 3/3 1 Job Fri 10 Sat 11 Sun 12 Mon…" at bounding box center [780, 552] width 1559 height 910
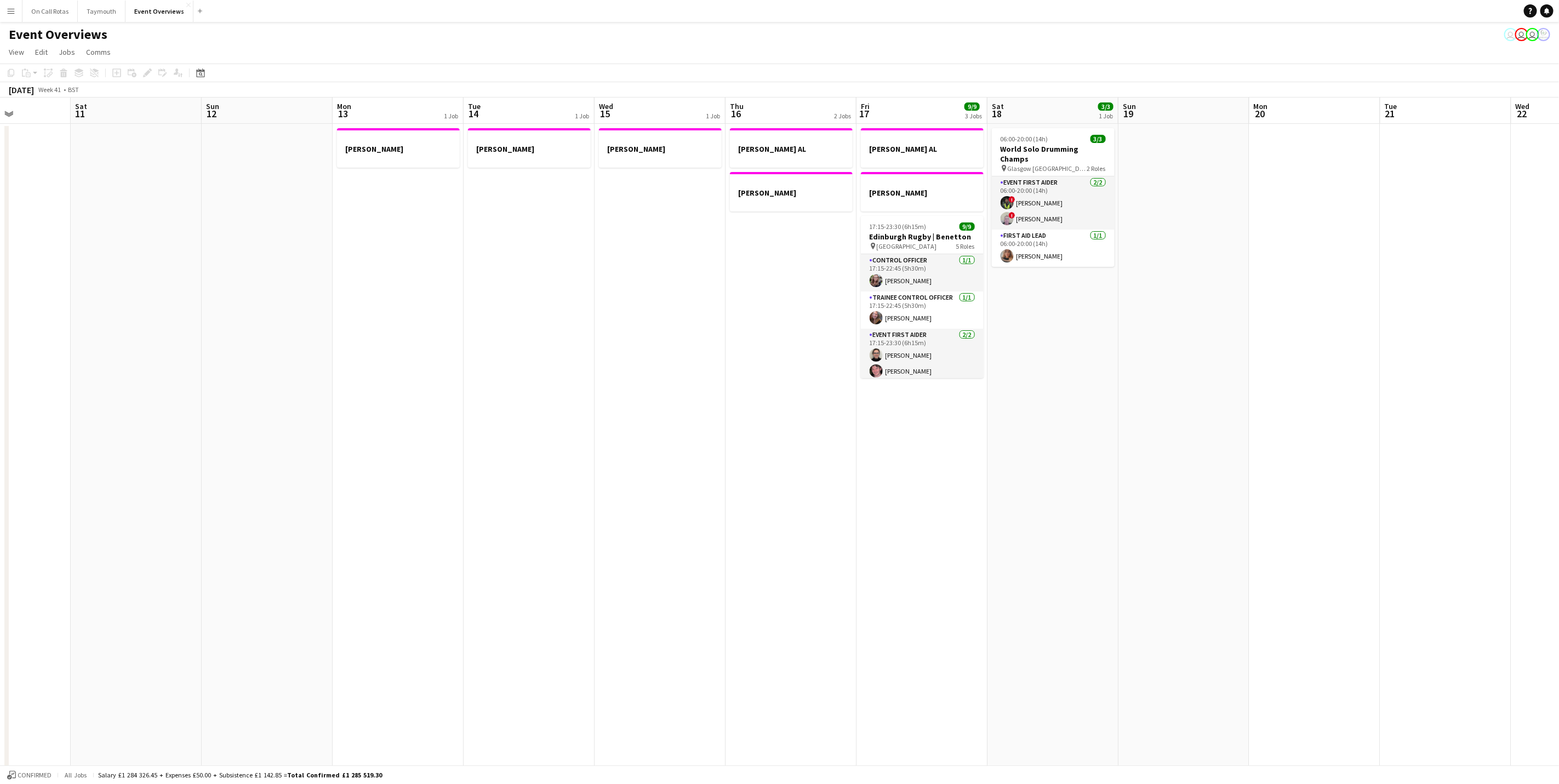
drag, startPoint x: 1166, startPoint y: 431, endPoint x: 1005, endPoint y: 452, distance: 162.4
click at [1014, 451] on app-calendar-viewport "Wed 8 2/2 1 Job Thu 9 3/3 1 Job Fri 10 Sat 11 Sun 12 Mon 13 1 Job Tue 14 1 Job …" at bounding box center [780, 552] width 1559 height 910
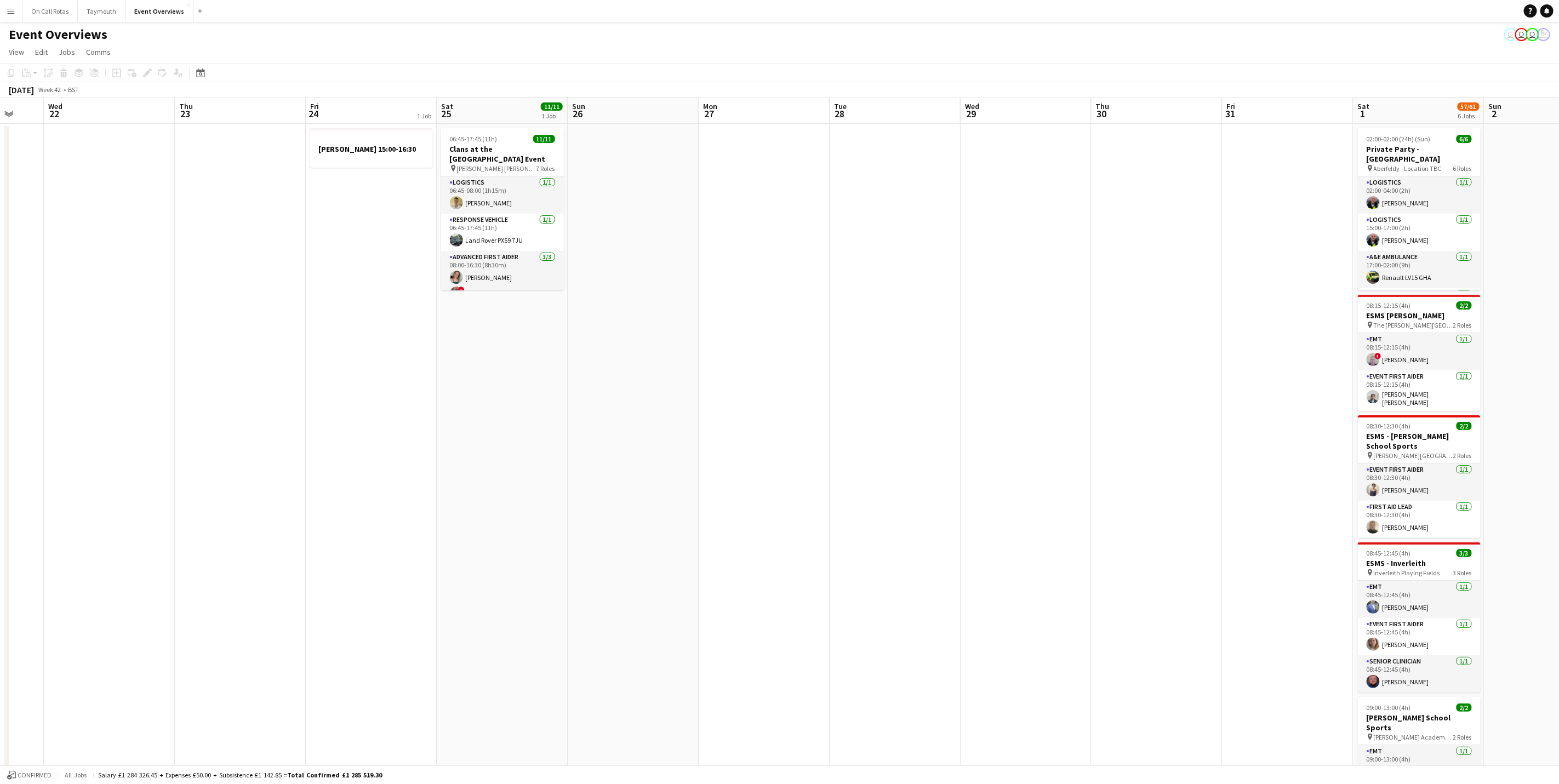
scroll to position [0, 370]
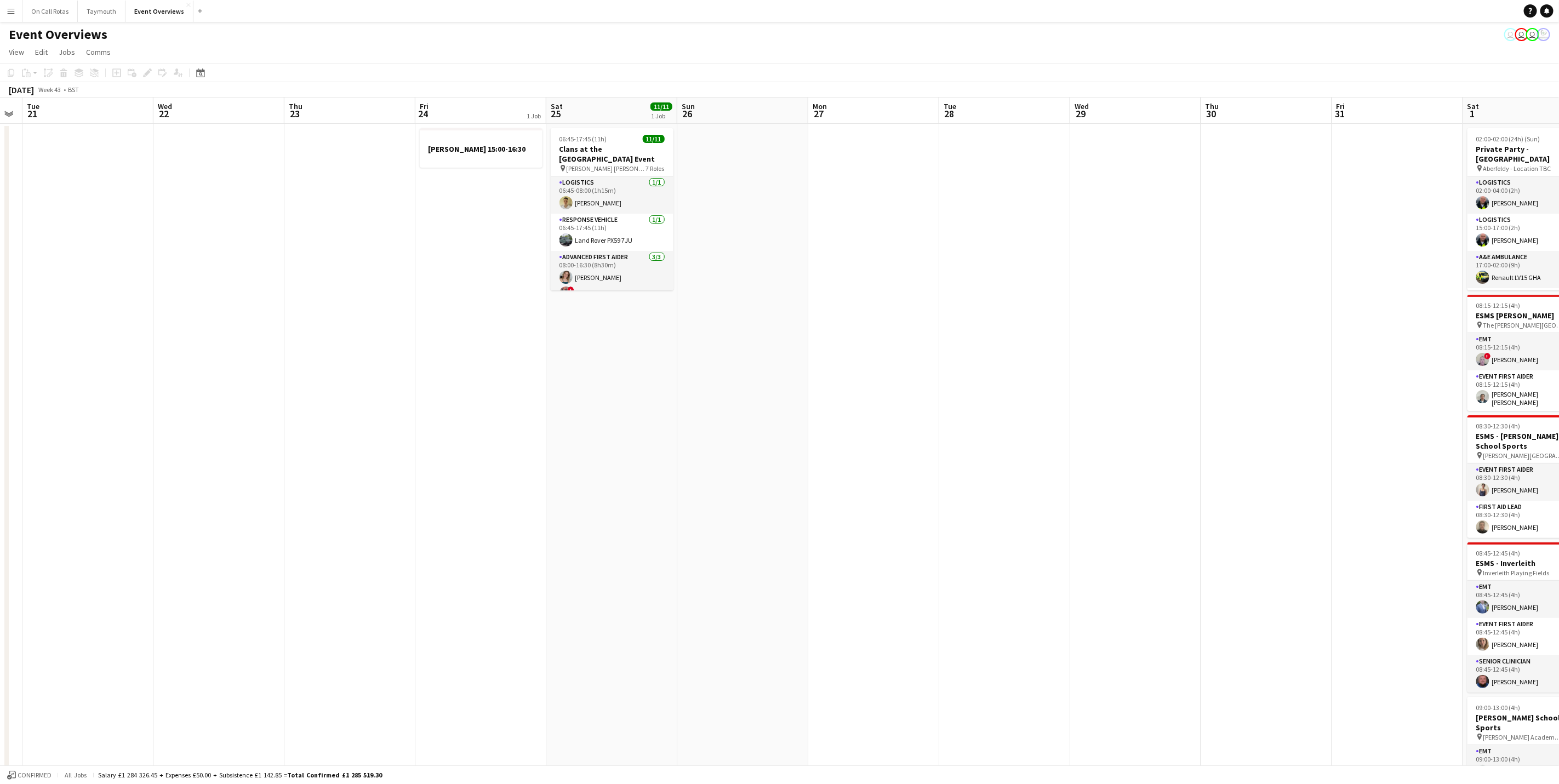
drag, startPoint x: 1242, startPoint y: 396, endPoint x: -3, endPoint y: 416, distance: 1245.2
click at [0, 416] on html "Menu Boards Boards Boards All jobs Status Workforce Workforce My Workforce Recr…" at bounding box center [780, 513] width 1559 height 1026
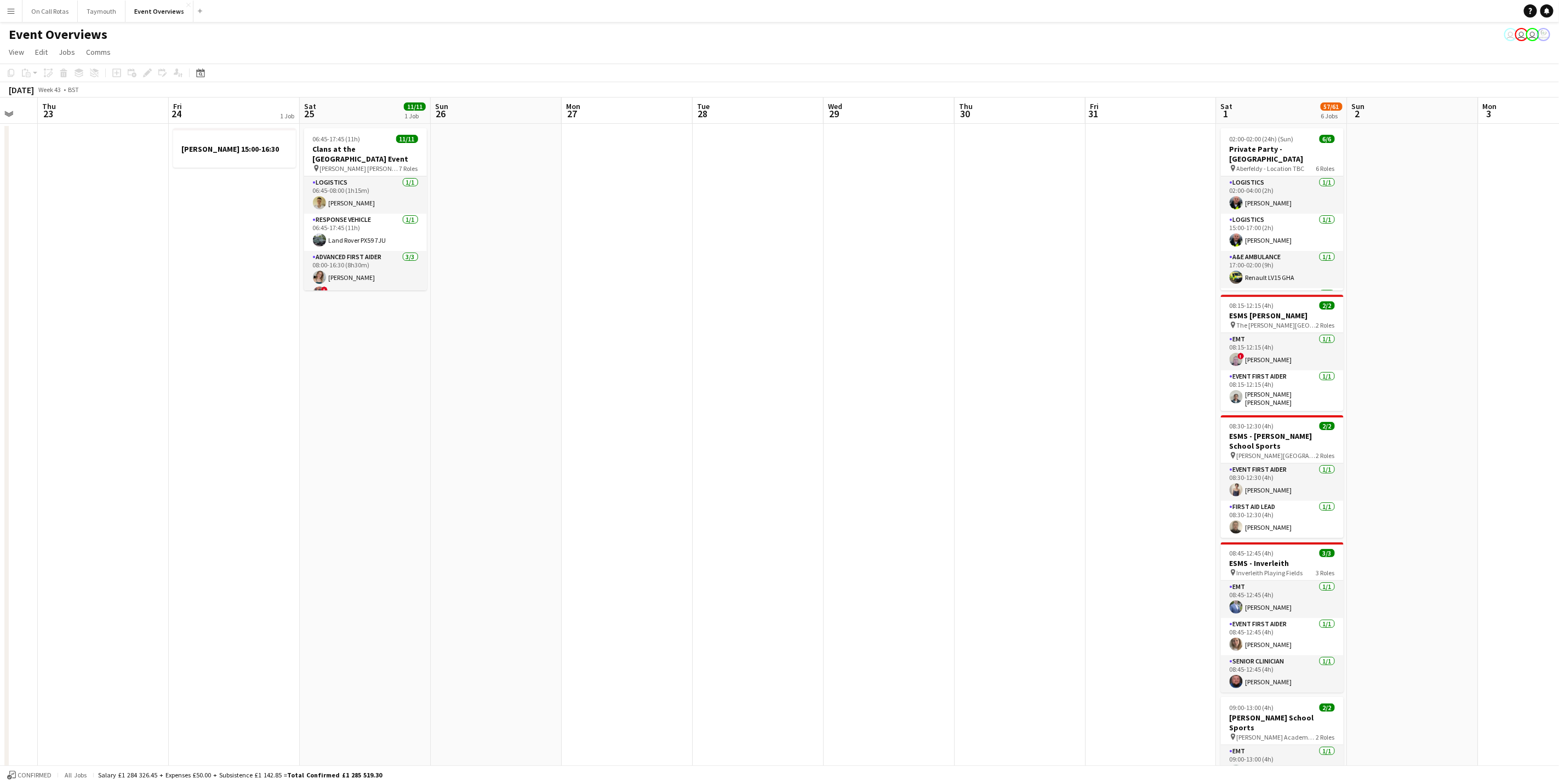
drag, startPoint x: 975, startPoint y: 427, endPoint x: 439, endPoint y: 428, distance: 536.0
click at [439, 428] on app-calendar-viewport "Mon 20 Tue 21 Wed 22 Thu 23 Fri 24 1 Job Sat 25 11/11 1 Job Sun 26 Mon 27 Tue 2…" at bounding box center [780, 552] width 1559 height 910
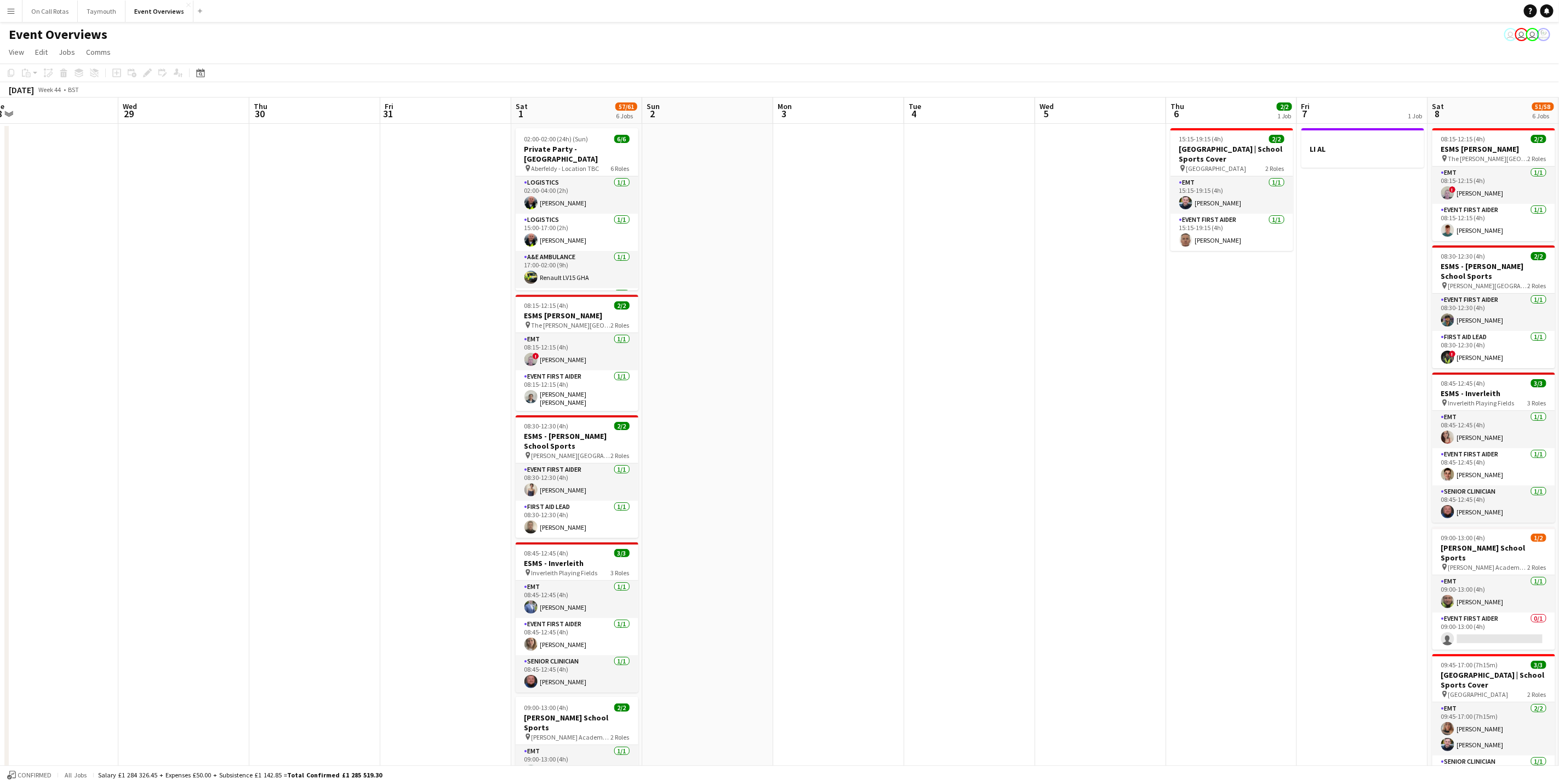
scroll to position [0, 263]
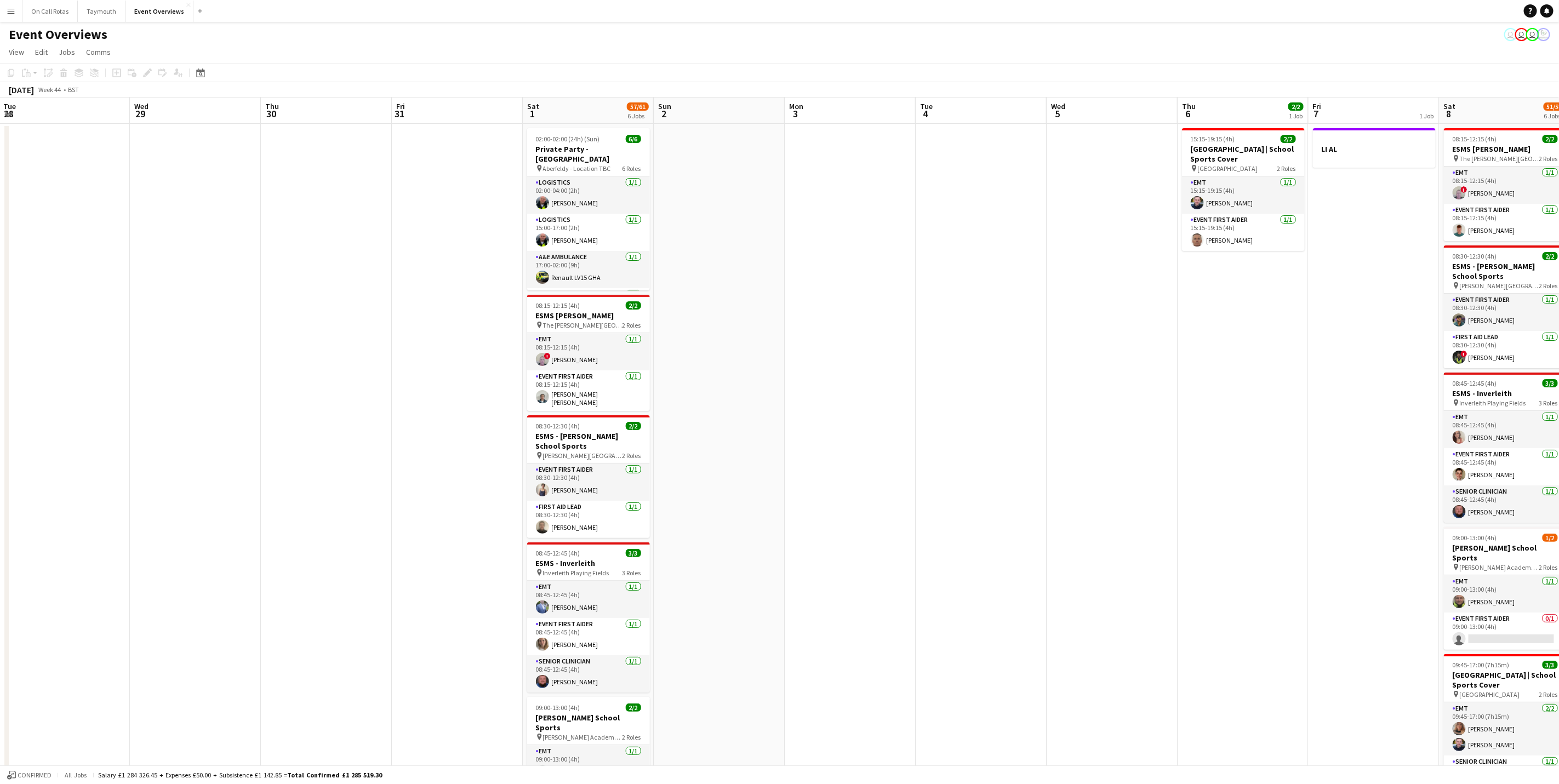
drag, startPoint x: 1399, startPoint y: 402, endPoint x: 446, endPoint y: 408, distance: 953.0
click at [446, 408] on app-calendar-viewport "Sun 26 Mon 27 Tue 28 Wed 29 Thu 30 Fri 31 Sat 1 57/61 6 Jobs Sun 2 Mon 3 Tue 4 …" at bounding box center [780, 552] width 1559 height 910
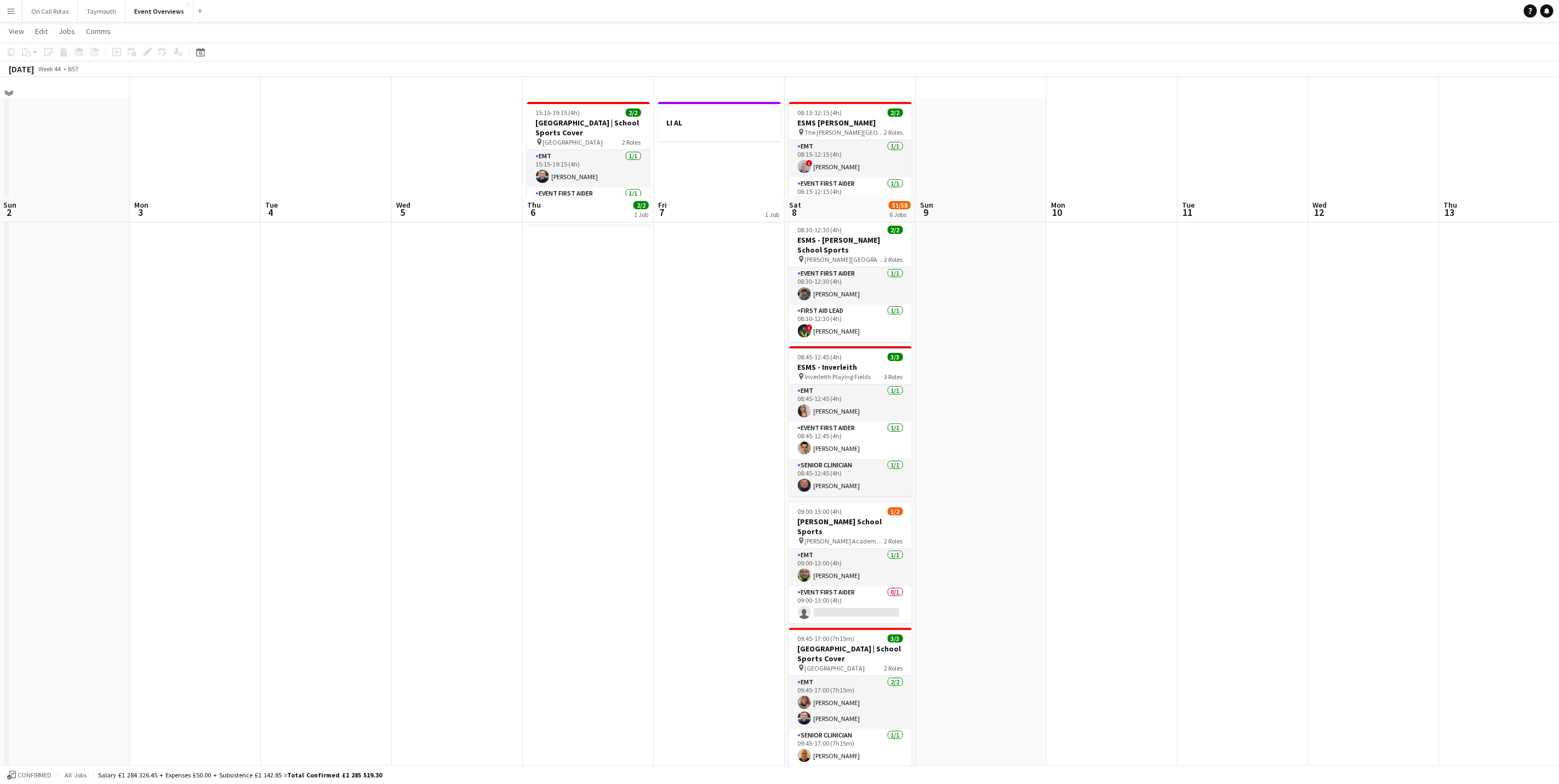
scroll to position [0, 0]
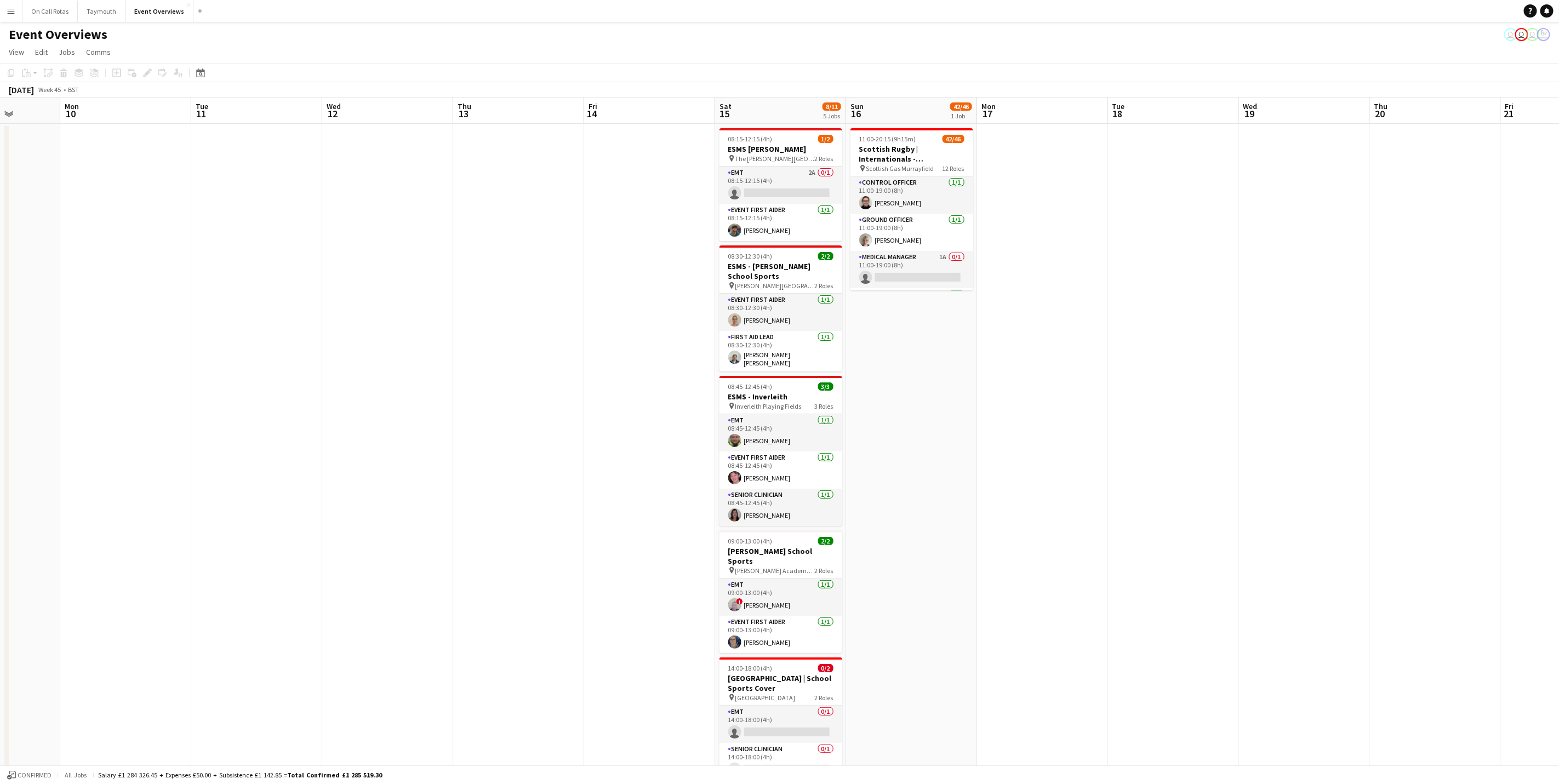
drag, startPoint x: 342, startPoint y: 511, endPoint x: 130, endPoint y: 488, distance: 213.2
click at [130, 488] on app-calendar-viewport "Thu 6 2/2 1 Job Fri 7 1 Job Sat 8 51/58 6 Jobs Sun 9 Mon 10 Tue 11 Wed 12 Thu 1…" at bounding box center [780, 552] width 1559 height 910
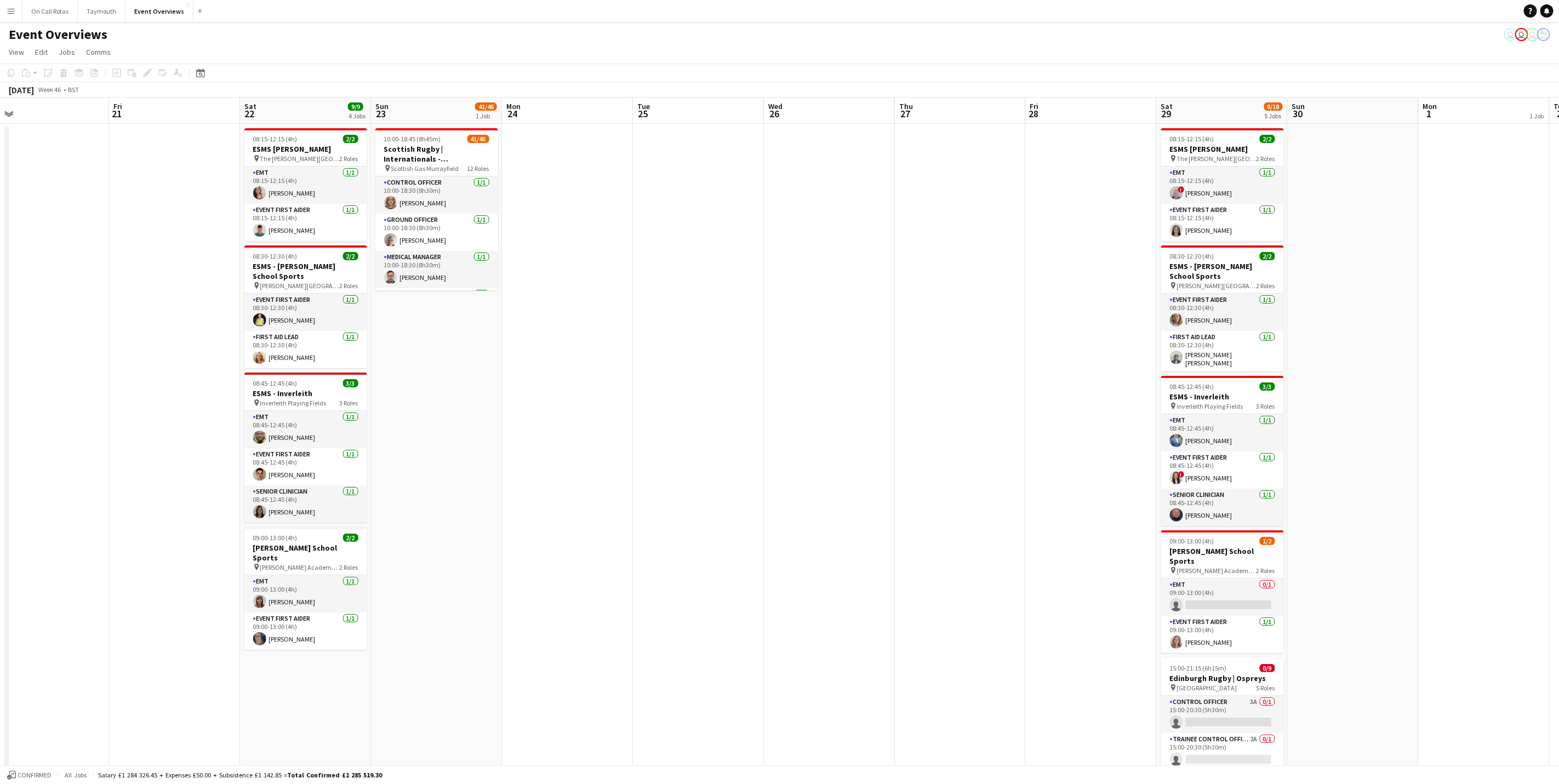
drag, startPoint x: 399, startPoint y: 477, endPoint x: 55, endPoint y: 446, distance: 345.4
click at [55, 446] on app-calendar-viewport "Sun 16 42/46 1 Job Mon 17 Tue 18 Wed 19 Thu 20 Fri 21 Sat 22 9/9 4 Jobs Sun 23 …" at bounding box center [780, 552] width 1559 height 910
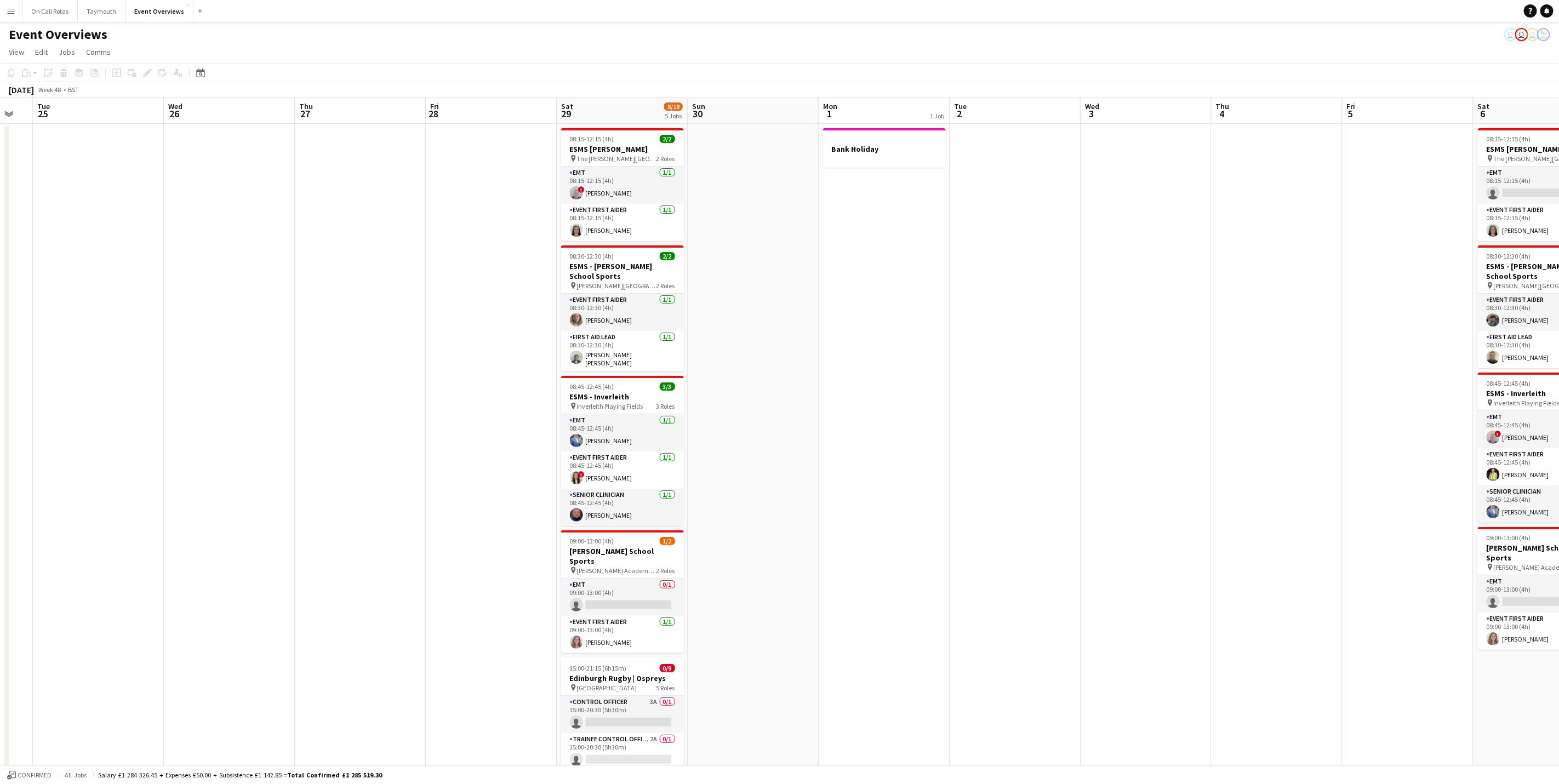
drag, startPoint x: 916, startPoint y: 483, endPoint x: 82, endPoint y: 517, distance: 834.7
click at [82, 517] on app-calendar-viewport "Sat 22 9/9 4 Jobs Sun 23 41/46 1 Job Mon 24 Tue 25 Wed 26 Thu 27 Fri 28 Sat 29 …" at bounding box center [780, 552] width 1559 height 910
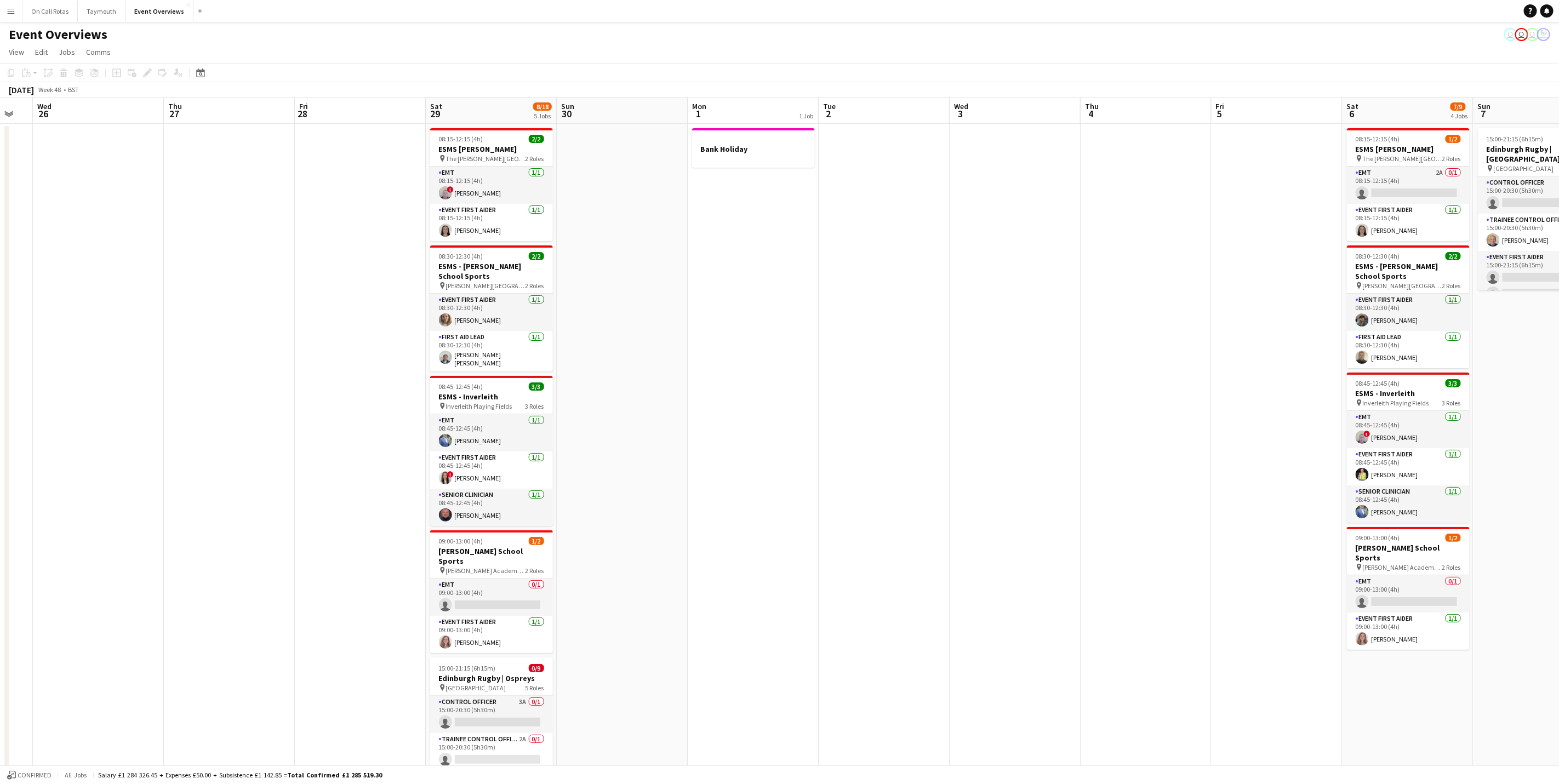
scroll to position [0, 392]
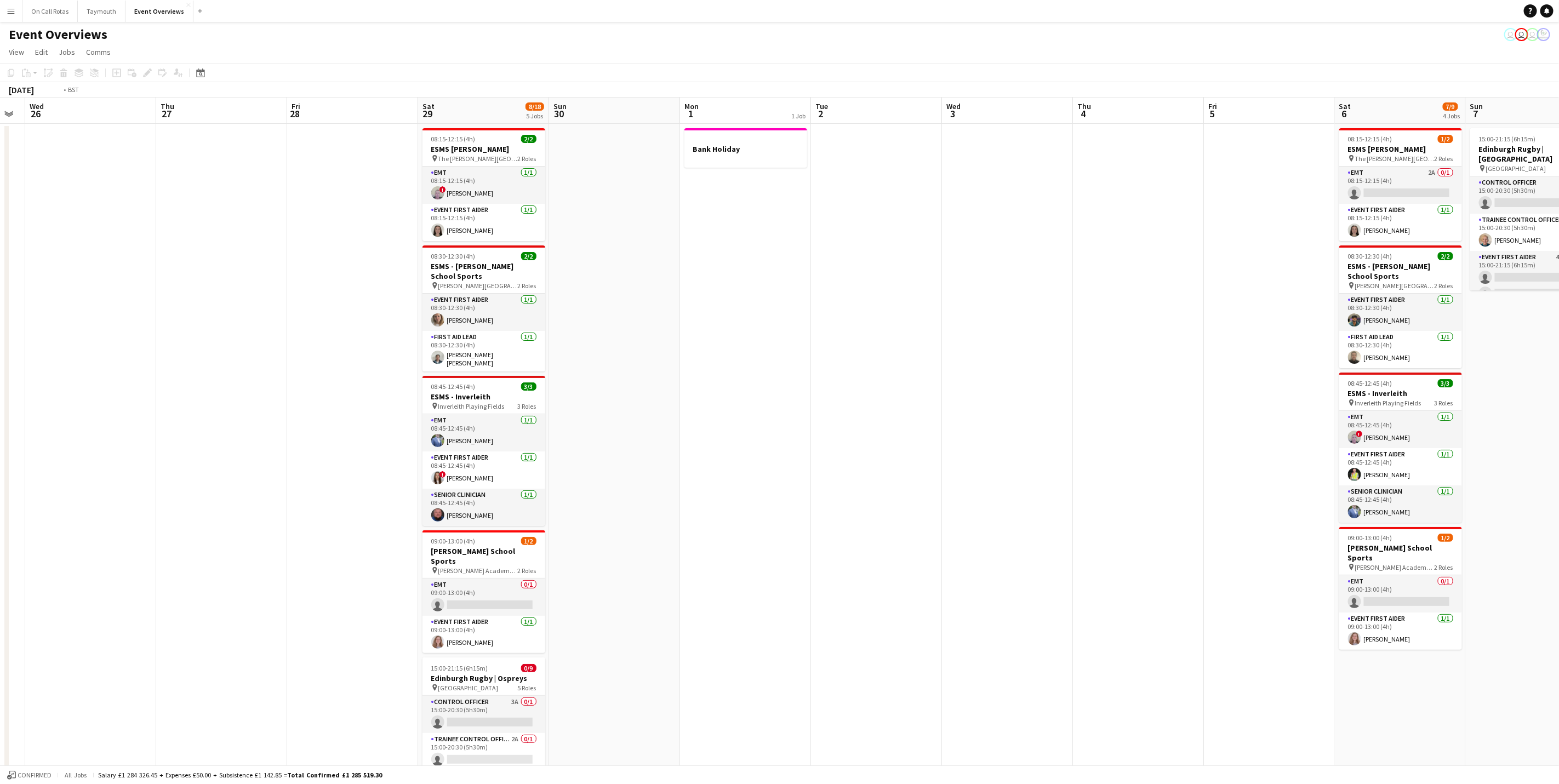
drag, startPoint x: 780, startPoint y: 481, endPoint x: 889, endPoint y: 470, distance: 109.6
click at [911, 470] on app-calendar-viewport "Mon 24 Tue 25 Wed 26 Thu 27 Fri 28 Sat 29 8/18 5 Jobs Sun 30 Mon 1 1 Job Tue 2 …" at bounding box center [780, 552] width 1559 height 910
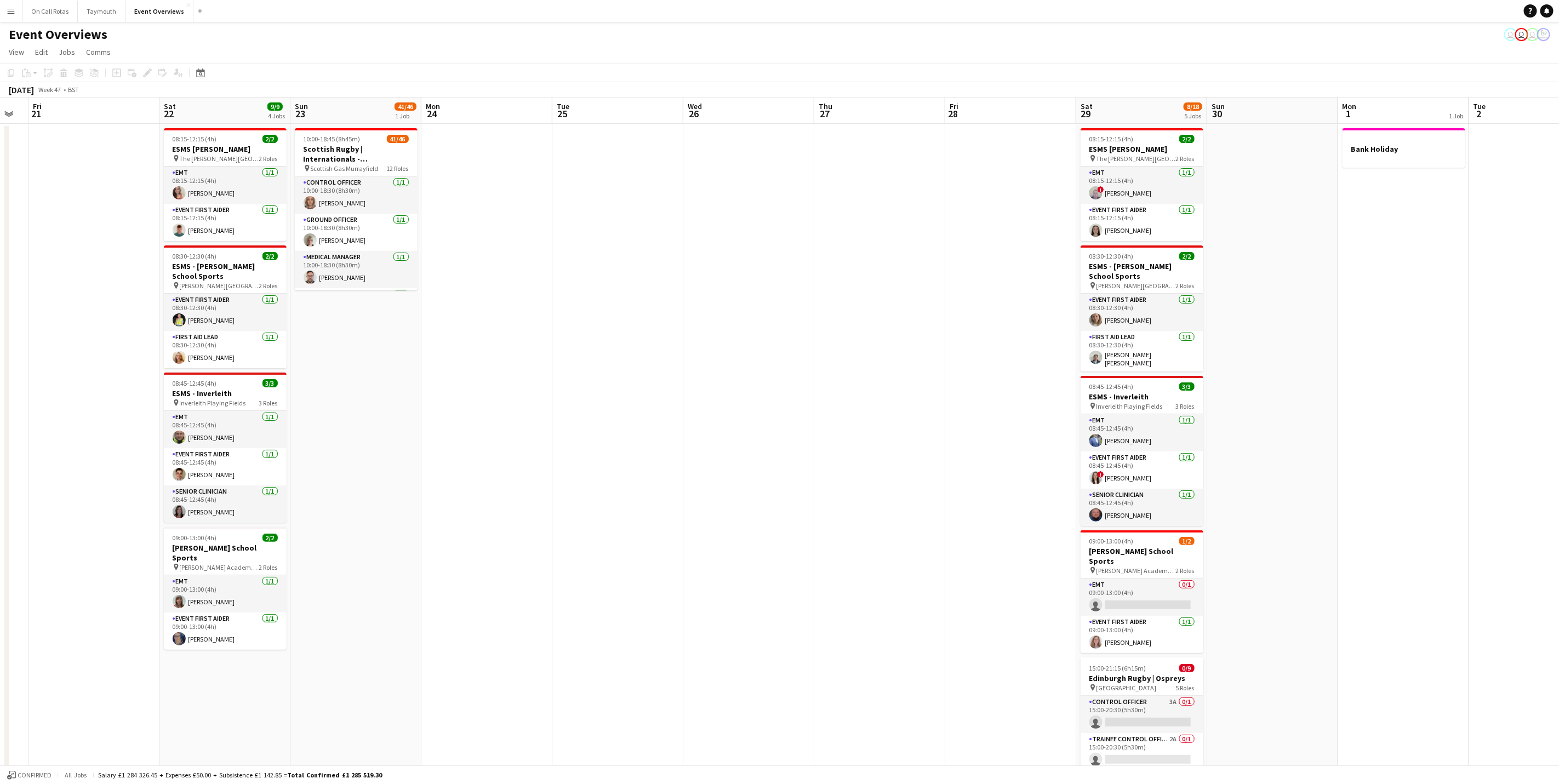
drag, startPoint x: 313, startPoint y: 517, endPoint x: 659, endPoint y: 463, distance: 350.2
click at [659, 463] on app-calendar-viewport "Wed 19 Thu 20 Fri 21 Sat 22 9/9 4 Jobs Sun 23 41/46 1 Job Mon 24 Tue 25 Wed 26 …" at bounding box center [780, 552] width 1559 height 910
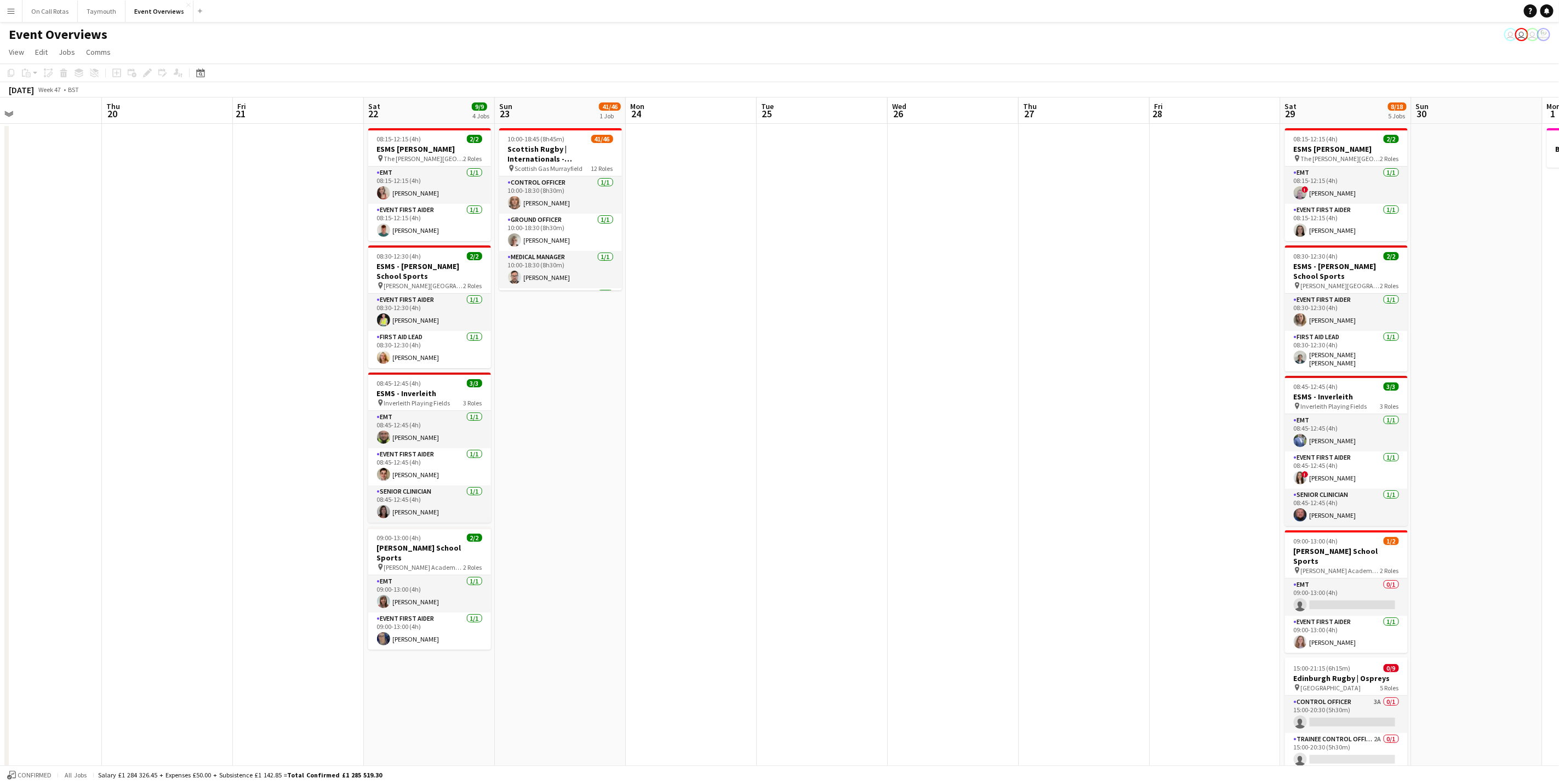
click at [1027, 465] on app-calendar-viewport "Mon 17 Tue 18 Wed 19 Thu 20 Fri 21 Sat 22 9/9 4 Jobs Sun 23 41/46 1 Job Mon 24 …" at bounding box center [780, 552] width 1559 height 910
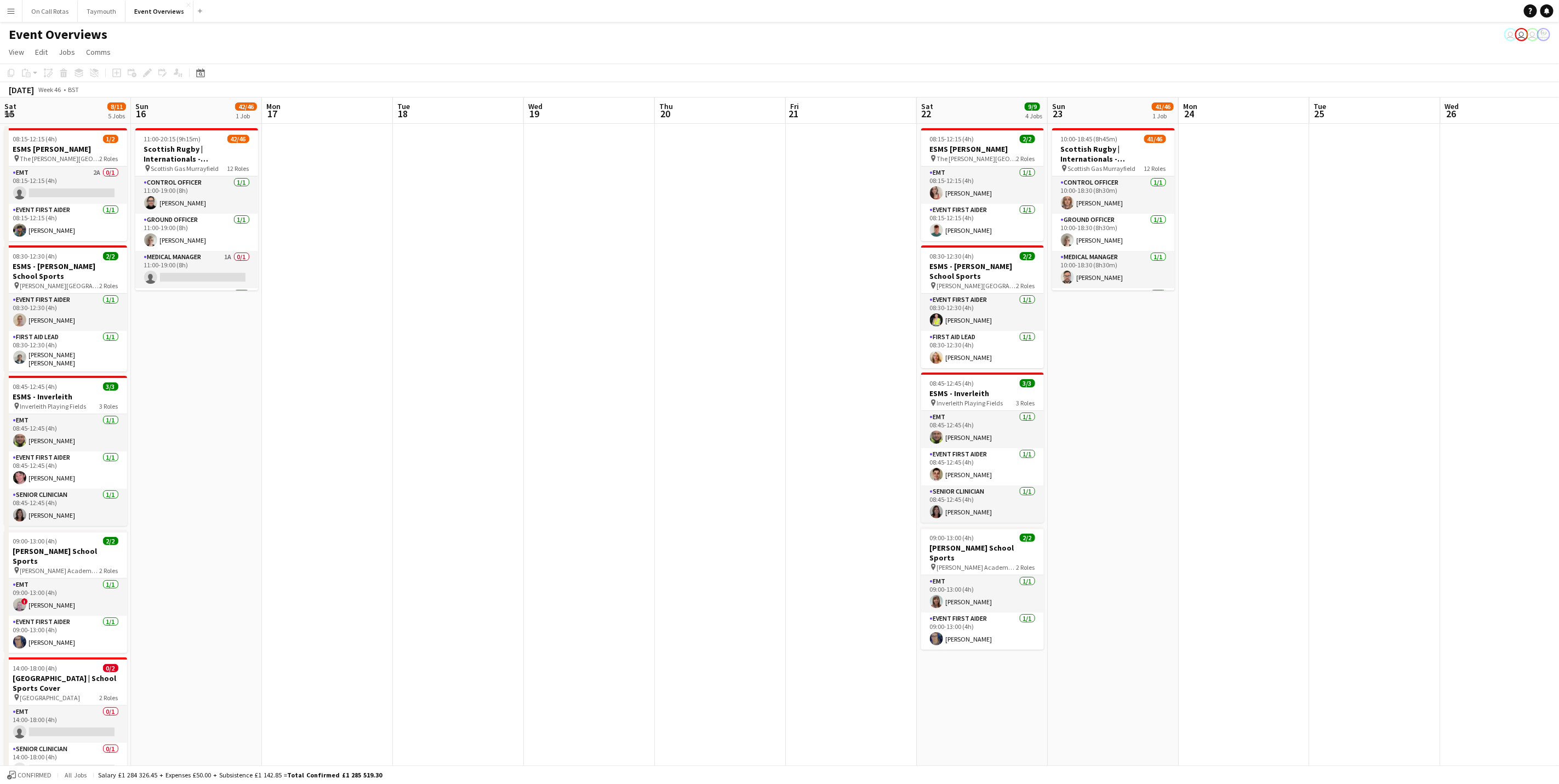
drag, startPoint x: 357, startPoint y: 477, endPoint x: 1029, endPoint y: 423, distance: 674.2
click at [1040, 421] on app-calendar-viewport "Thu 13 Fri 14 Sat 15 8/11 5 Jobs Sun 16 42/46 1 Job Mon 17 Tue 18 Wed 19 Thu 20…" at bounding box center [780, 552] width 1559 height 910
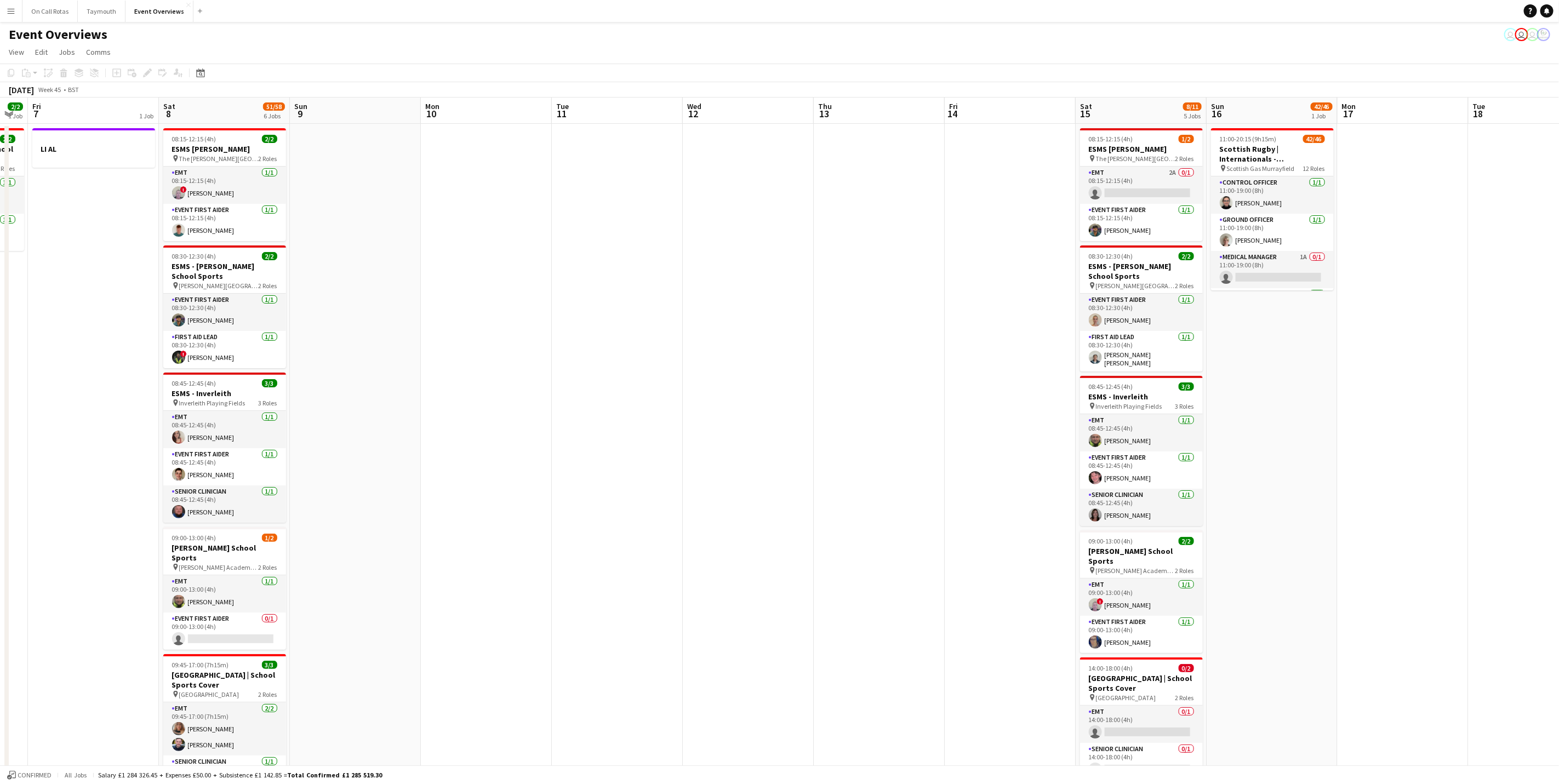
drag, startPoint x: 359, startPoint y: 514, endPoint x: 1132, endPoint y: 442, distance: 776.3
click at [1118, 444] on app-calendar-viewport "Wed 5 Thu 6 2/2 1 Job Fri 7 1 Job Sat 8 51/58 6 Jobs Sun 9 Mon 10 Tue 11 Wed 12…" at bounding box center [780, 552] width 1559 height 910
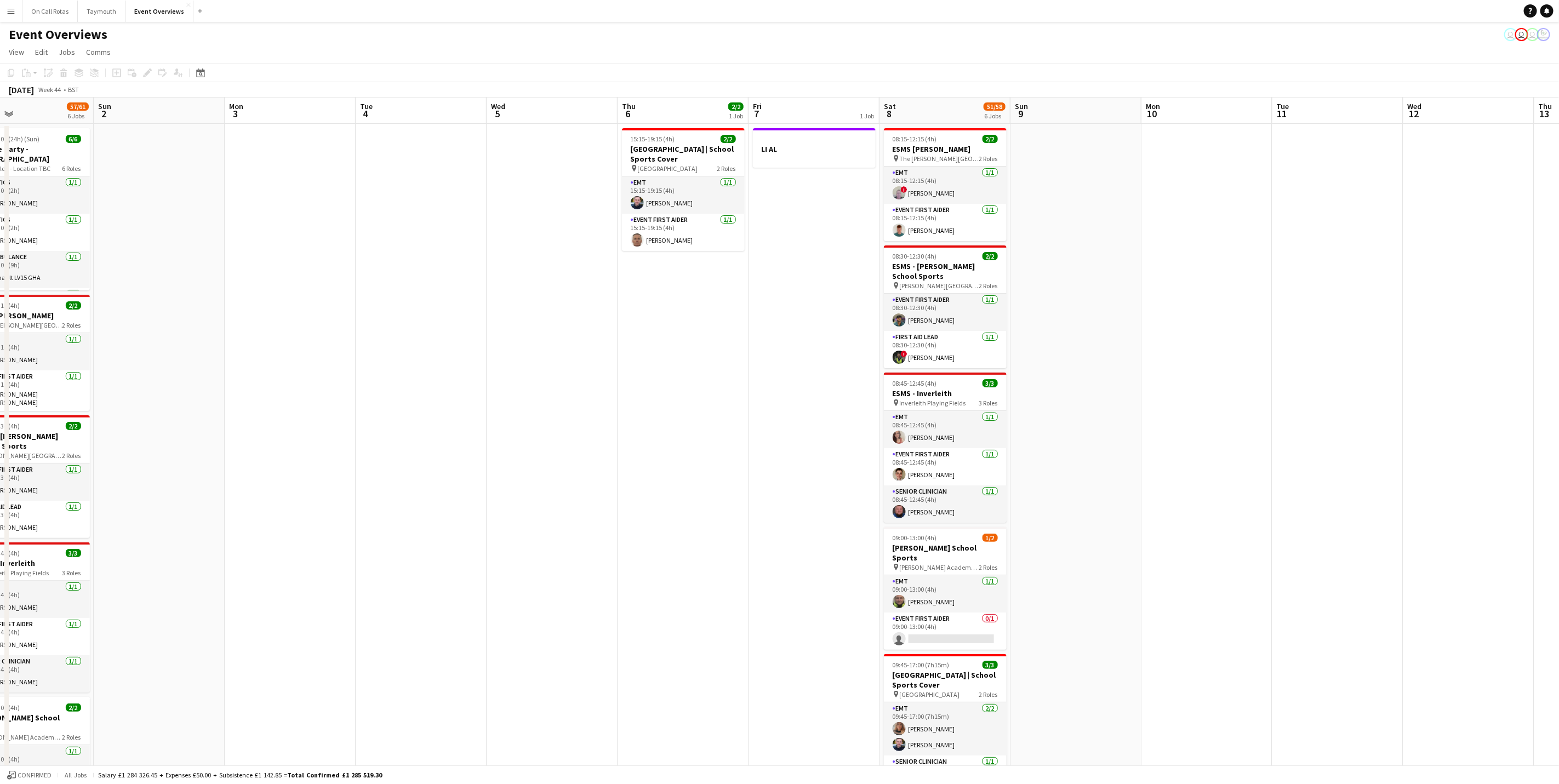
drag, startPoint x: 745, startPoint y: 501, endPoint x: 1069, endPoint y: 481, distance: 324.6
click at [1397, 430] on app-calendar-viewport "Thu 30 Fri 31 Sat 1 57/61 6 Jobs Sun 2 Mon 3 Tue 4 Wed 5 Thu 6 2/2 1 Job Fri 7 …" at bounding box center [780, 552] width 1559 height 910
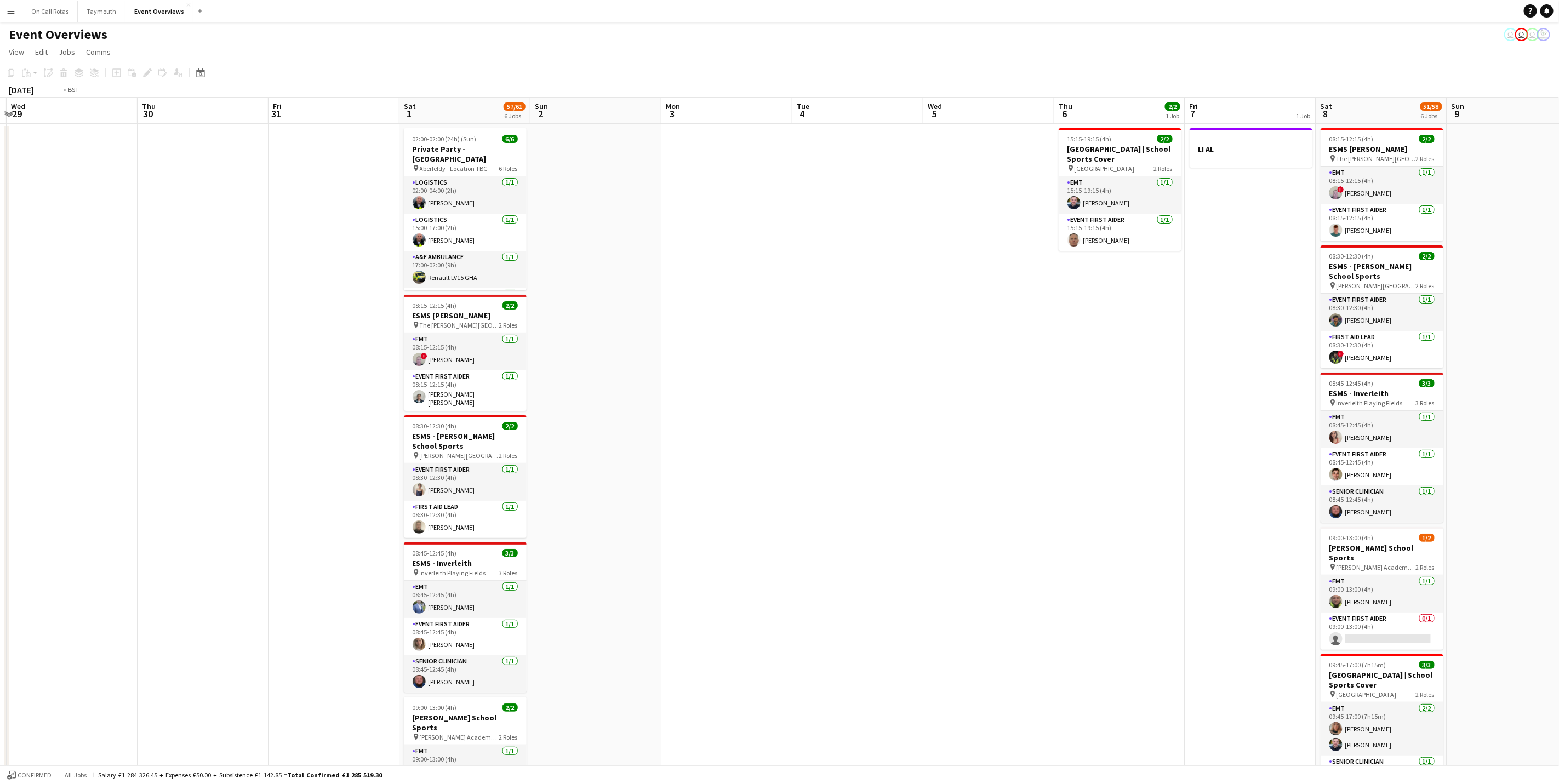
drag, startPoint x: 945, startPoint y: 468, endPoint x: 1042, endPoint y: 421, distance: 107.8
click at [1327, 400] on app-calendar-viewport "Sun 26 Mon 27 Tue 28 Wed 29 Thu 30 Fri 31 Sat 1 57/61 6 Jobs Sun 2 Mon 3 Tue 4 …" at bounding box center [780, 552] width 1559 height 910
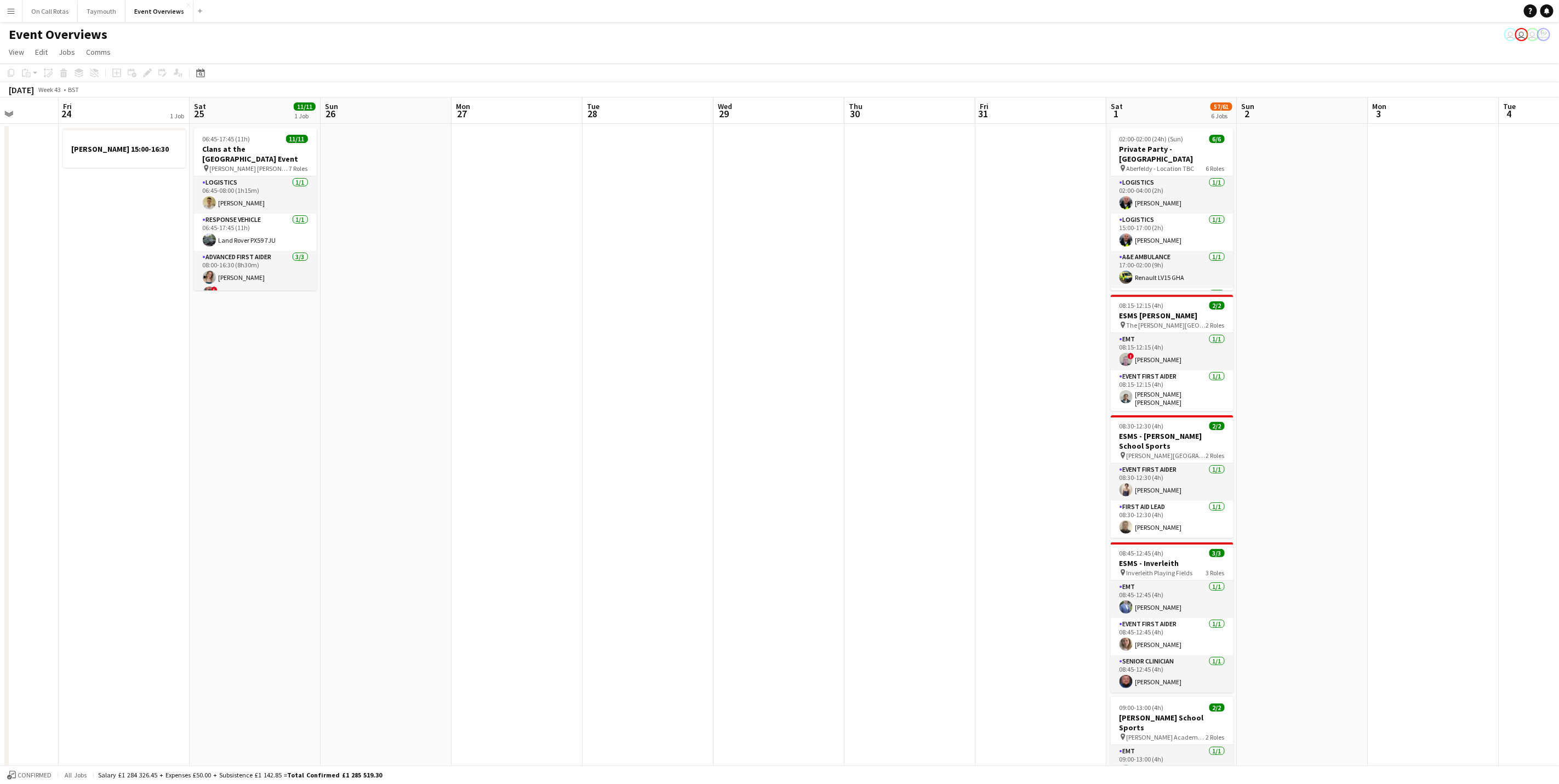
drag, startPoint x: 503, startPoint y: 439, endPoint x: 1078, endPoint y: 395, distance: 576.7
click at [1078, 395] on app-calendar-viewport "Tue 21 Wed 22 Thu 23 Fri 24 1 Job Sat 25 11/11 1 Job Sun 26 Mon 27 Tue 28 Wed 2…" at bounding box center [780, 552] width 1559 height 910
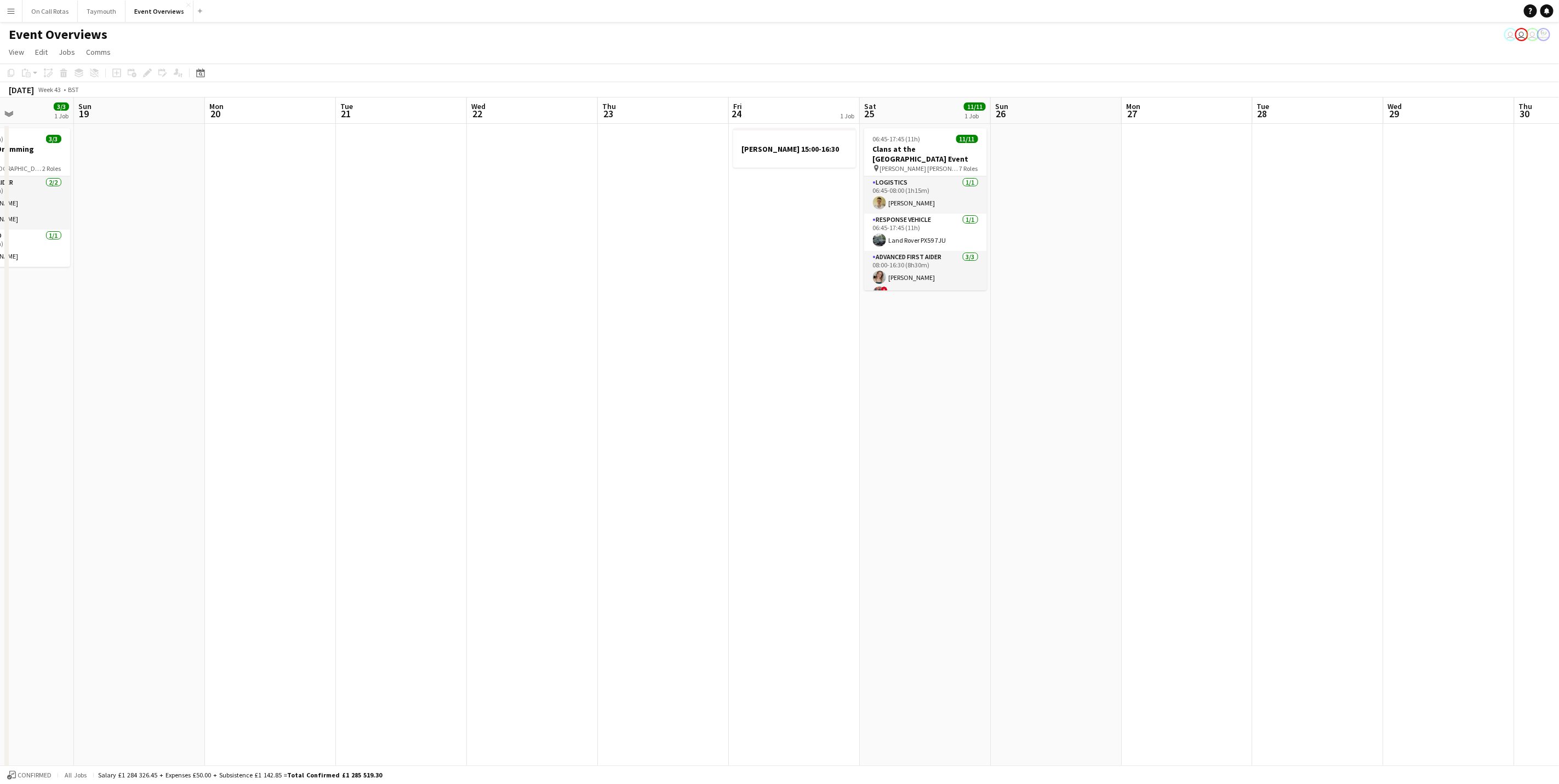
drag, startPoint x: 755, startPoint y: 411, endPoint x: 1212, endPoint y: 379, distance: 458.1
click at [1190, 375] on app-calendar-viewport "Thu 16 2 Jobs Fri 17 9/9 3 Jobs Sat 18 3/3 1 Job Sun 19 Mon 20 Tue 21 Wed 22 Th…" at bounding box center [780, 552] width 1559 height 910
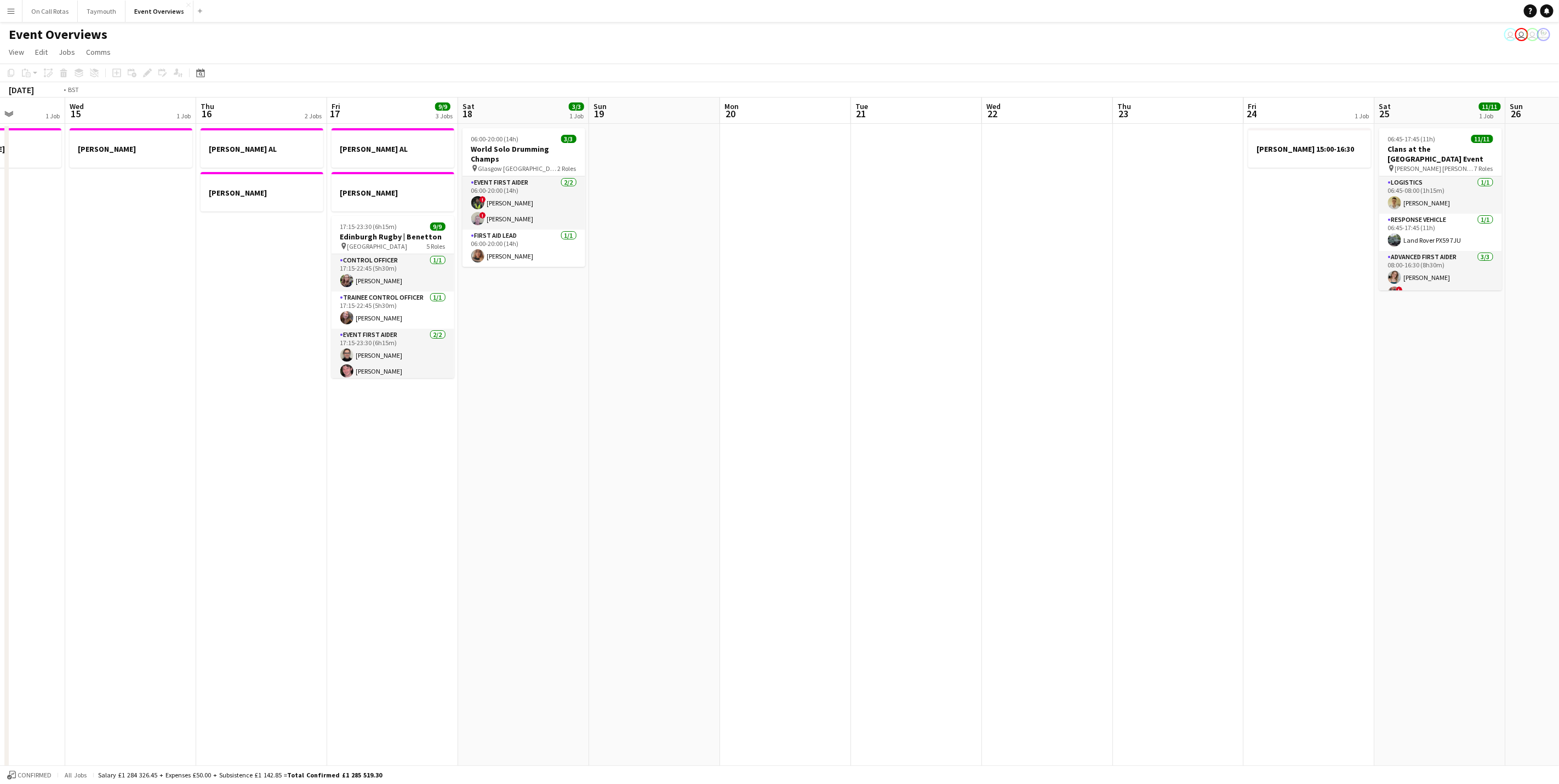
click at [901, 329] on app-calendar-viewport "Sun 12 Mon 13 1 Job Tue 14 1 Job Wed 15 1 Job Thu 16 2 Jobs Fri 17 9/9 3 Jobs S…" at bounding box center [780, 552] width 1559 height 910
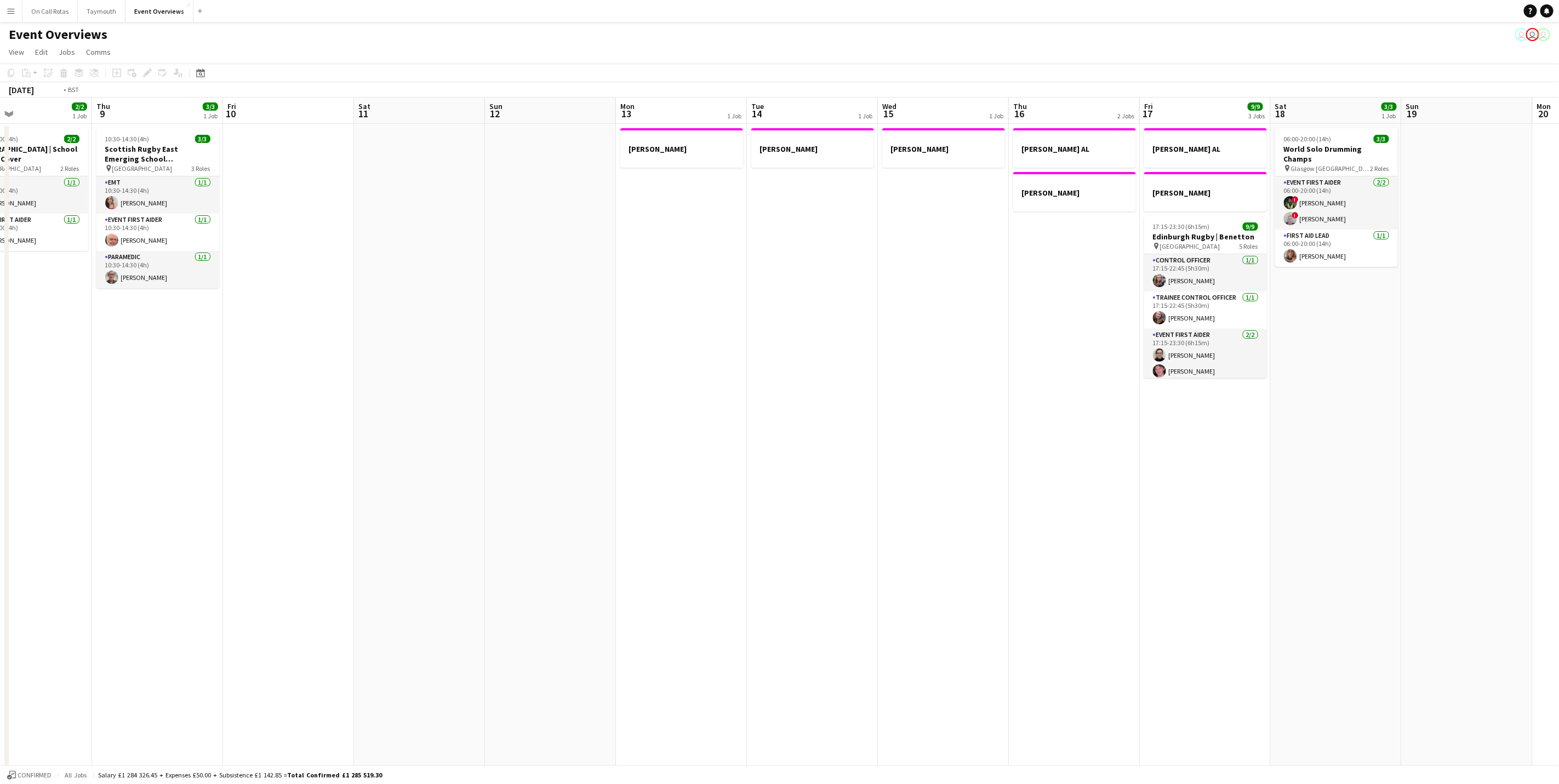
drag, startPoint x: 626, startPoint y: 439, endPoint x: 769, endPoint y: 436, distance: 143.0
click at [1121, 442] on app-calendar-viewport "Mon 6 Tue 7 5/5 2 Jobs Wed 8 2/2 1 Job Thu 9 3/3 1 Job Fri 10 Sat 11 Sun 12 Mon…" at bounding box center [780, 552] width 1559 height 910
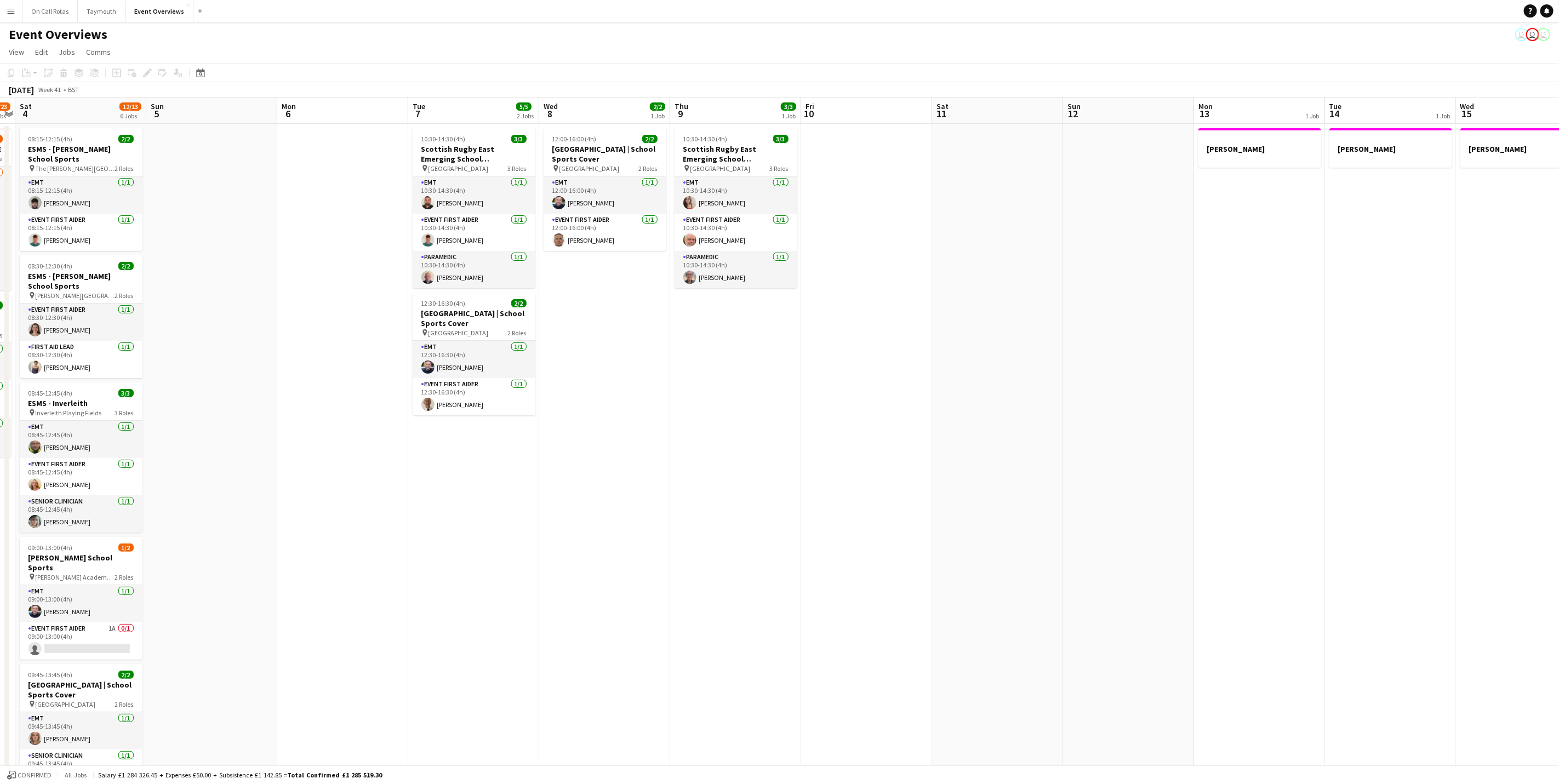
drag, startPoint x: 468, startPoint y: 465, endPoint x: 975, endPoint y: 467, distance: 507.0
click at [980, 465] on app-calendar-viewport "Thu 2 Fri 3 15/23 2 Jobs Sat 4 12/13 6 Jobs Sun 5 Mon 6 Tue 7 5/5 2 Jobs Wed 8 …" at bounding box center [780, 552] width 1559 height 910
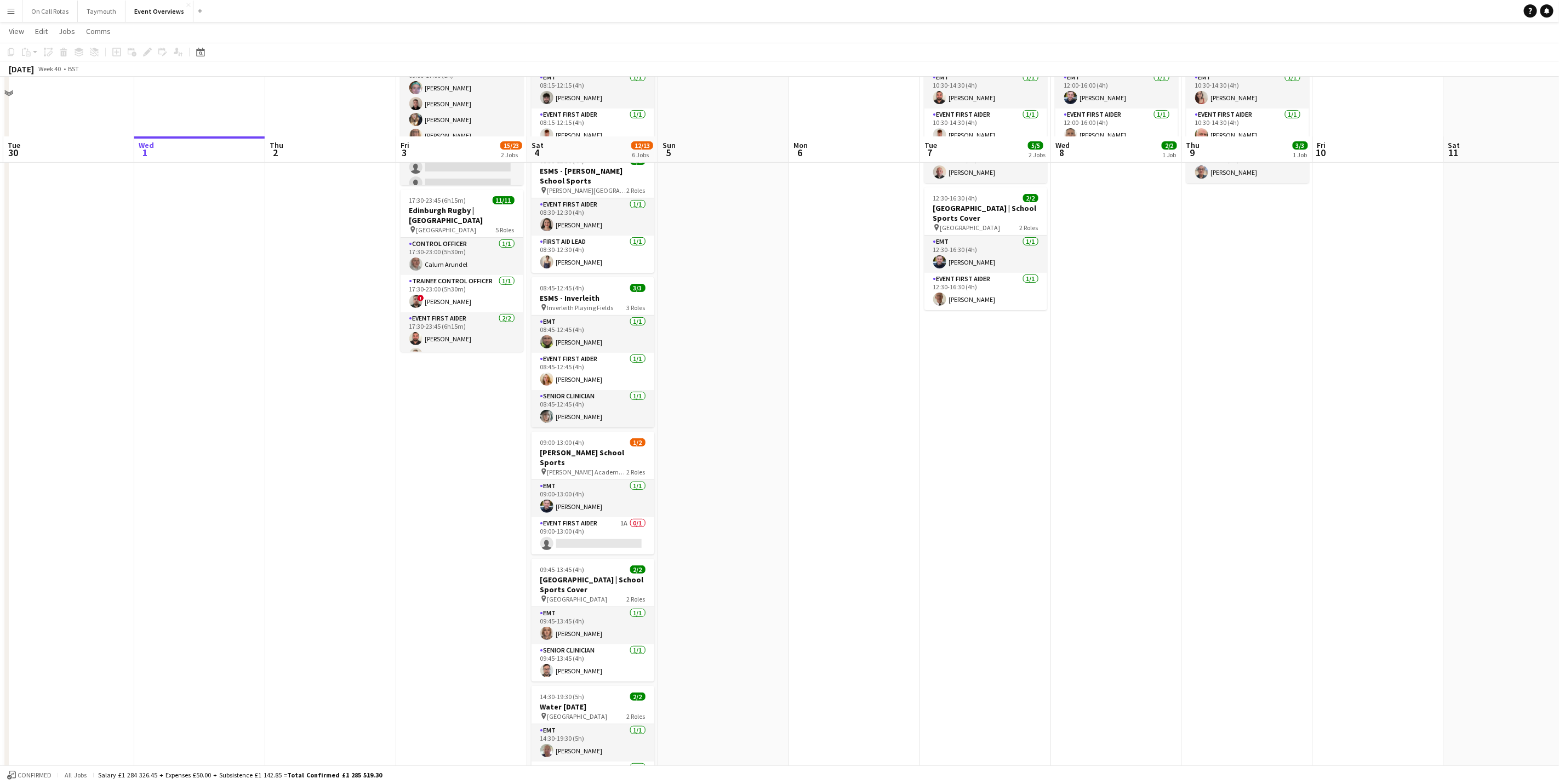
scroll to position [164, 0]
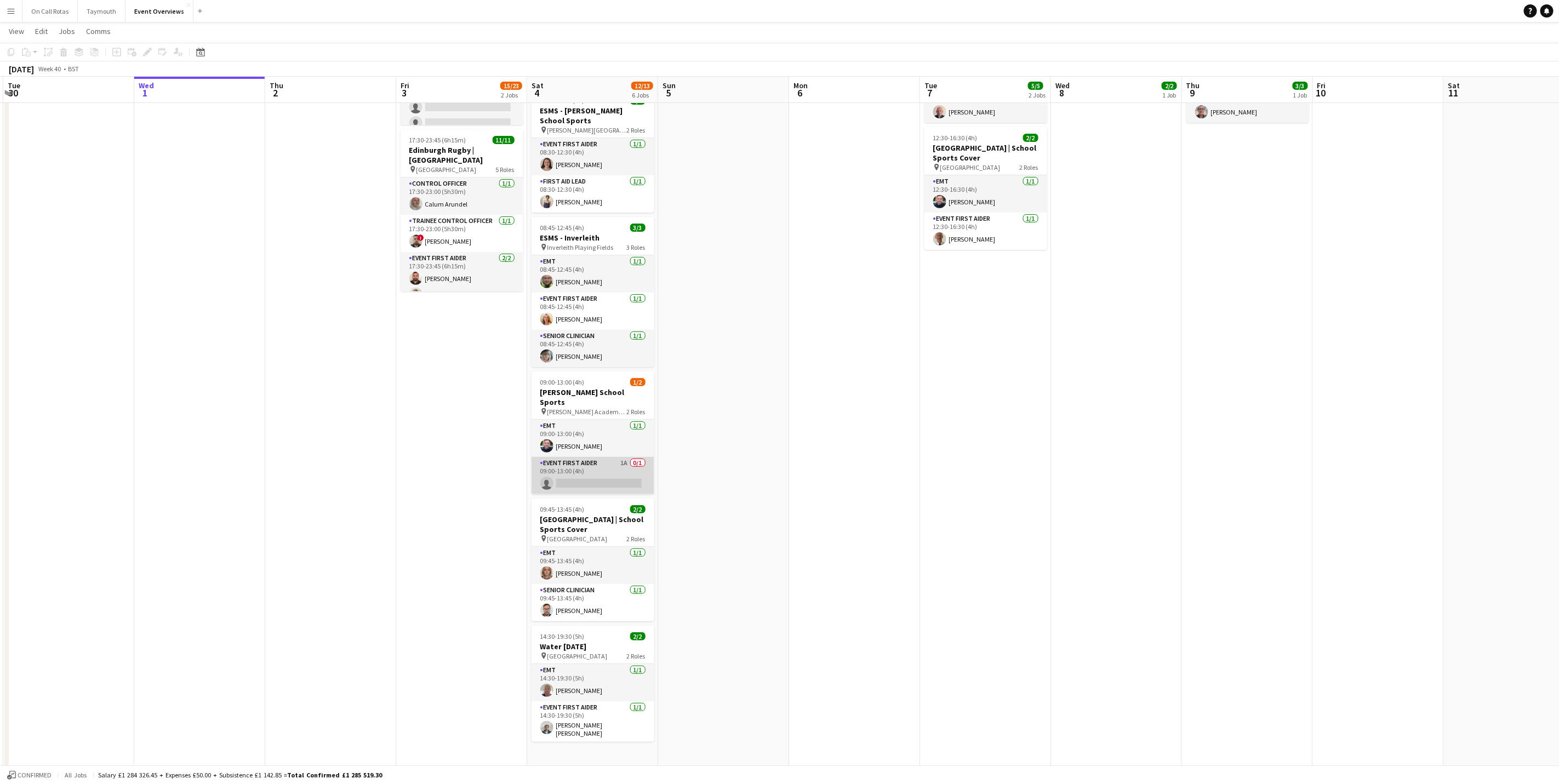
click at [583, 473] on app-card-role "Event First Aider 1A 0/1 09:00-13:00 (4h) single-neutral-actions" at bounding box center [593, 476] width 123 height 37
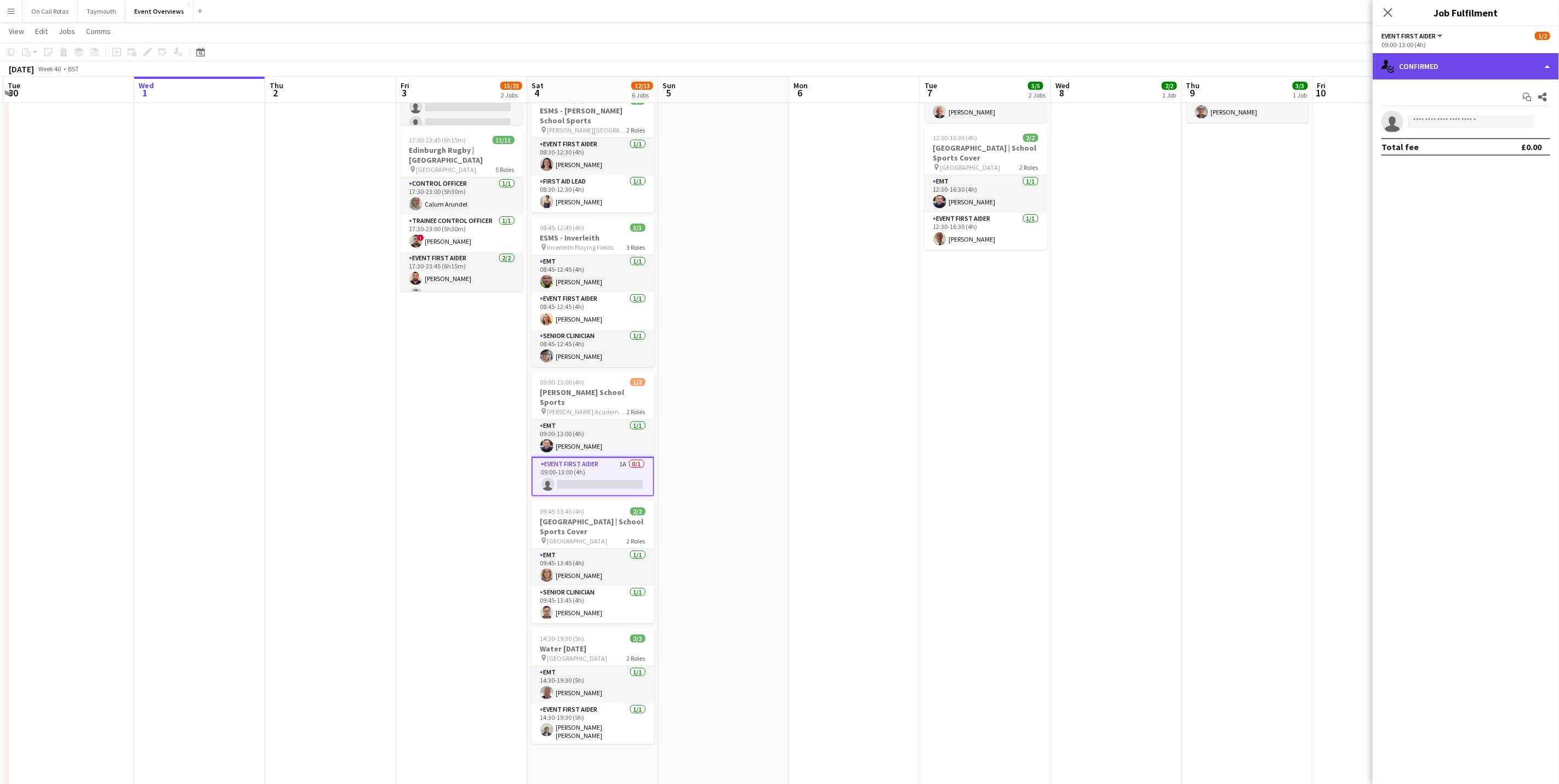
click at [1442, 60] on div "single-neutral-actions-check-2 Confirmed" at bounding box center [1465, 66] width 187 height 27
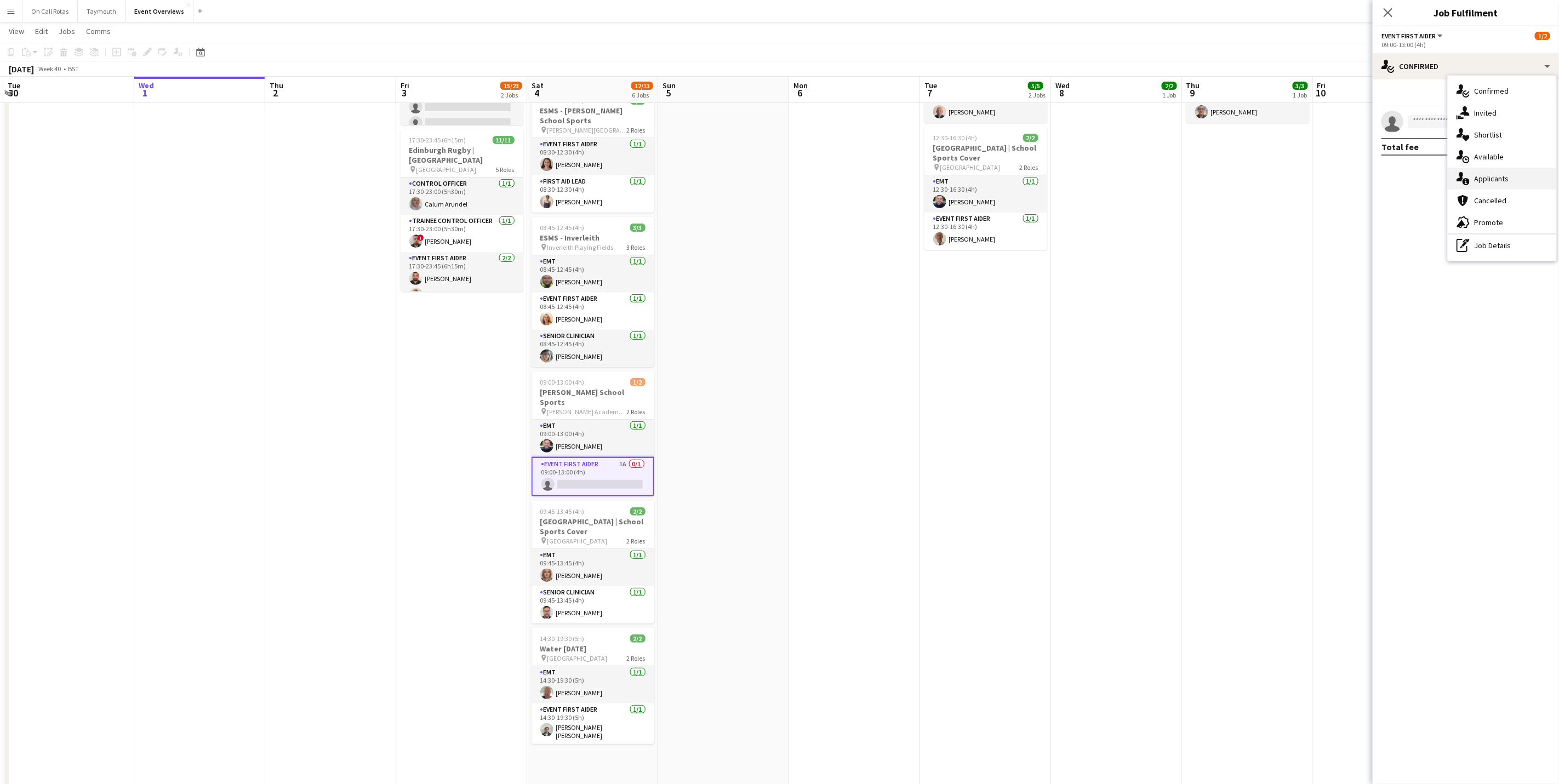
click at [1489, 178] on span "Applicants" at bounding box center [1490, 178] width 35 height 10
click at [1385, 13] on icon "Close pop-in" at bounding box center [1387, 12] width 11 height 10
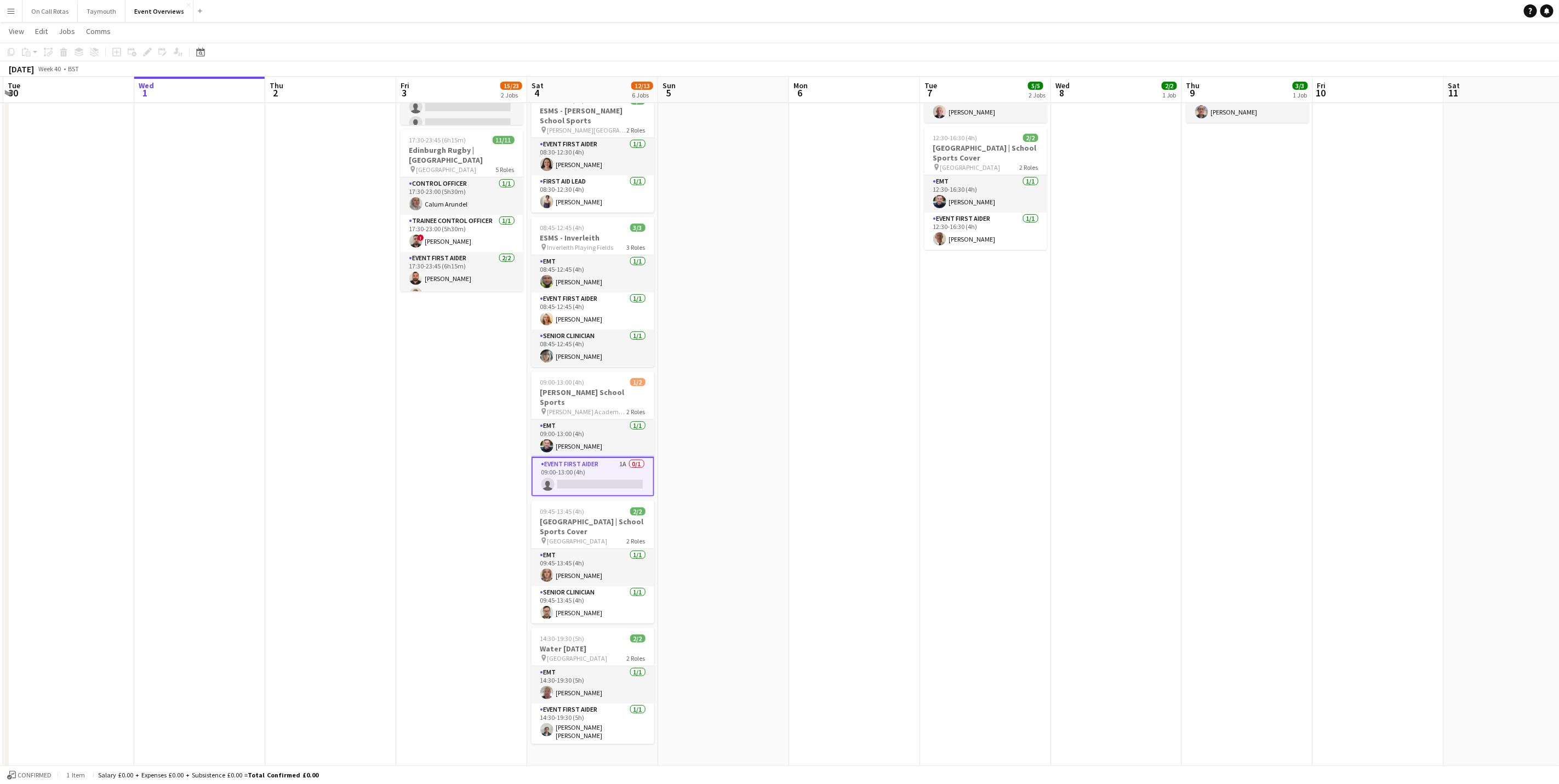
click at [1220, 21] on app-navbar "Menu Boards Boards Boards All jobs Status Workforce Workforce My Workforce Recr…" at bounding box center [780, 10] width 1559 height 22
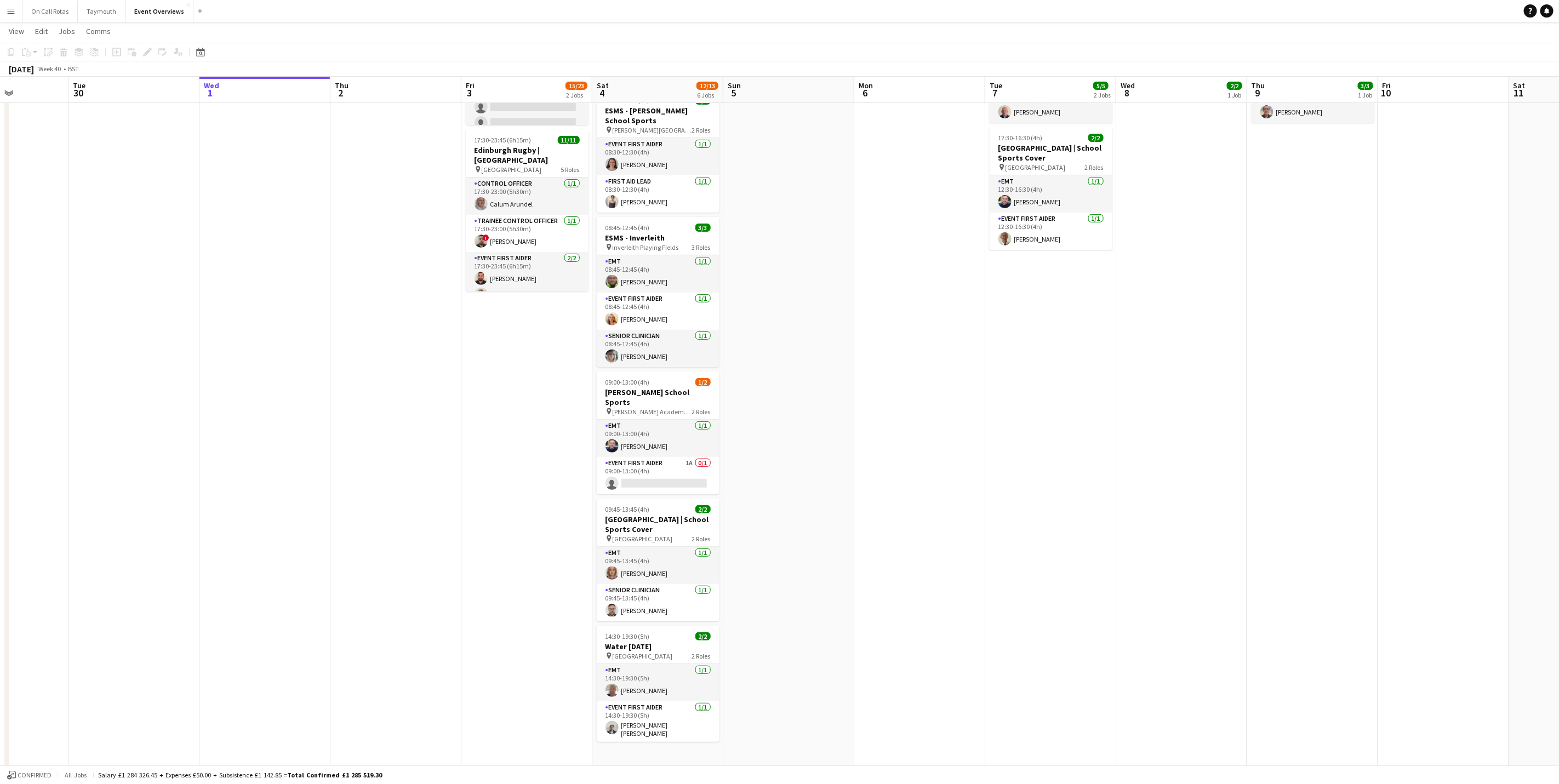
drag, startPoint x: 843, startPoint y: 496, endPoint x: 899, endPoint y: 498, distance: 56.0
click at [899, 498] on app-calendar-viewport "Sat 27 7/7 3 Jobs Sun 28 2/2 1 Job Mon 29 Tue 30 Wed 1 Thu 2 Fri 3 15/23 2 Jobs…" at bounding box center [780, 360] width 1559 height 964
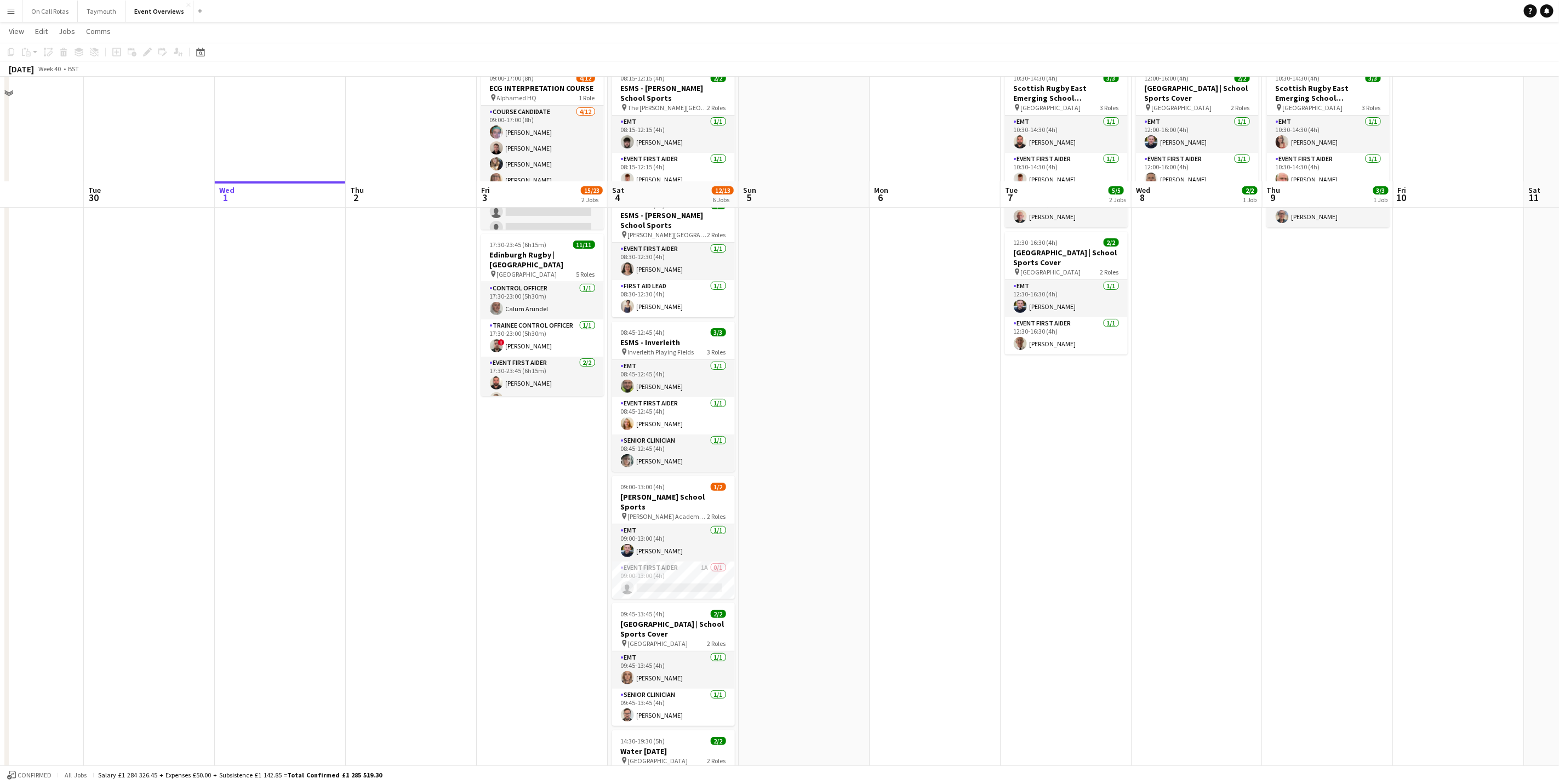
scroll to position [0, 0]
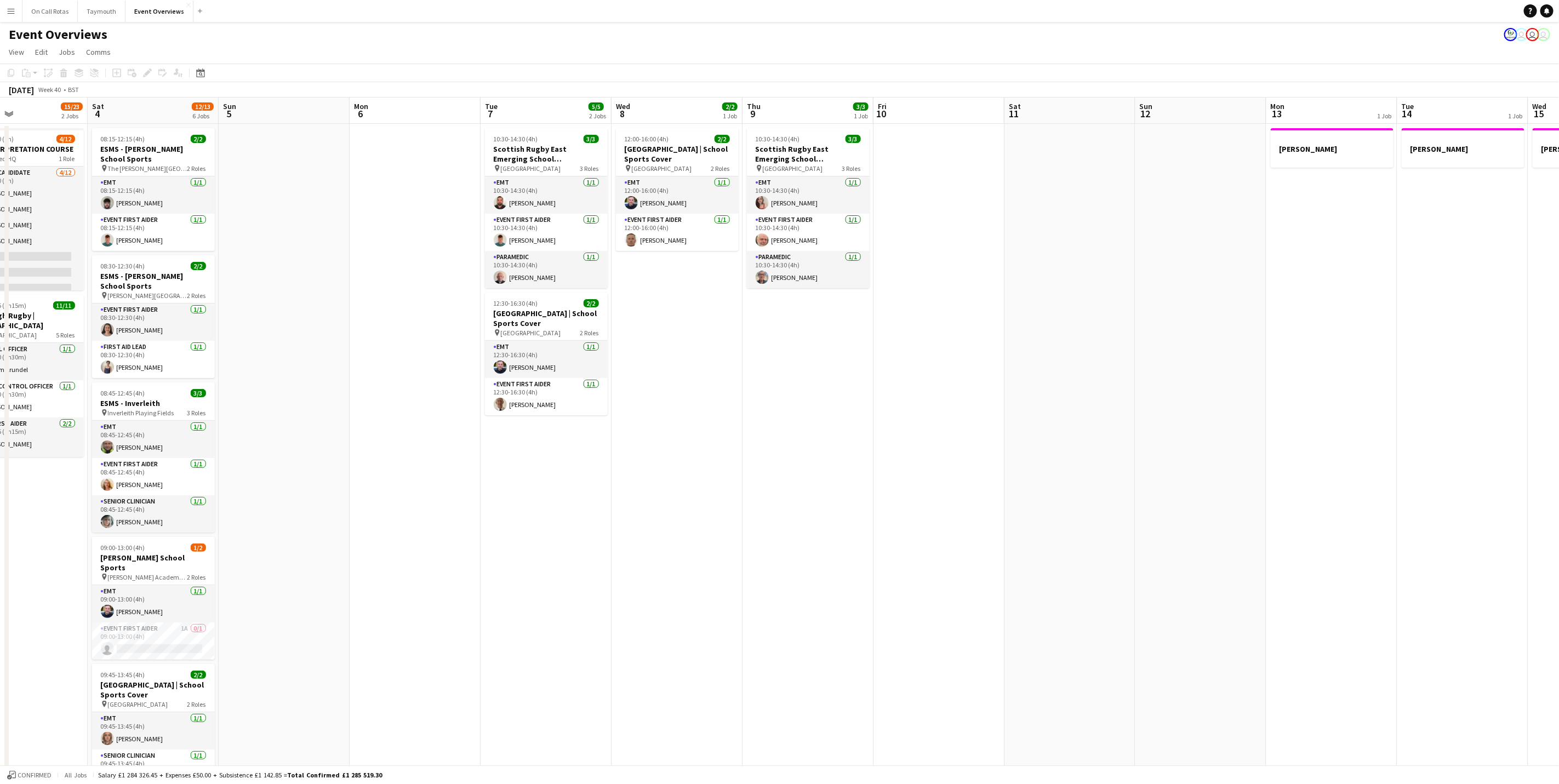
drag, startPoint x: 1217, startPoint y: 454, endPoint x: 544, endPoint y: 463, distance: 673.1
click at [544, 463] on app-calendar-viewport "Tue 30 Wed 1 Thu 2 Fri 3 15/23 2 Jobs Sat 4 12/13 6 Jobs Sun 5 Mon 6 Tue 7 5/5 …" at bounding box center [780, 552] width 1559 height 910
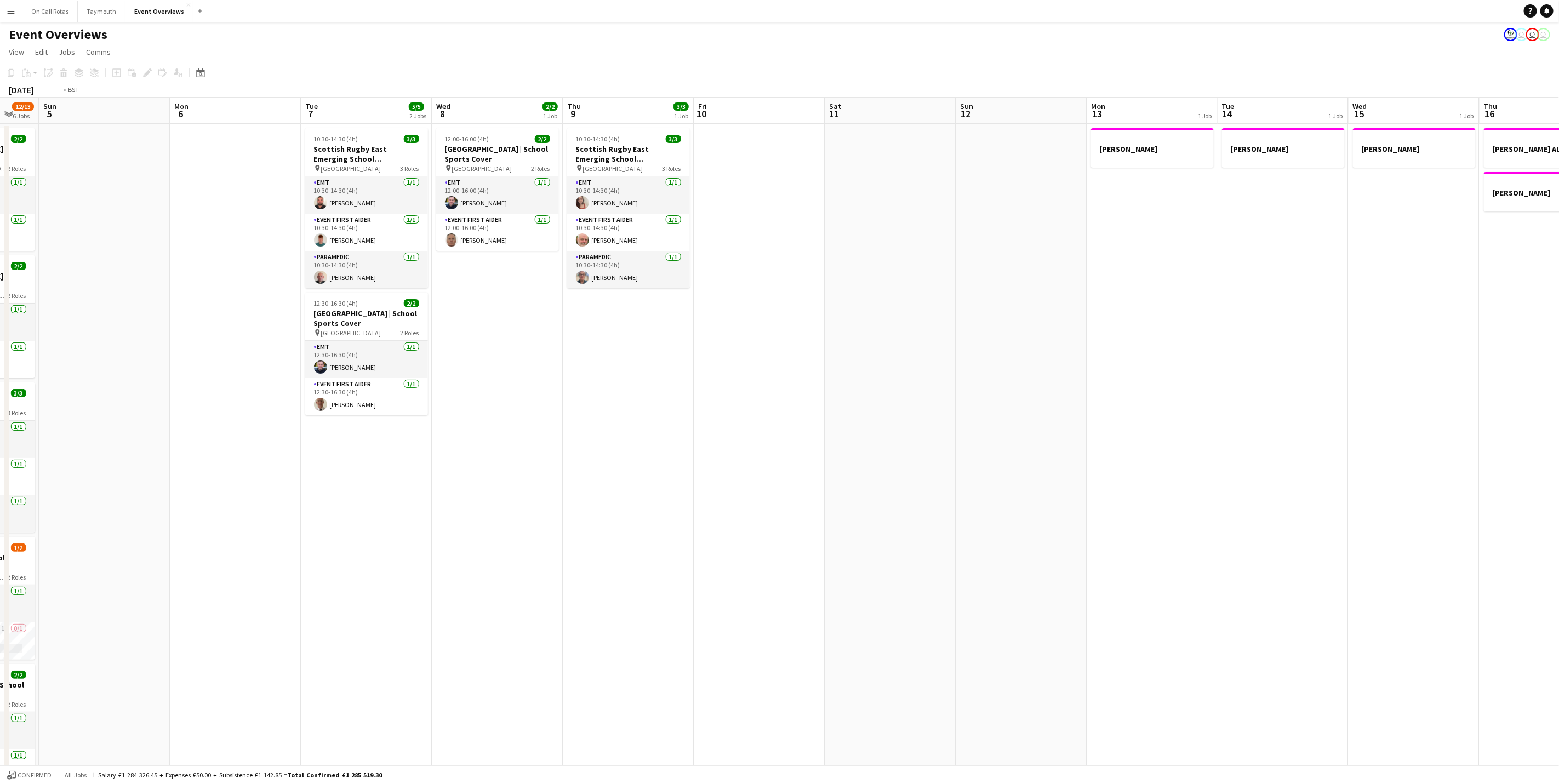
drag, startPoint x: 602, startPoint y: 391, endPoint x: 383, endPoint y: 381, distance: 219.2
click at [383, 381] on app-calendar-viewport "Thu 2 Fri 3 15/23 2 Jobs Sat 4 12/13 6 Jobs Sun 5 Mon 6 Tue 7 5/5 2 Jobs Wed 8 …" at bounding box center [780, 552] width 1559 height 910
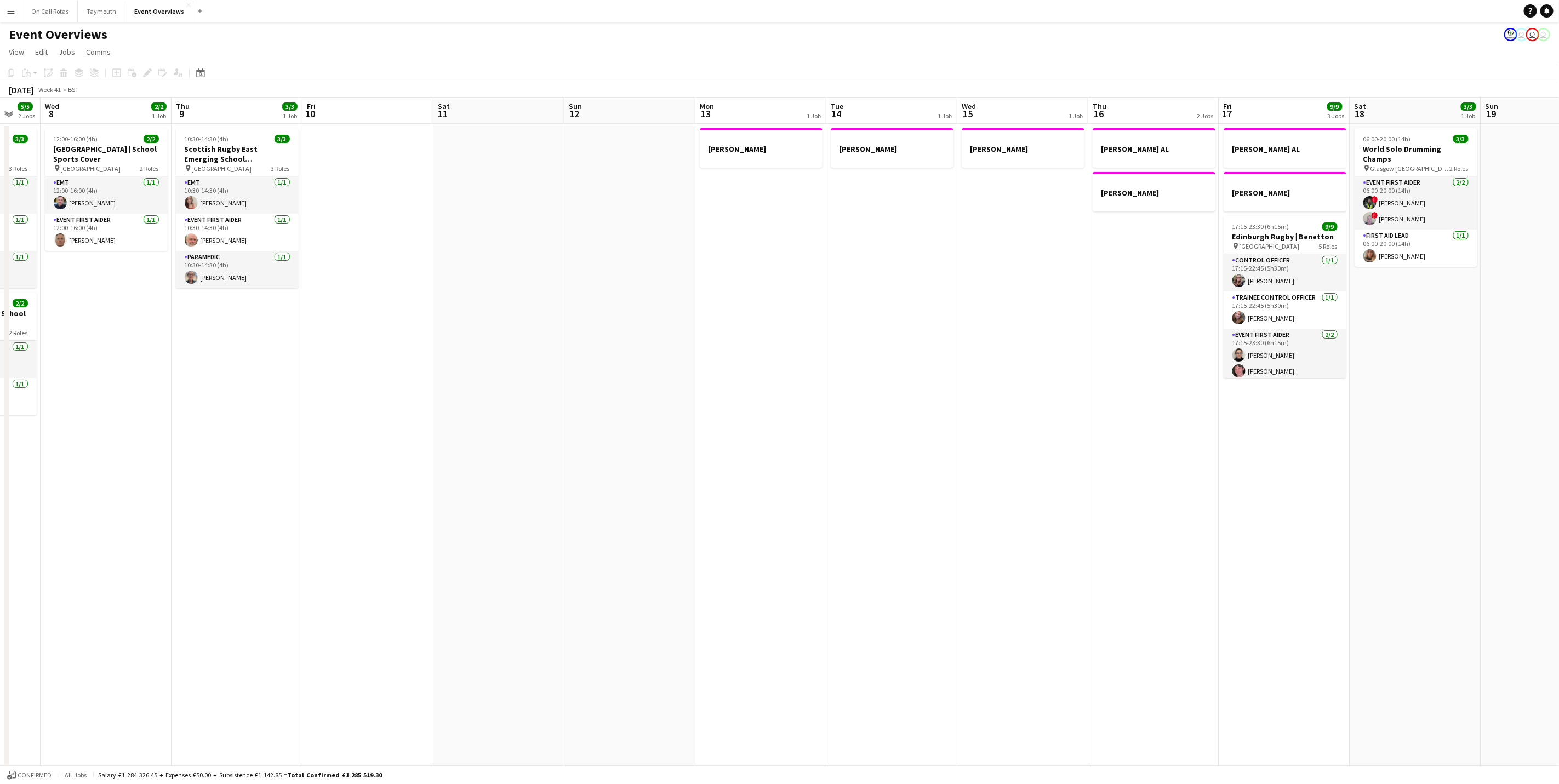
scroll to position [0, 355]
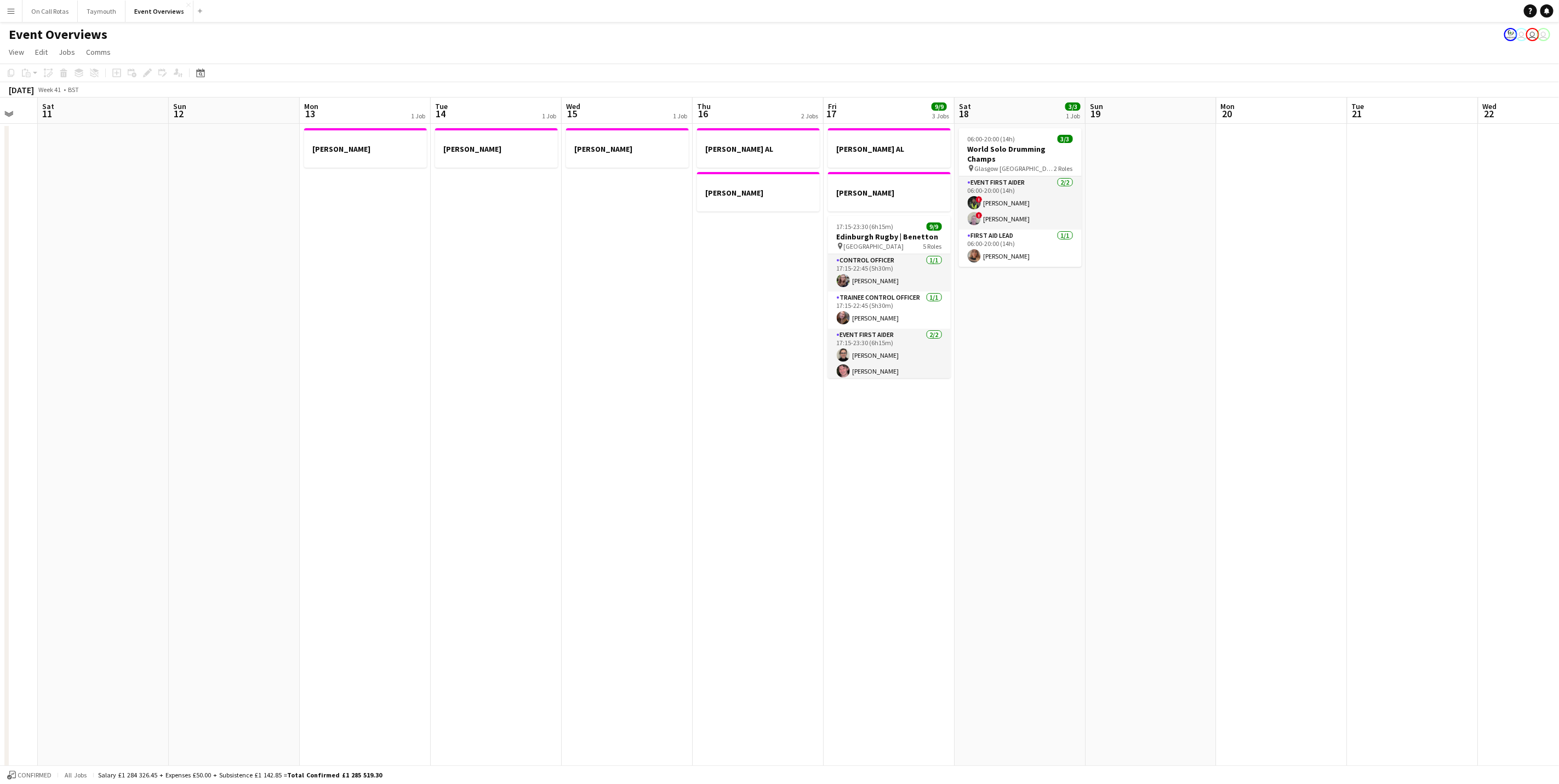
drag, startPoint x: 768, startPoint y: 368, endPoint x: 413, endPoint y: 400, distance: 356.4
click at [413, 400] on app-calendar-viewport "Wed 8 2/2 1 Job Thu 9 3/3 1 Job Fri 10 Sat 11 Sun 12 Mon 13 1 Job Tue 14 1 Job …" at bounding box center [780, 552] width 1559 height 910
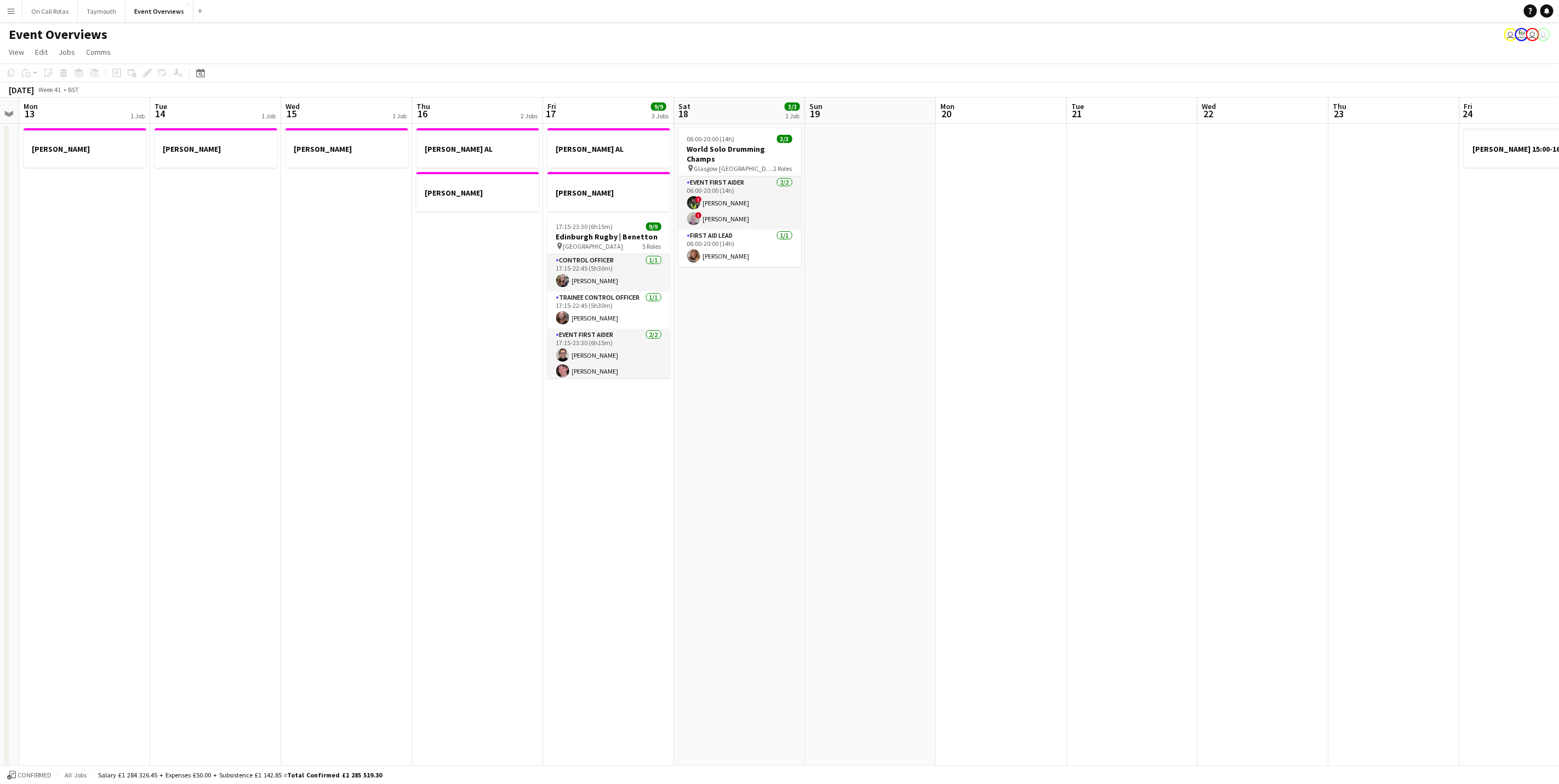
drag, startPoint x: 551, startPoint y: 435, endPoint x: 284, endPoint y: 454, distance: 267.7
click at [284, 454] on app-calendar-viewport "Fri 10 Sat 11 Sun 12 Mon 13 1 Job Tue 14 1 Job Wed 15 1 Job Thu 16 2 Jobs Fri 1…" at bounding box center [780, 552] width 1559 height 910
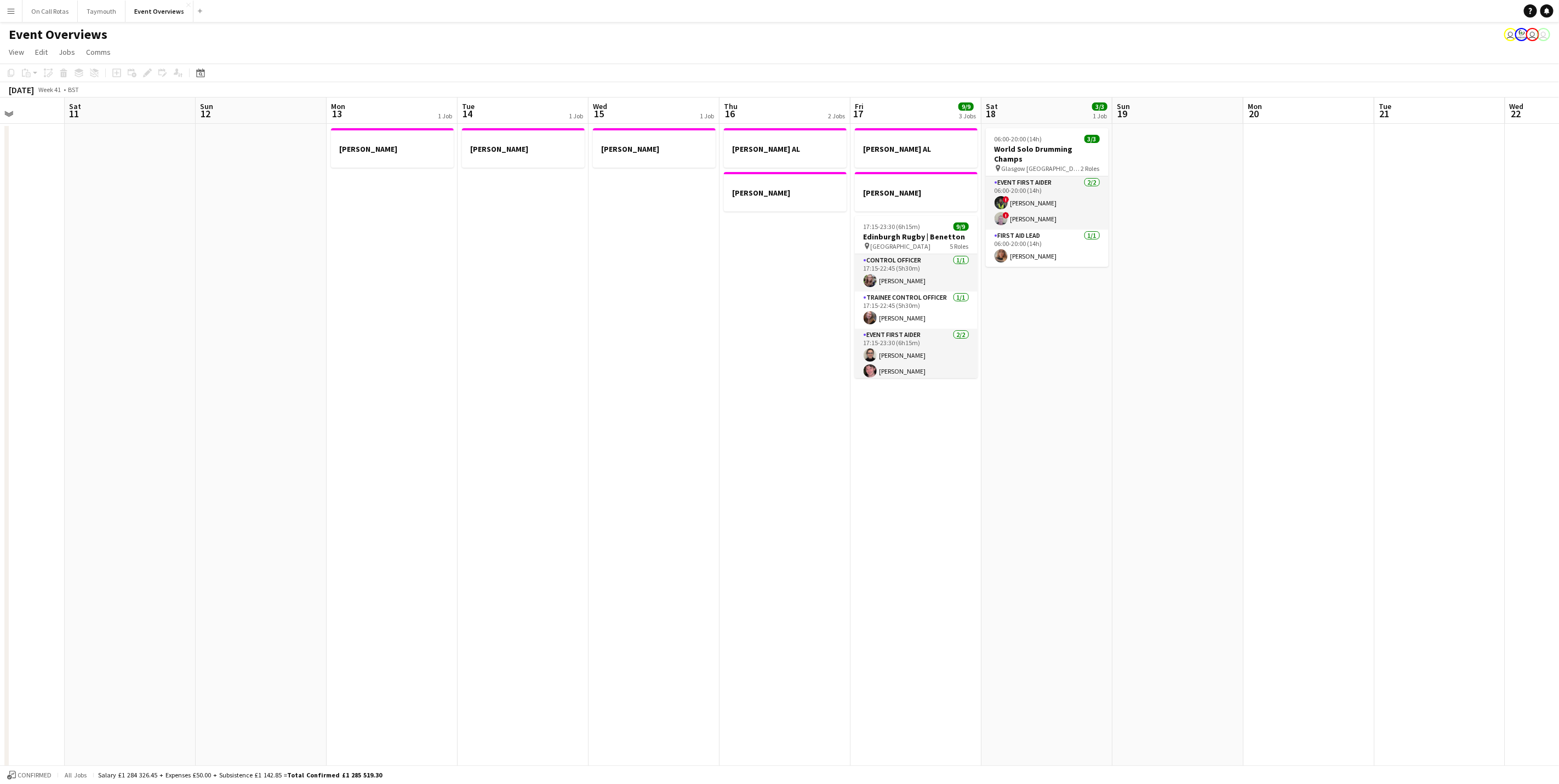
drag, startPoint x: 441, startPoint y: 522, endPoint x: 1241, endPoint y: 449, distance: 803.3
click at [1271, 455] on app-calendar-viewport "Fri 10 Sat 11 Sun 12 Mon 13 1 Job Tue 14 1 Job Wed 15 1 Job Thu 16 2 Jobs Fri 1…" at bounding box center [780, 552] width 1559 height 910
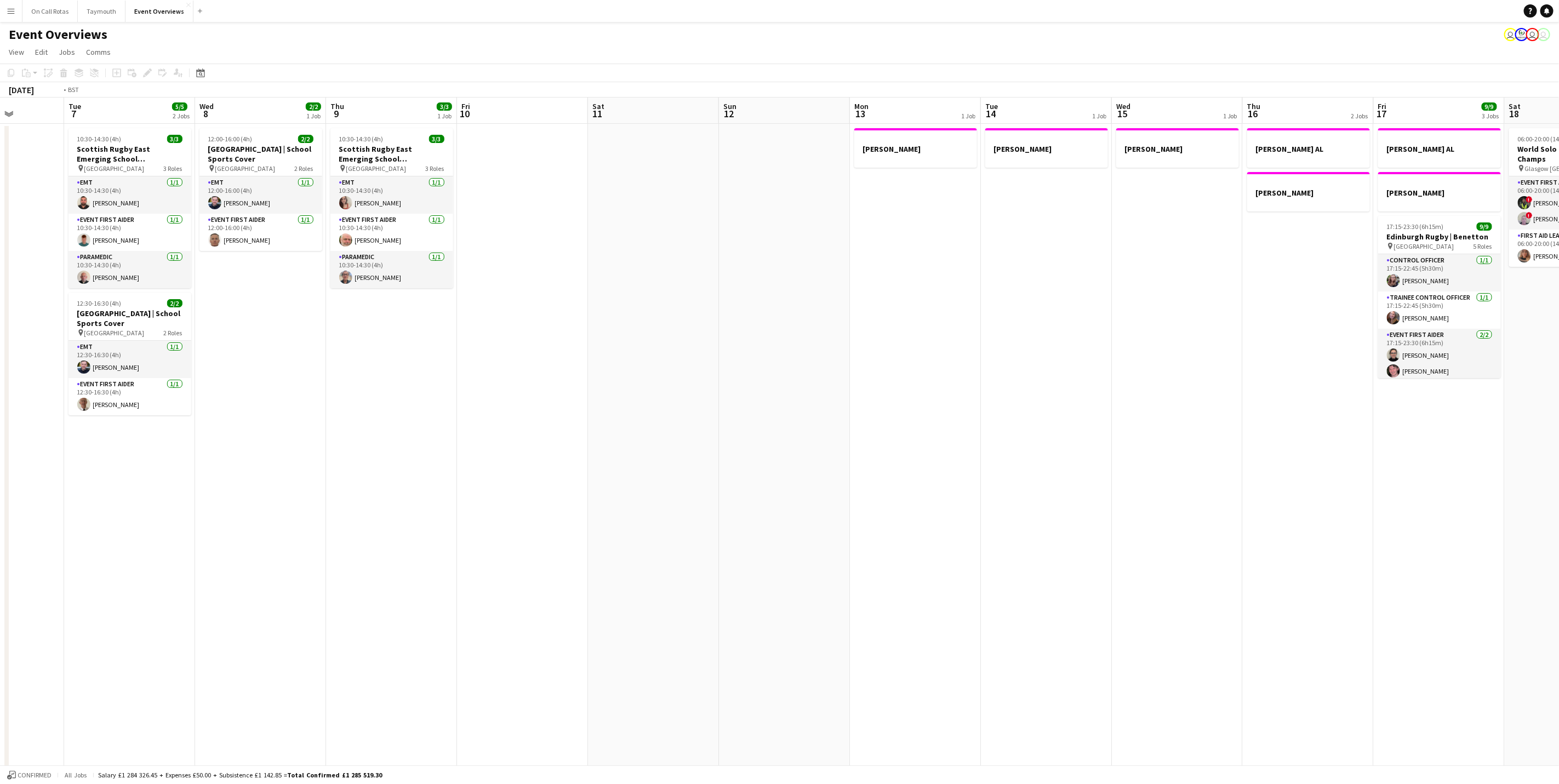
drag, startPoint x: 783, startPoint y: 469, endPoint x: 780, endPoint y: 435, distance: 34.1
click at [1018, 392] on app-calendar-viewport "Sat 4 12/13 6 Jobs Sun 5 Mon 6 Tue 7 5/5 2 Jobs Wed 8 2/2 1 Job Thu 9 3/3 1 Job…" at bounding box center [780, 552] width 1559 height 910
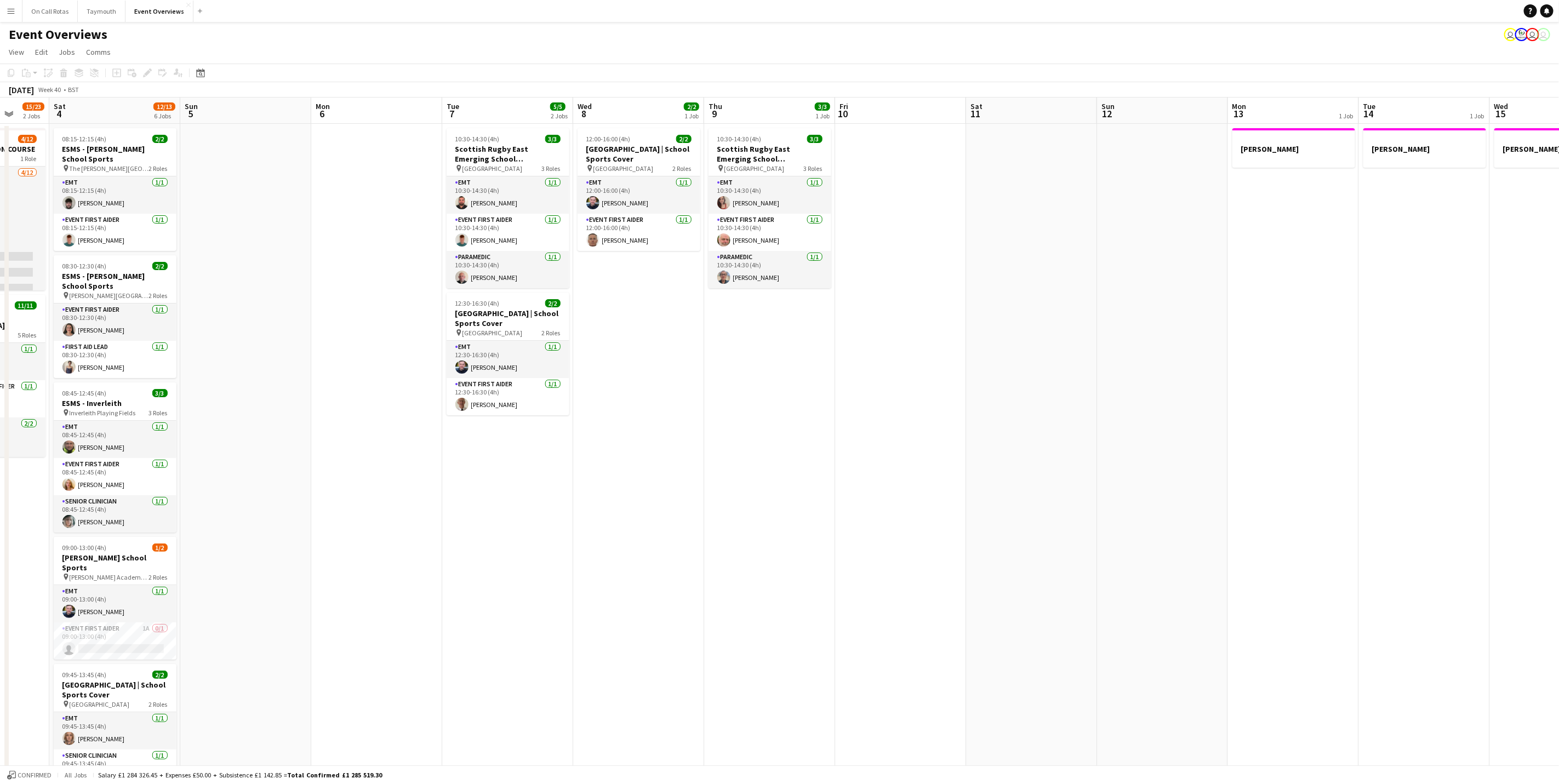
drag, startPoint x: 731, startPoint y: 508, endPoint x: 592, endPoint y: 457, distance: 148.1
click at [899, 463] on app-calendar-viewport "Wed 1 Thu 2 Fri 3 15/23 2 Jobs Sat 4 12/13 6 Jobs Sun 5 Mon 6 Tue 7 5/5 2 Jobs …" at bounding box center [780, 552] width 1559 height 910
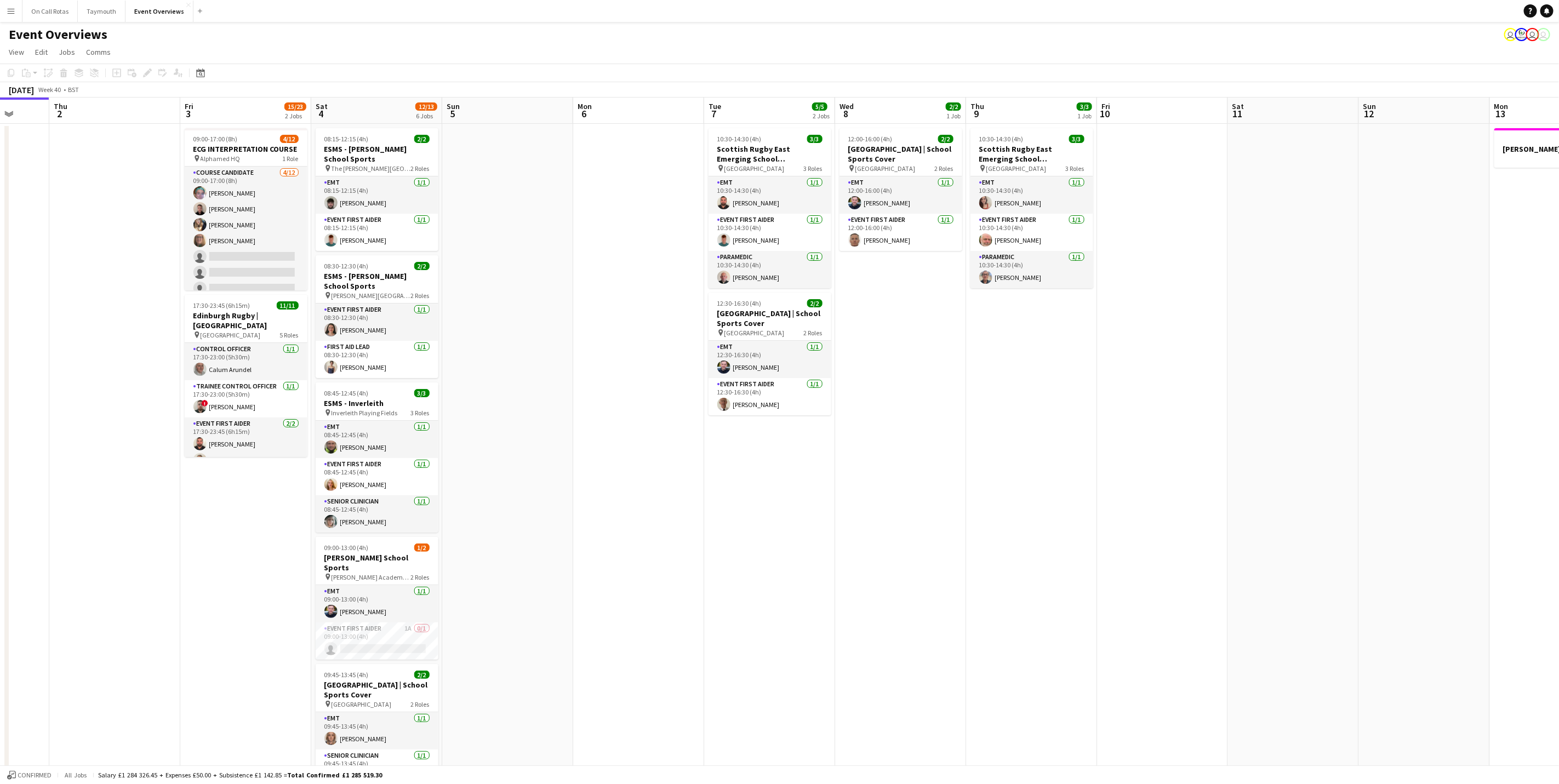
drag, startPoint x: 1003, startPoint y: 480, endPoint x: 1023, endPoint y: 479, distance: 20.0
click at [1024, 480] on app-calendar-viewport "Mon 29 Tue 30 Wed 1 Thu 2 Fri 3 15/23 2 Jobs Sat 4 12/13 6 Jobs Sun 5 Mon 6 Tue…" at bounding box center [780, 552] width 1559 height 910
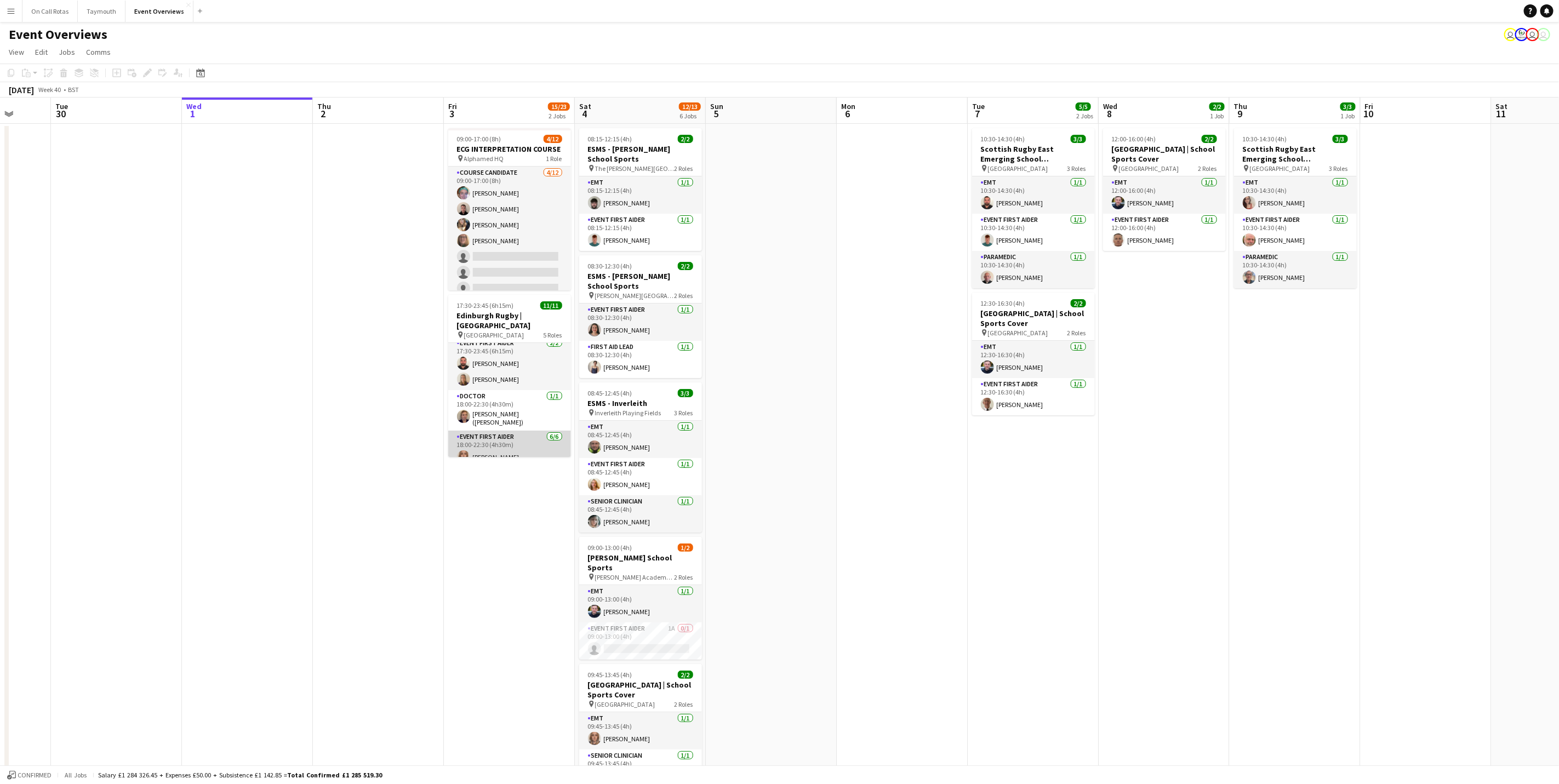
scroll to position [161, 0]
